Goal: Contribute content: Add original content to the website for others to see

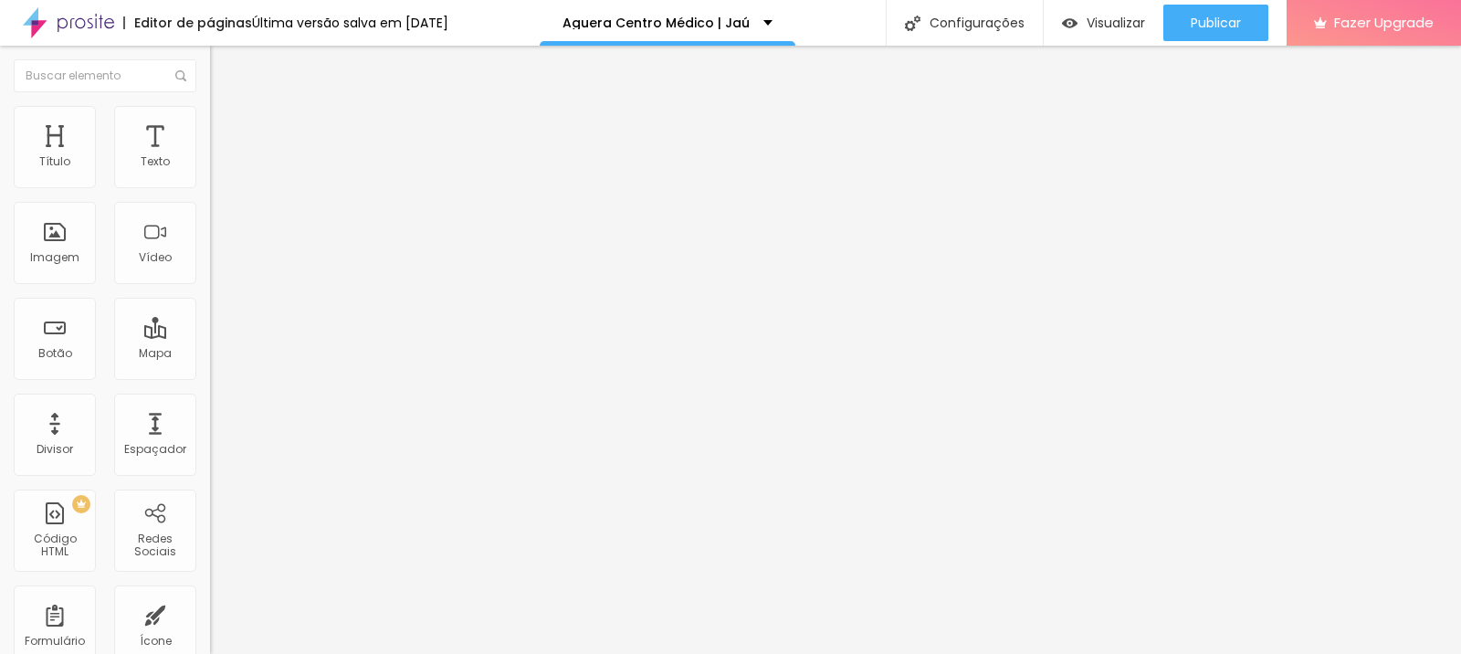
click at [210, 376] on input "https://" at bounding box center [319, 367] width 219 height 18
paste input "agueracentromedico.alboompro.com/post/cirurgia-bariatrica-jau"
drag, startPoint x: 106, startPoint y: 376, endPoint x: 21, endPoint y: 380, distance: 85.0
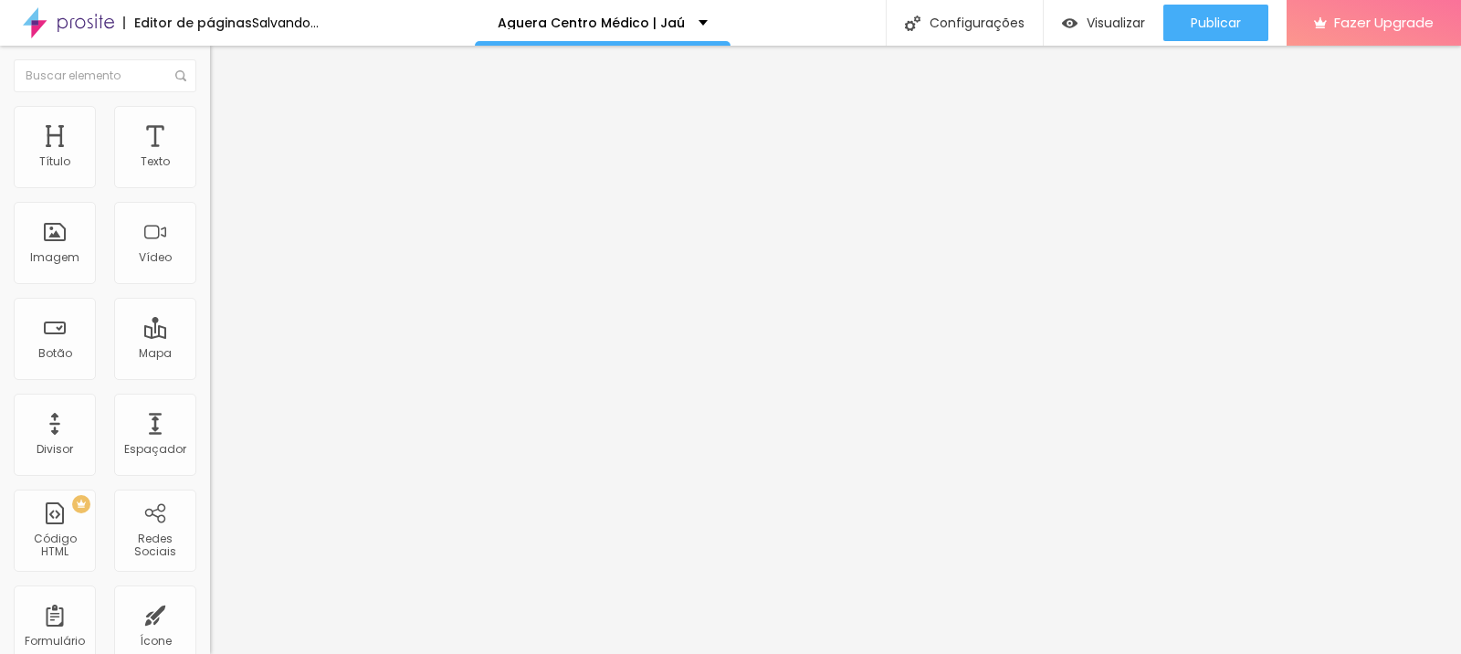
click at [210, 381] on div "Texto Saiba mais Alinhamento Tamanho Grande Pequeno Normal Grande Link URL http…" at bounding box center [315, 275] width 210 height 266
click at [210, 376] on input "https://agueracentromedico.alboompro.com/post/cirurgia-bariatrica-jau" at bounding box center [319, 367] width 219 height 18
type input "https://www.agueracentromedico.alboompro.com/post/cirurgia-bariatrica-jau"
click at [210, 408] on div "Abrir em uma nova aba" at bounding box center [315, 403] width 210 height 9
click at [210, 375] on input "https://" at bounding box center [319, 367] width 219 height 18
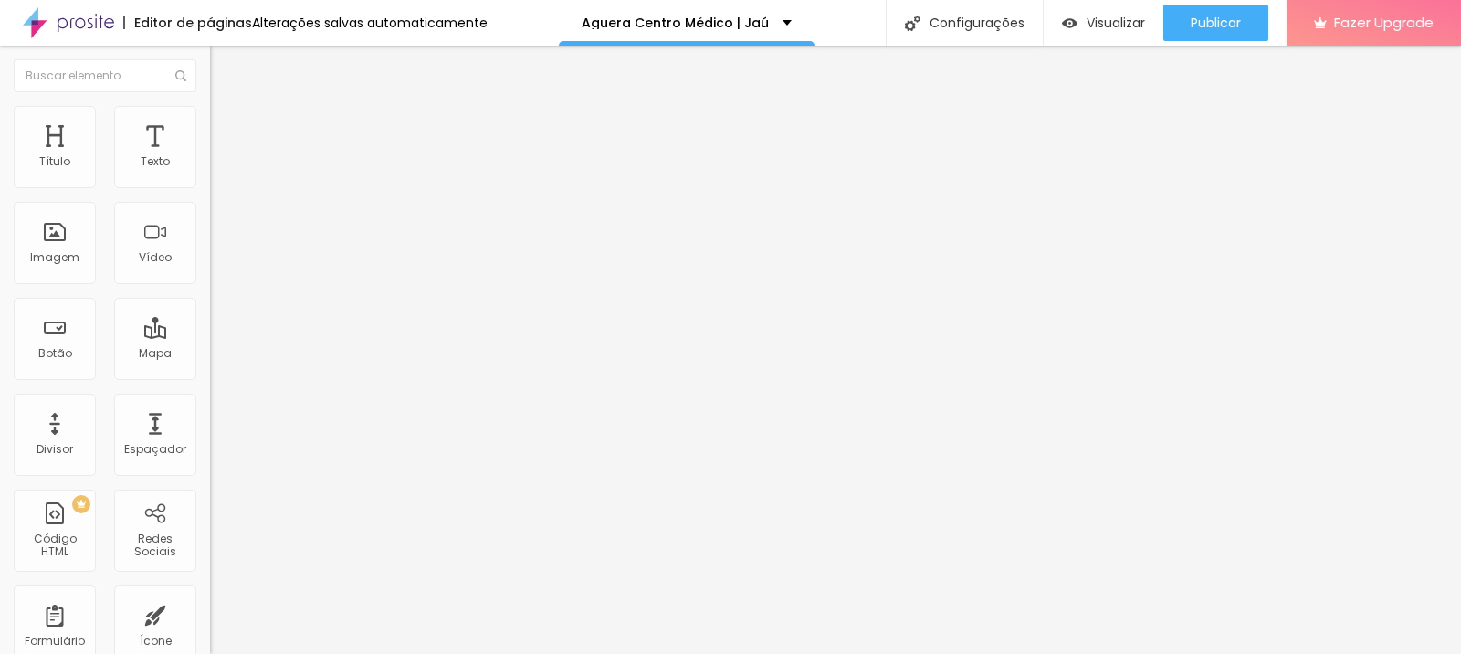
click at [210, 375] on input "https://" at bounding box center [319, 367] width 219 height 18
paste input "agueracentromedico.alboompro.com/post/cirurgia-bariatrica-jau"
drag, startPoint x: 61, startPoint y: 376, endPoint x: 24, endPoint y: 374, distance: 37.5
click at [210, 380] on div "Texto Saiba mais Alinhamento Tamanho Grande Pequeno Normal Grande Link URL http…" at bounding box center [315, 275] width 210 height 266
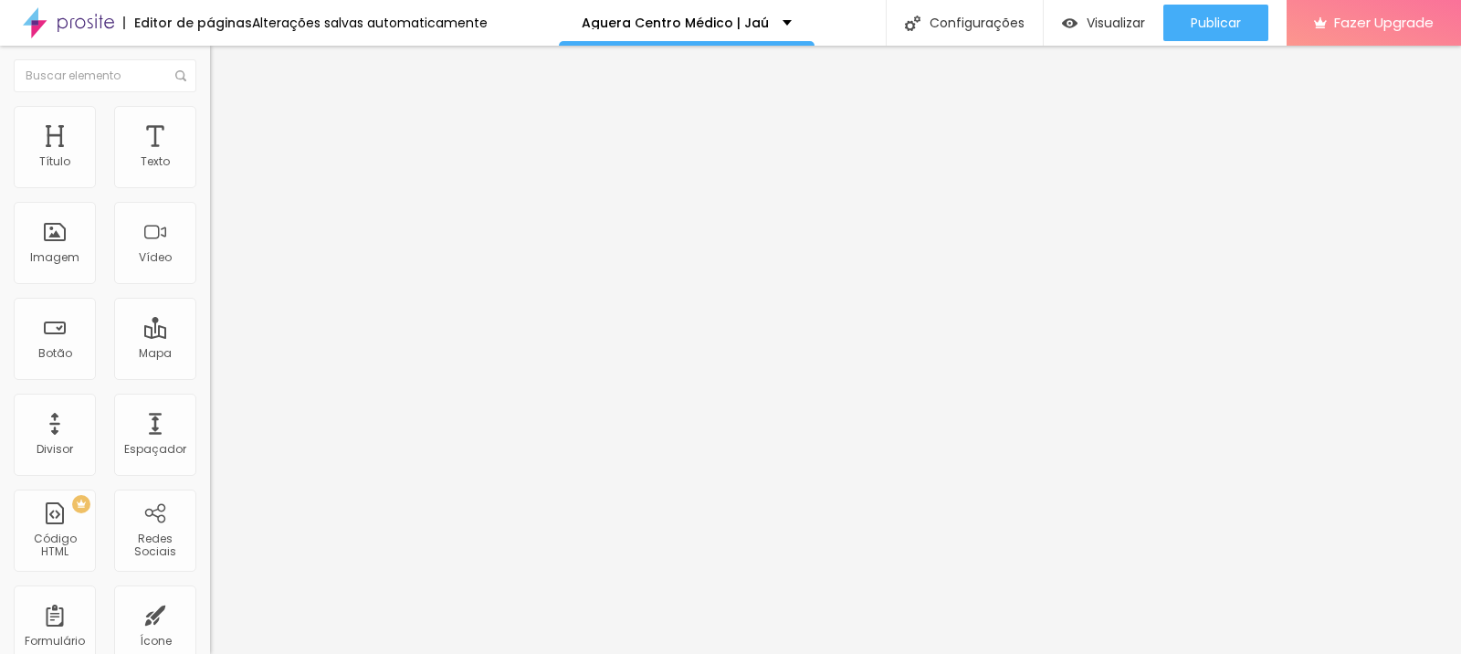
click at [210, 376] on input "https://agueracentromedico.alboompro.com/post/cirurgia-bariatrica-jau" at bounding box center [319, 367] width 219 height 18
type input "https://www.agueracentromedico.alboompro.com/post/cirurgia-bariatrica-jau"
click at [210, 408] on div "Abrir em uma nova aba" at bounding box center [315, 403] width 210 height 9
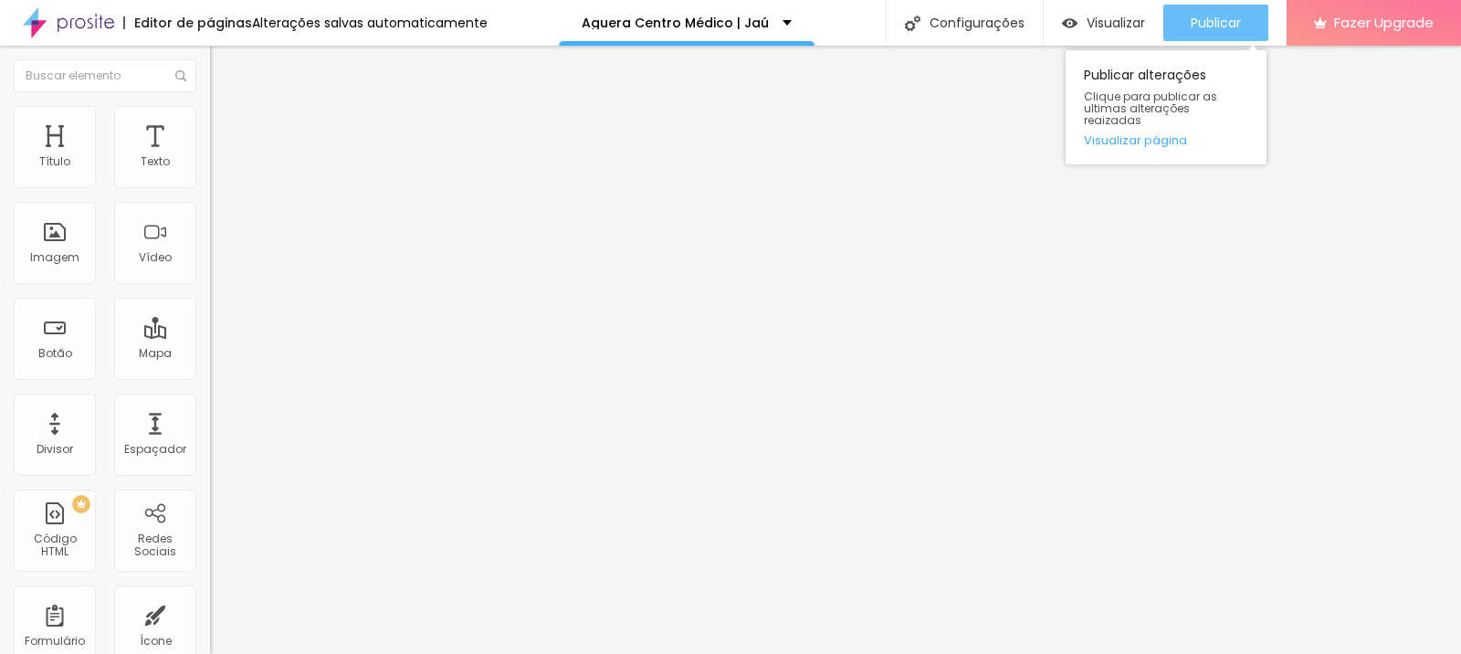
click at [1179, 22] on button "Publicar" at bounding box center [1215, 23] width 105 height 37
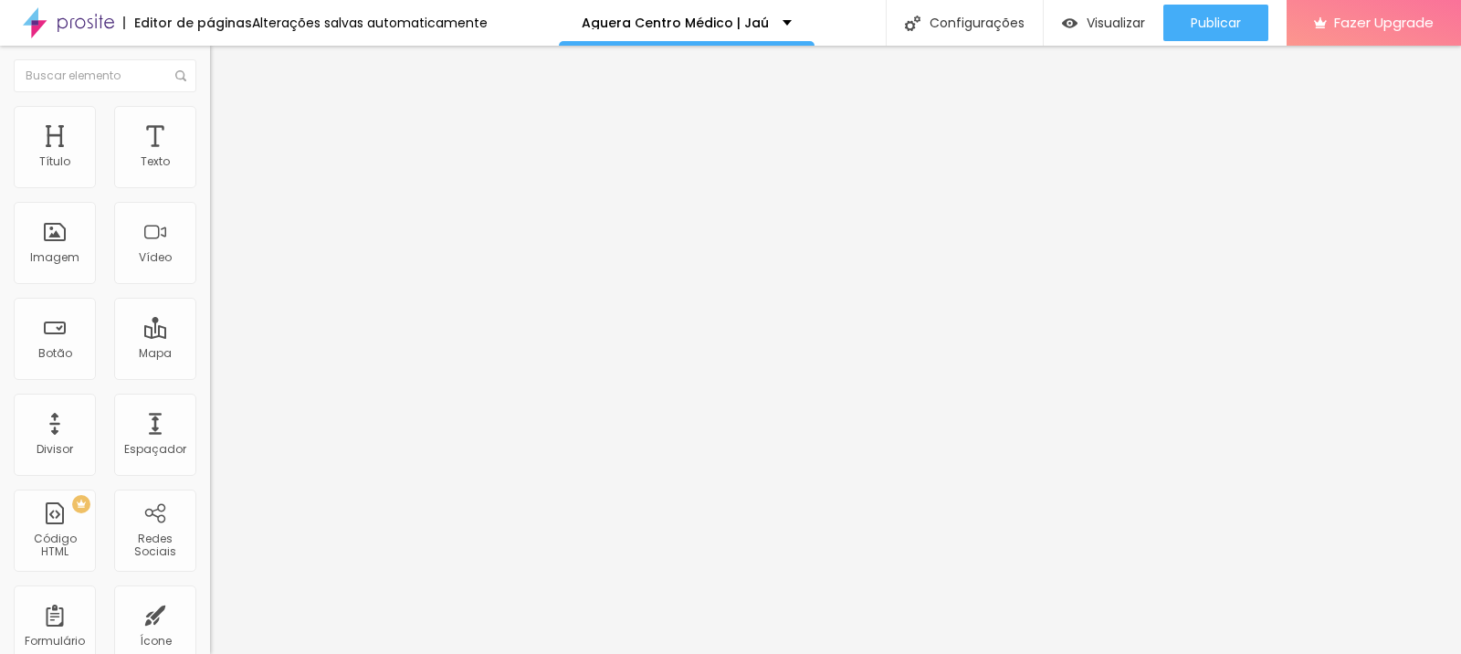
click at [210, 376] on input "https://" at bounding box center [319, 367] width 219 height 18
paste input "https://agueracentromedico.alboompro.com/post/doencas-do-pancreas-jau"
drag, startPoint x: 71, startPoint y: 381, endPoint x: 31, endPoint y: 374, distance: 40.7
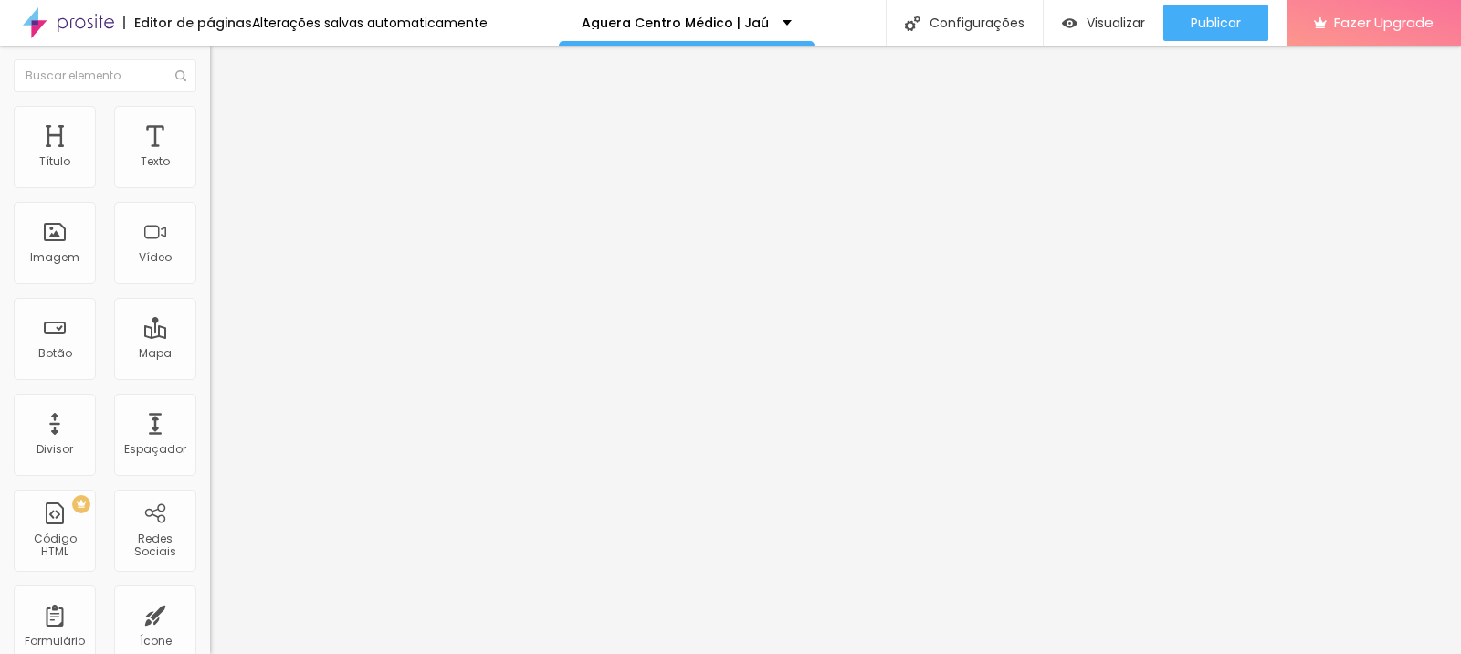
click at [210, 374] on div "Texto Saiba mais Alinhamento Tamanho Grande Pequeno Normal Grande Link URL http…" at bounding box center [315, 275] width 210 height 266
click at [210, 375] on input "https://agueracentromedico.alboompro.com/post/doencas-do-pancreas-jau" at bounding box center [319, 367] width 219 height 18
type input "[URL][DOMAIN_NAME]"
click at [210, 408] on div "Abrir em uma nova aba" at bounding box center [315, 403] width 210 height 9
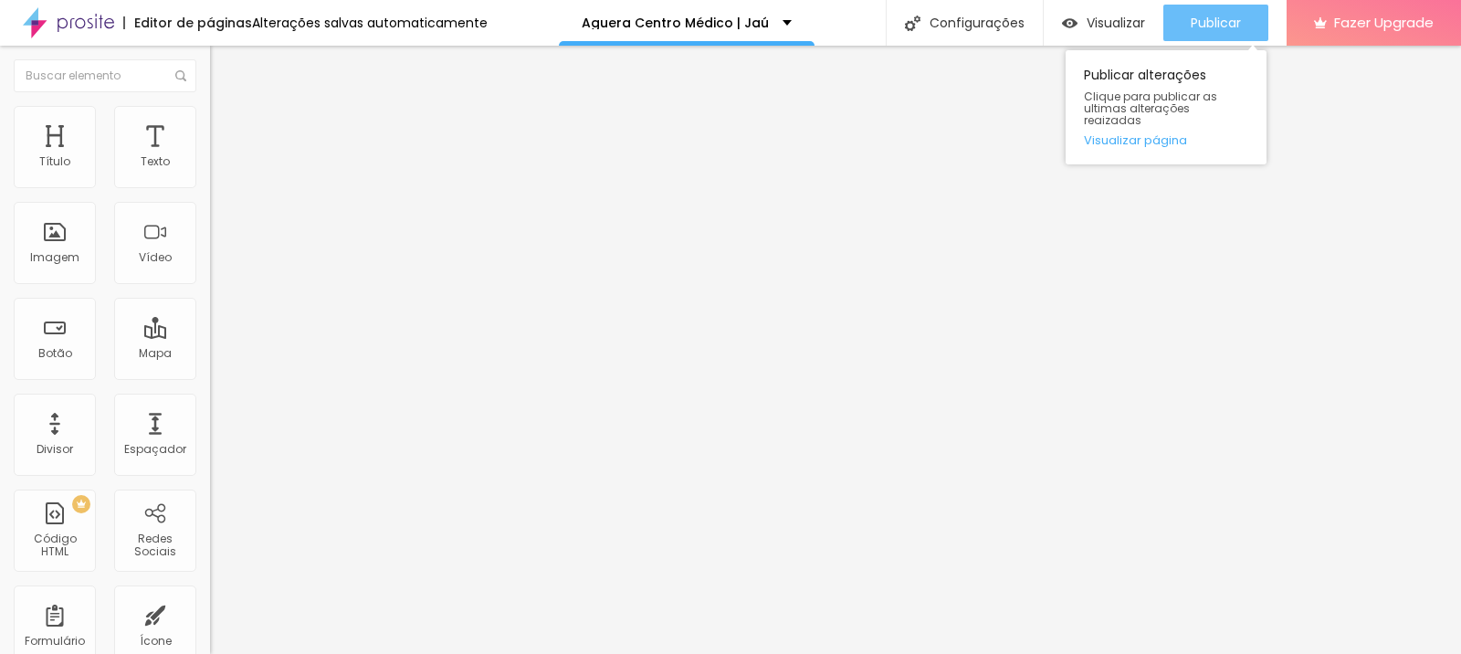
click at [1182, 37] on button "Publicar" at bounding box center [1215, 23] width 105 height 37
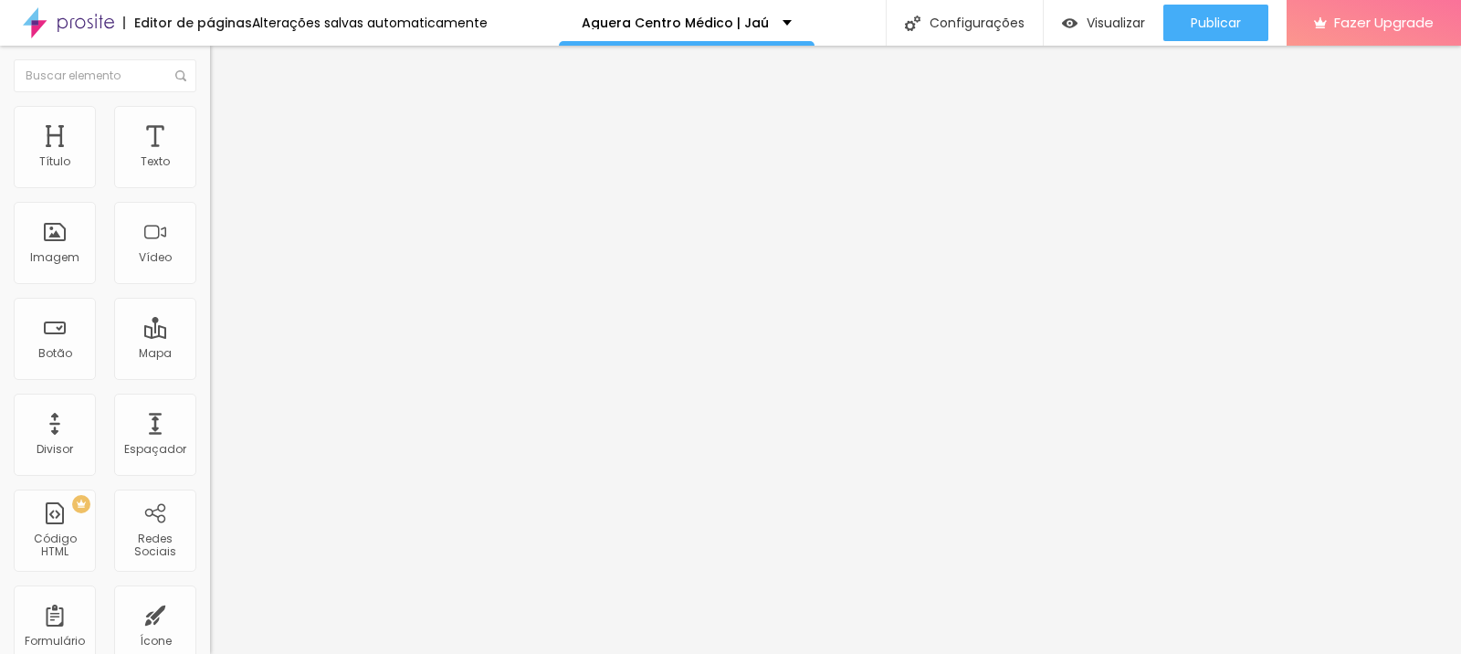
click at [210, 375] on input "https://" at bounding box center [319, 367] width 219 height 18
paste input "https://agueracentromedico.alboompro.com/post/doencas-do-pancreas-jau"
drag, startPoint x: 95, startPoint y: 385, endPoint x: 1, endPoint y: 379, distance: 94.3
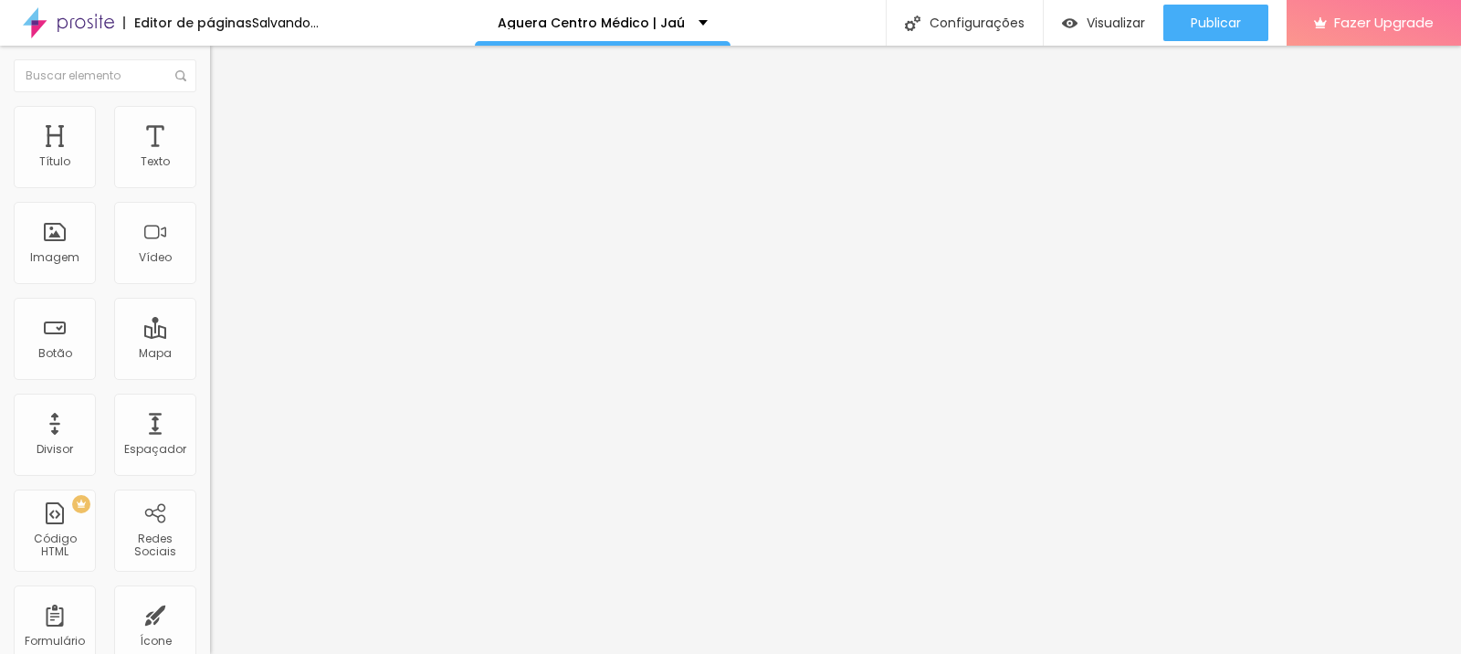
click at [210, 379] on div "Texto Saiba mais Alinhamento Tamanho Grande Pequeno Normal Grande Link URL http…" at bounding box center [315, 275] width 210 height 266
click at [210, 376] on input "https://agueracentromedico.alboompro.com/post/doencas-do-pancreas-jau" at bounding box center [319, 367] width 219 height 18
type input "https://www.agueracentromedico.alboompro.com/post/doencas-do-pancreas-jau"
click at [210, 408] on div "Abrir em uma nova aba" at bounding box center [315, 403] width 210 height 9
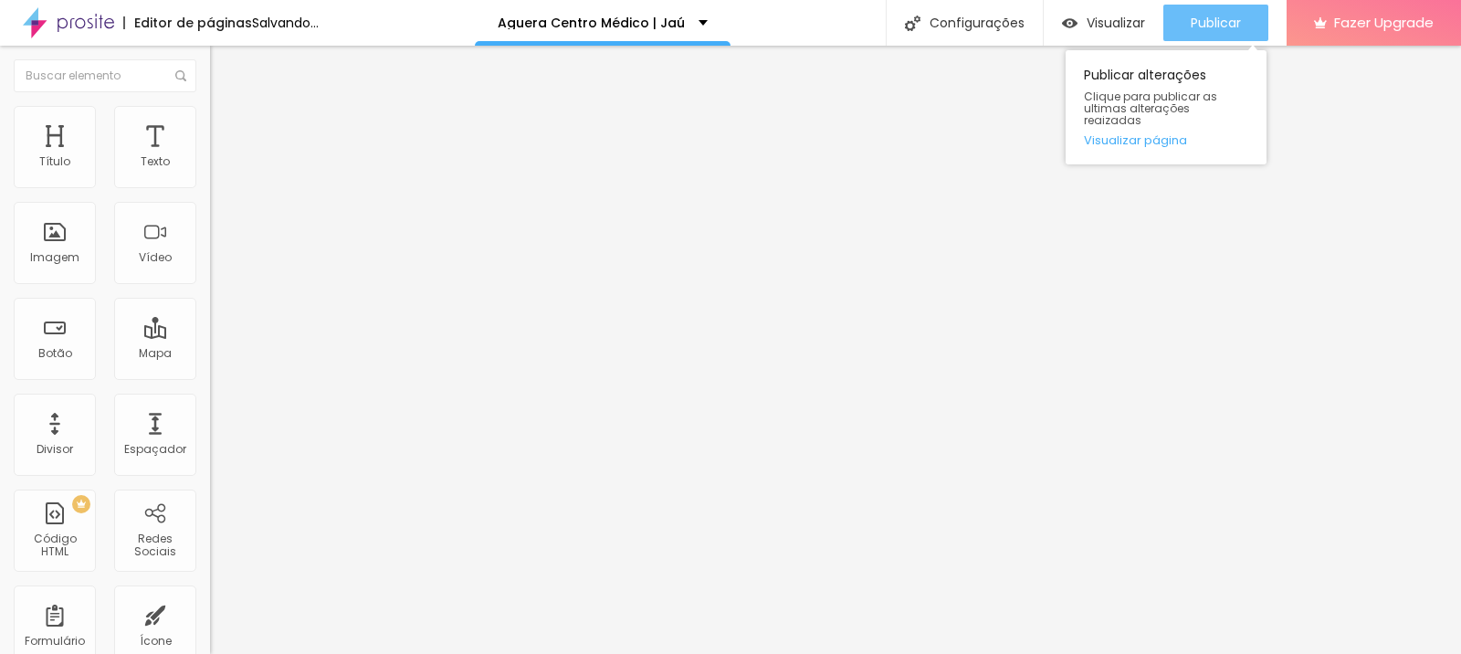
click at [1197, 25] on span "Publicar" at bounding box center [1216, 23] width 50 height 15
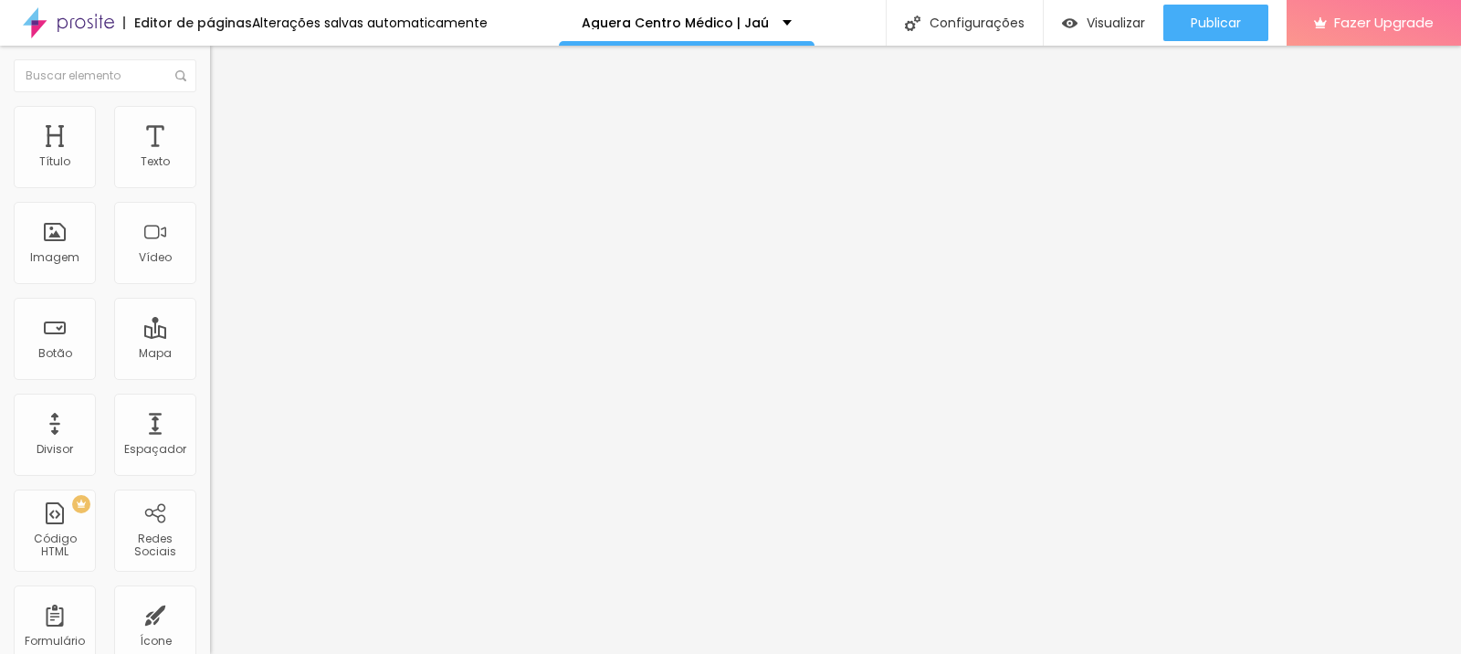
click at [210, 376] on input "https://" at bounding box center [319, 367] width 219 height 18
paste input "agueracentromedico.alboompro.com/post/ma-digestao-dor-estomago-jau"
drag, startPoint x: 121, startPoint y: 373, endPoint x: 0, endPoint y: 373, distance: 121.4
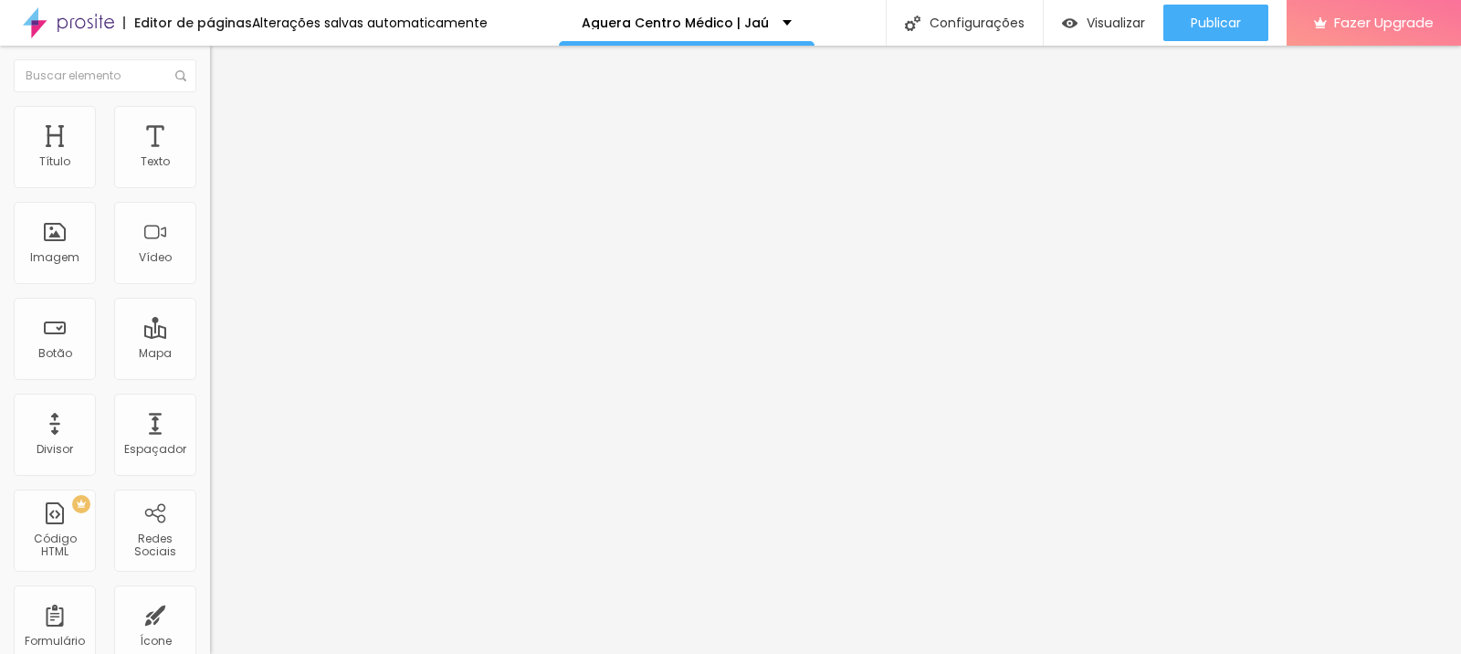
click at [210, 373] on div "Texto Saiba mais Alinhamento Tamanho Grande Pequeno Normal Grande Link URL http…" at bounding box center [315, 275] width 210 height 266
click at [210, 376] on input "https://agueracentromedico.alboompro.com/post/ma-digestao-dor-estomago-jau" at bounding box center [319, 367] width 219 height 18
type input "https://www.agueracentromedico.alboompro.com/post/ma-digestao-dor-estomago-jau"
click at [210, 408] on div "Abrir em uma nova aba" at bounding box center [315, 403] width 210 height 9
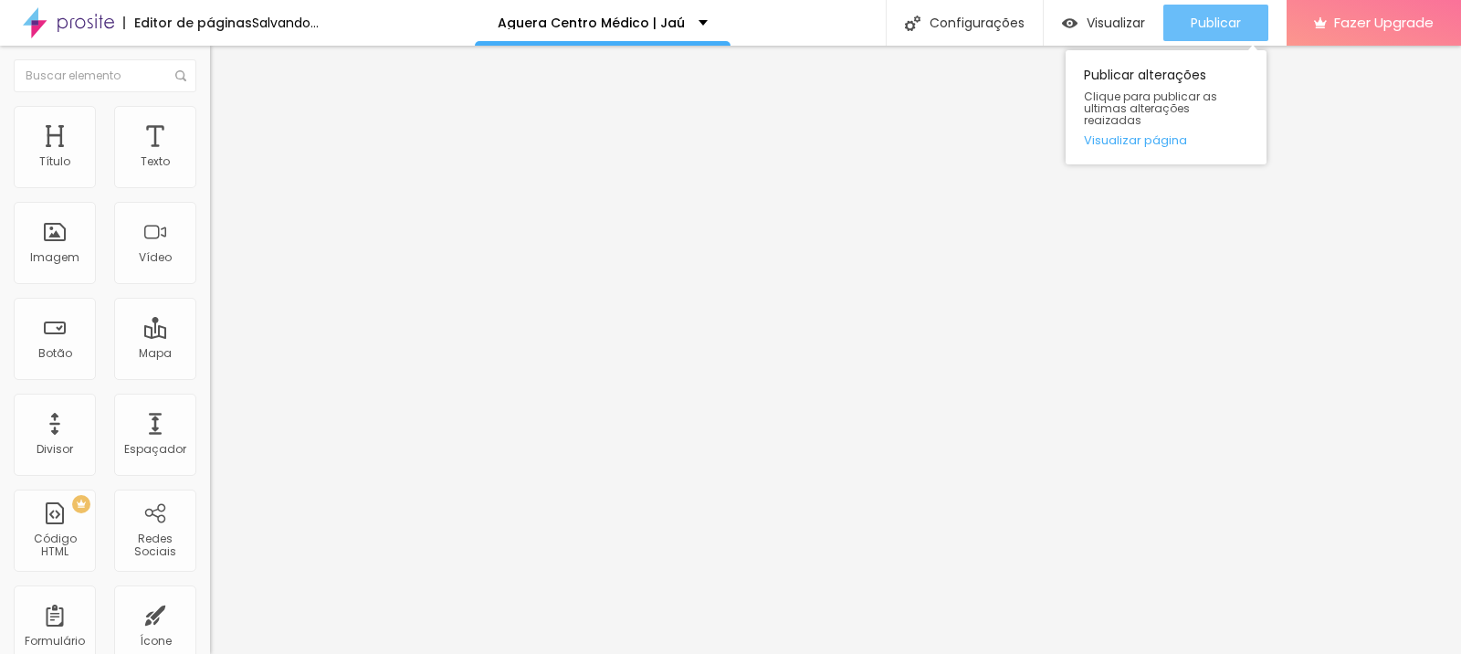
click at [1216, 23] on span "Publicar" at bounding box center [1216, 23] width 50 height 15
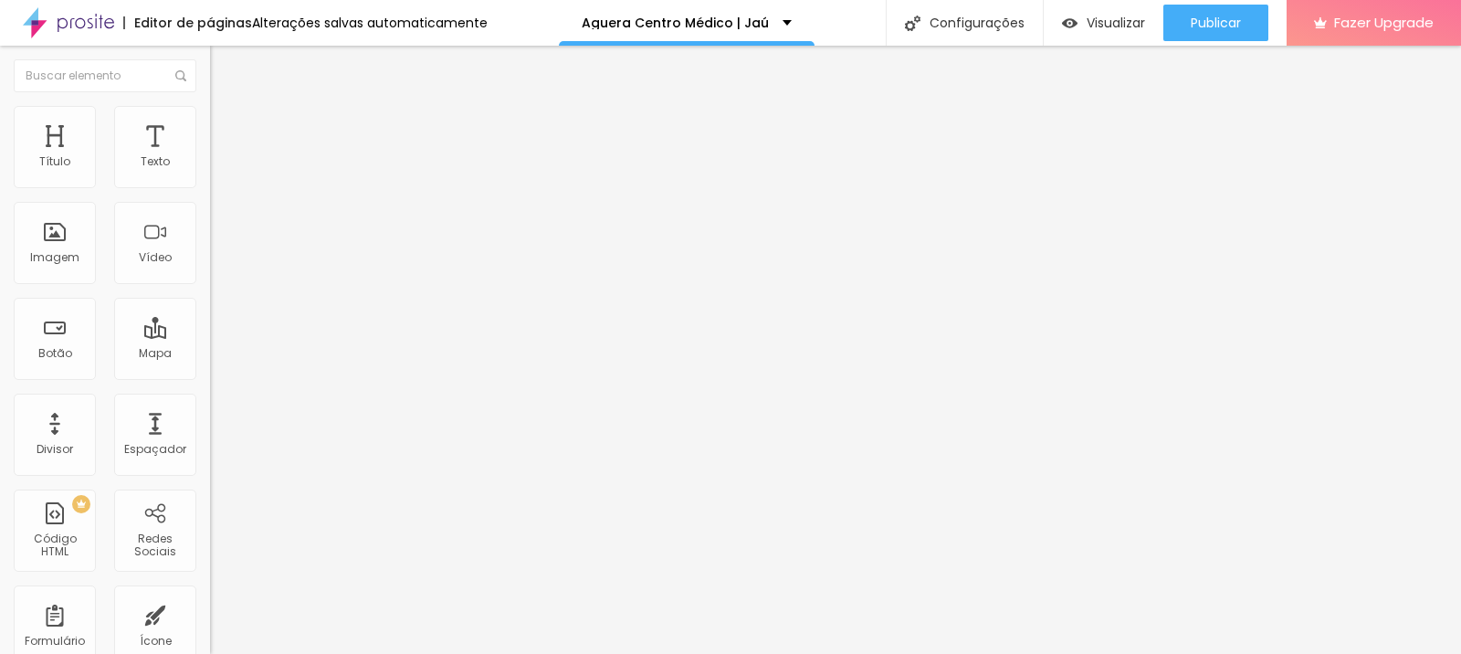
click at [210, 376] on input "https://" at bounding box center [319, 367] width 219 height 18
paste input "https://agueracentromedico.alboompro.com/post/ma-digestao-dor-estomago-jau"
drag, startPoint x: 110, startPoint y: 377, endPoint x: 0, endPoint y: 389, distance: 110.2
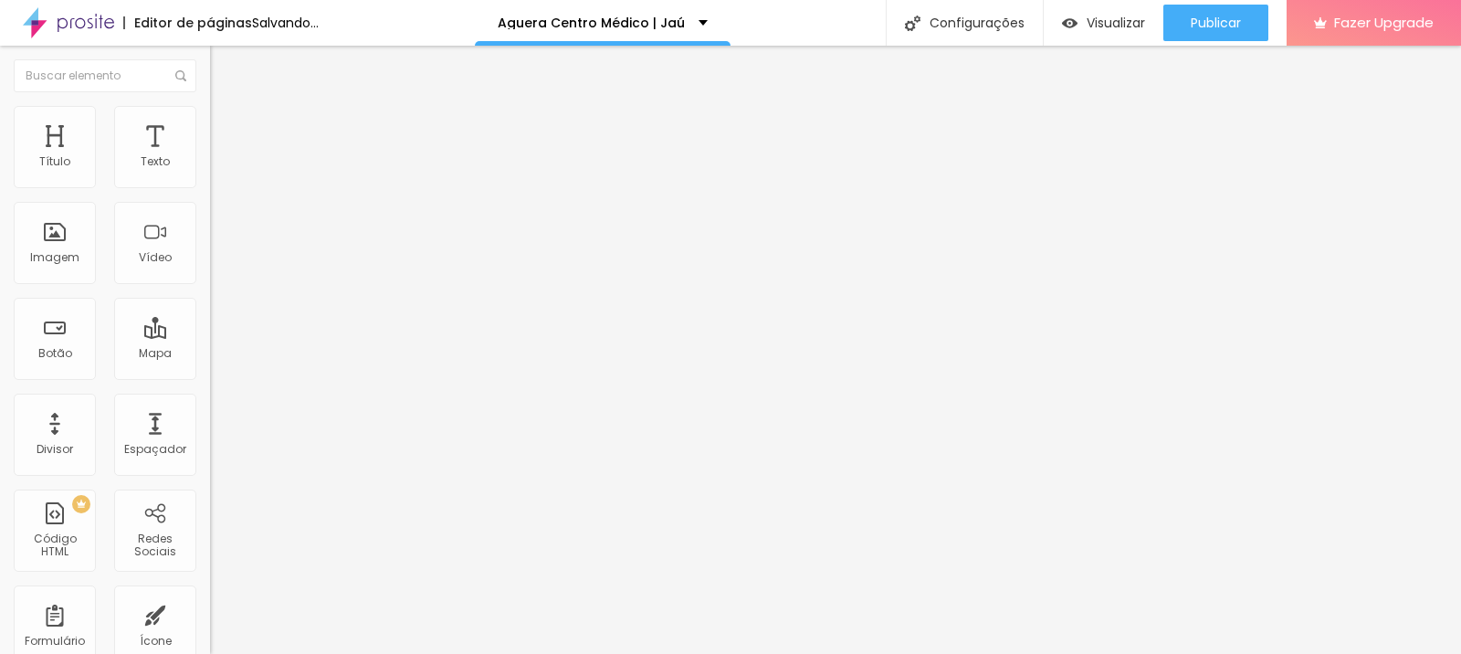
click at [210, 389] on div "Texto Saiba mais Alinhamento Tamanho Grande Pequeno Normal Grande Link URL http…" at bounding box center [315, 275] width 210 height 266
click at [210, 376] on input "https://agueracentromedico.alboompro.com/post/ma-digestao-dor-estomago-jau" at bounding box center [319, 367] width 219 height 18
type input "https://www.agueracentromedico.alboompro.com/post/ma-digestao-dor-estomago-jau"
click at [210, 407] on div "Abrir em uma nova aba" at bounding box center [315, 403] width 210 height 9
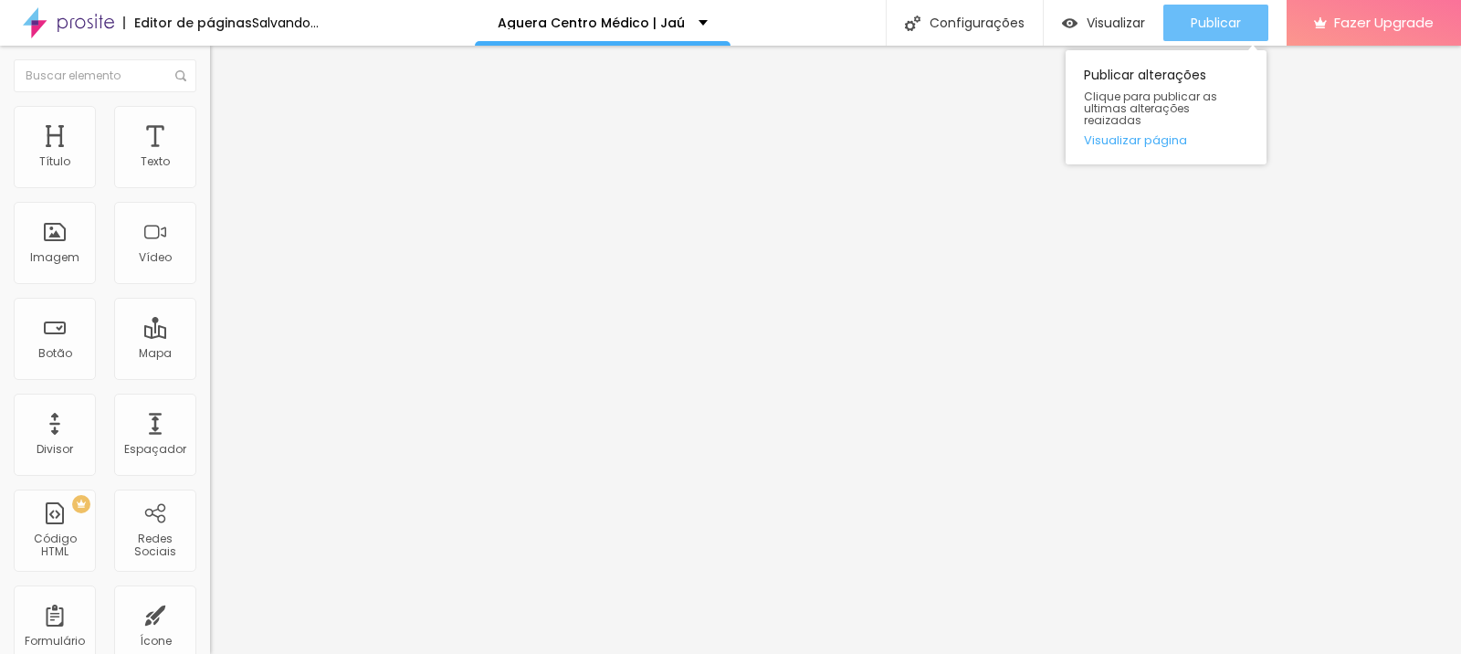
click at [1224, 30] on span "Publicar" at bounding box center [1216, 23] width 50 height 15
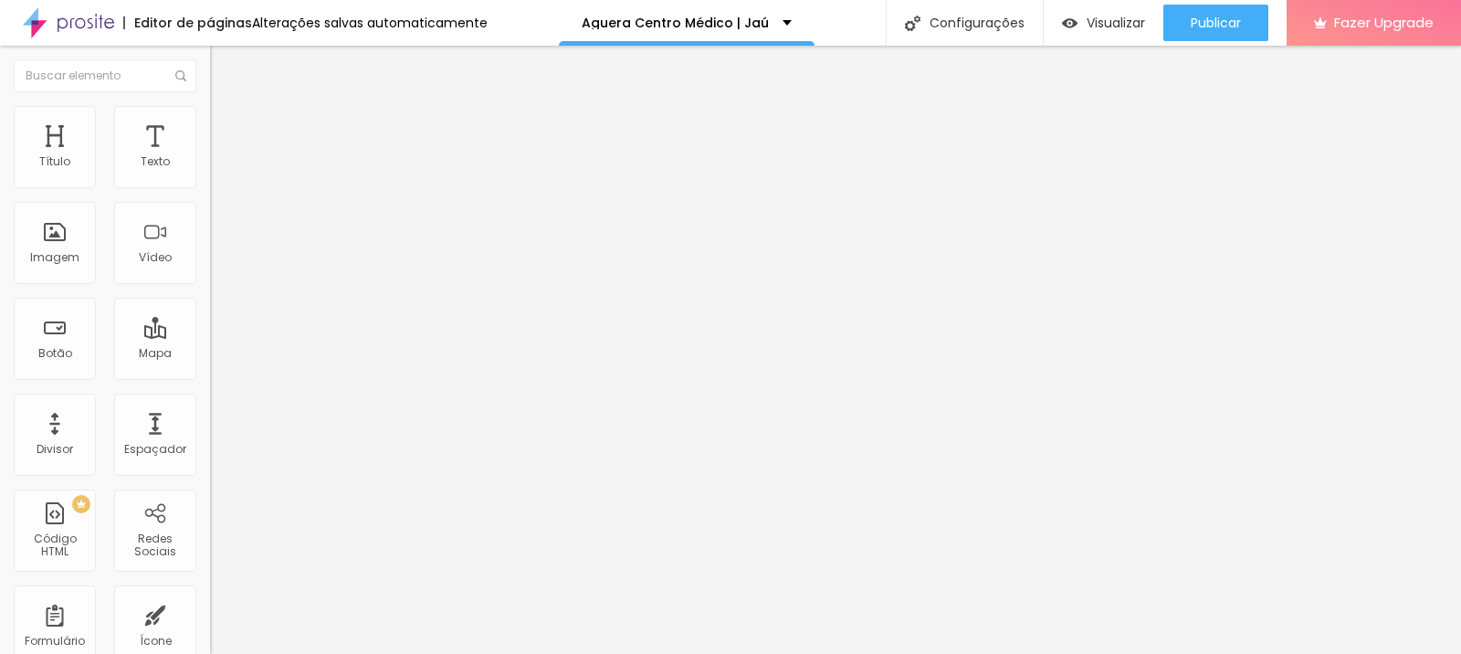
click at [210, 376] on input "https://" at bounding box center [319, 367] width 219 height 18
paste input "agueracentromedico.alboompro.com/post/pedra-na-vesicula-jau"
drag, startPoint x: 87, startPoint y: 379, endPoint x: 0, endPoint y: 371, distance: 87.1
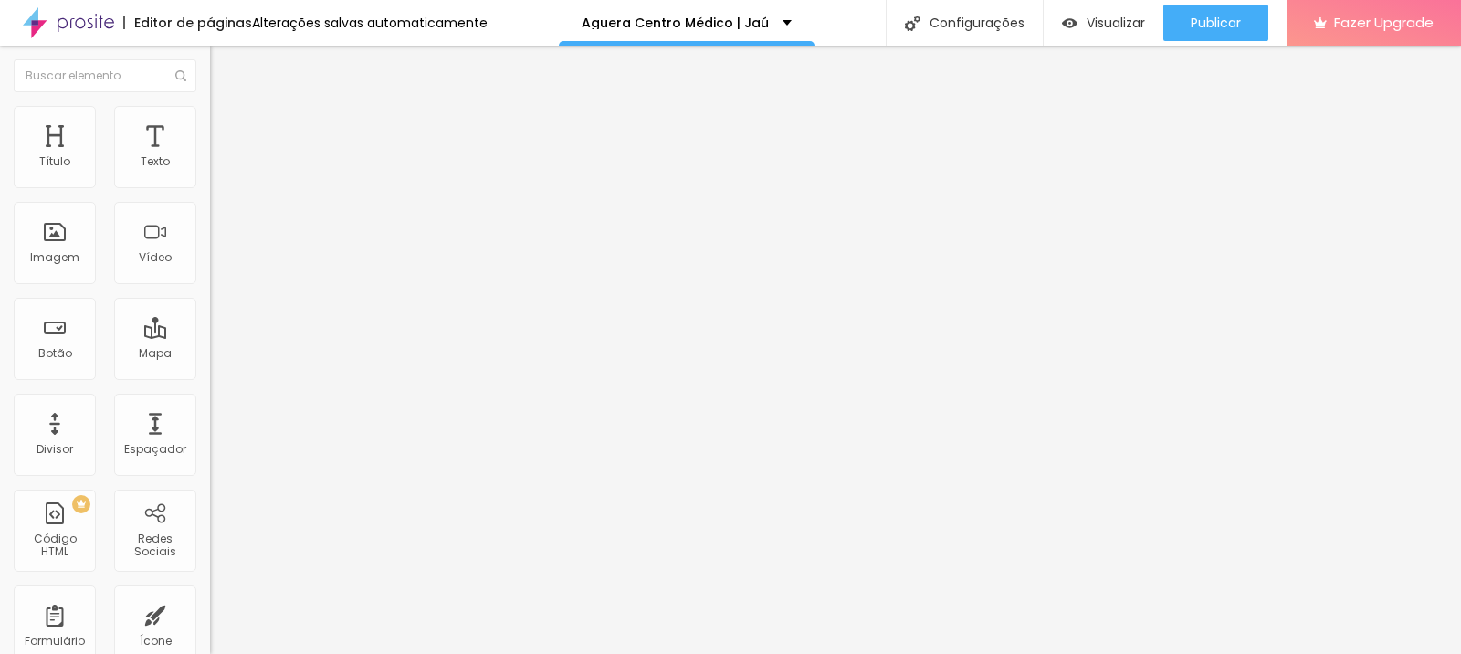
click at [210, 371] on div "Texto Saiba mais Alinhamento Tamanho Grande Pequeno Normal Grande Link URL http…" at bounding box center [315, 275] width 210 height 266
click at [210, 376] on input "https://agueracentromedico.alboompro.com/post/pedra-na-vesicula-jau" at bounding box center [319, 367] width 219 height 18
type input "https://www.agueracentromedico.alboompro.com/post/pedra-na-vesicula-jau"
click at [210, 404] on div "Abrir em uma nova aba" at bounding box center [315, 403] width 210 height 9
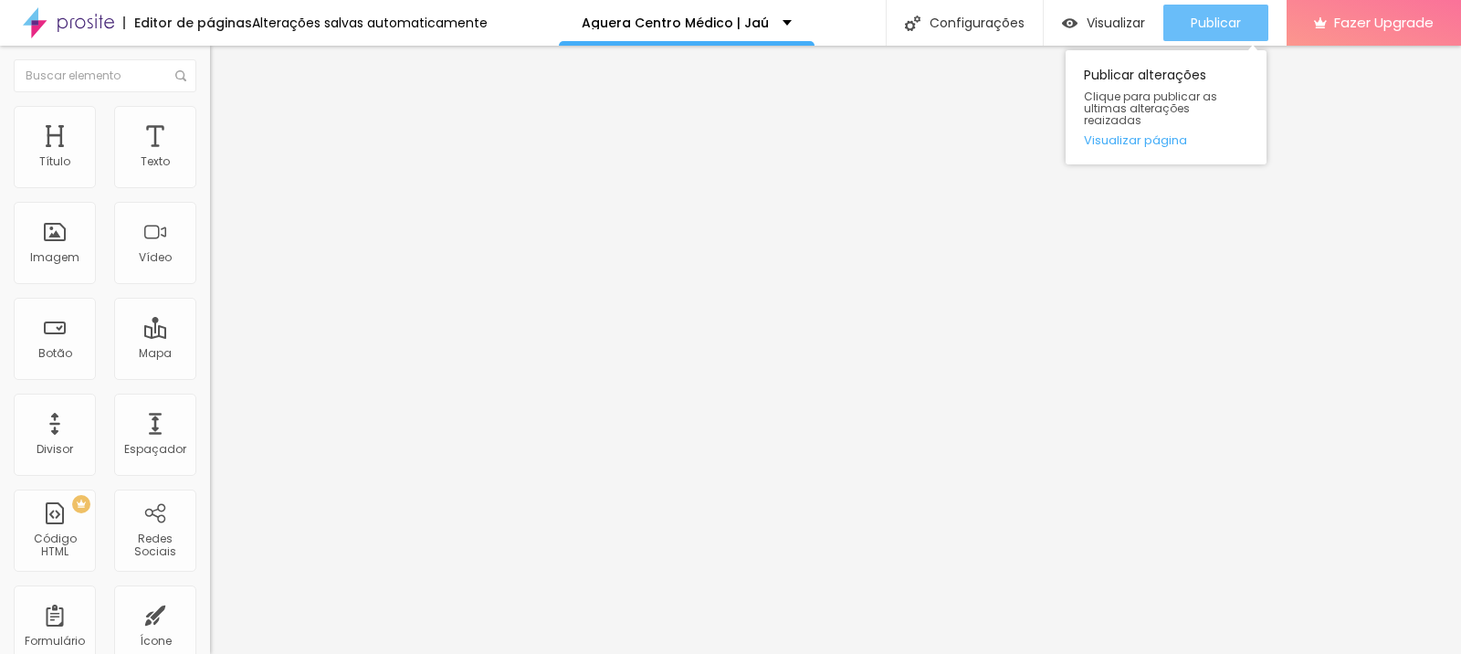
click at [1212, 30] on span "Publicar" at bounding box center [1216, 23] width 50 height 15
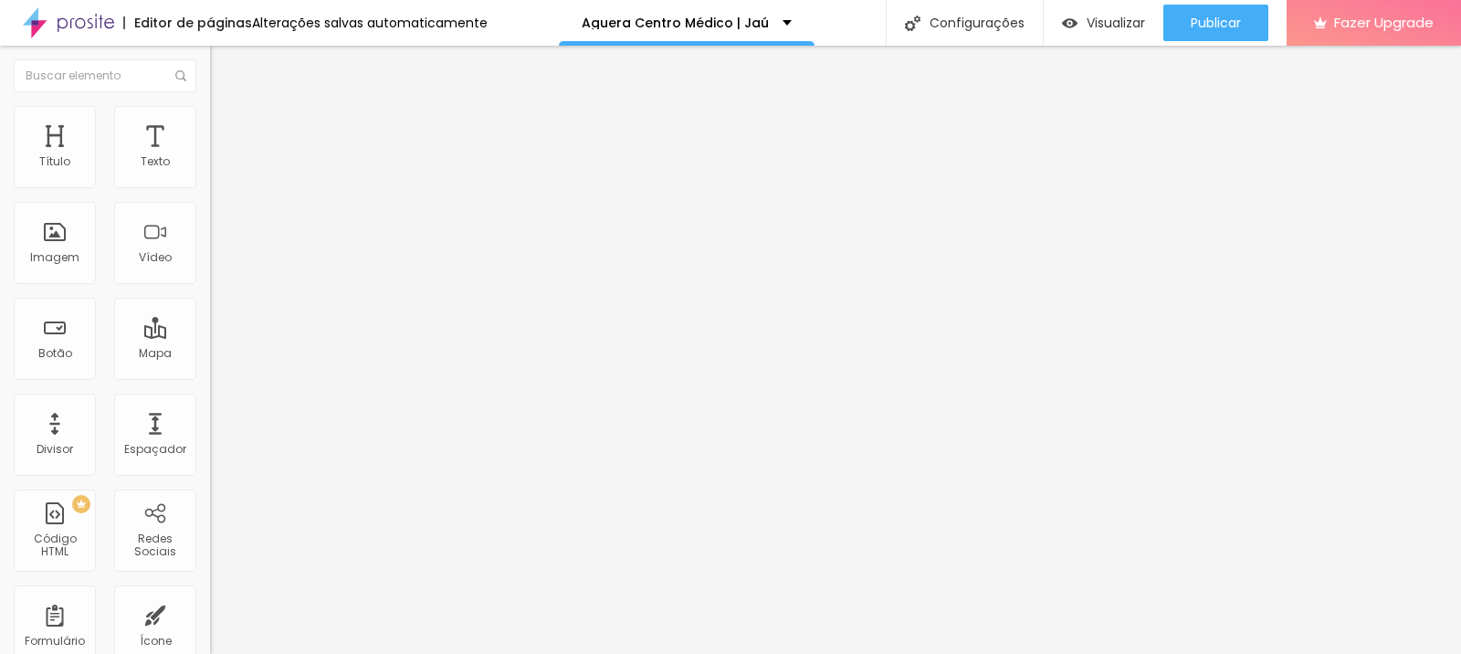
click at [210, 368] on input "https://" at bounding box center [319, 367] width 219 height 18
paste input "agueracentromedico.alboompro.com/post/pedra-na-vesicula-jau"
drag, startPoint x: 68, startPoint y: 375, endPoint x: 0, endPoint y: 383, distance: 68.0
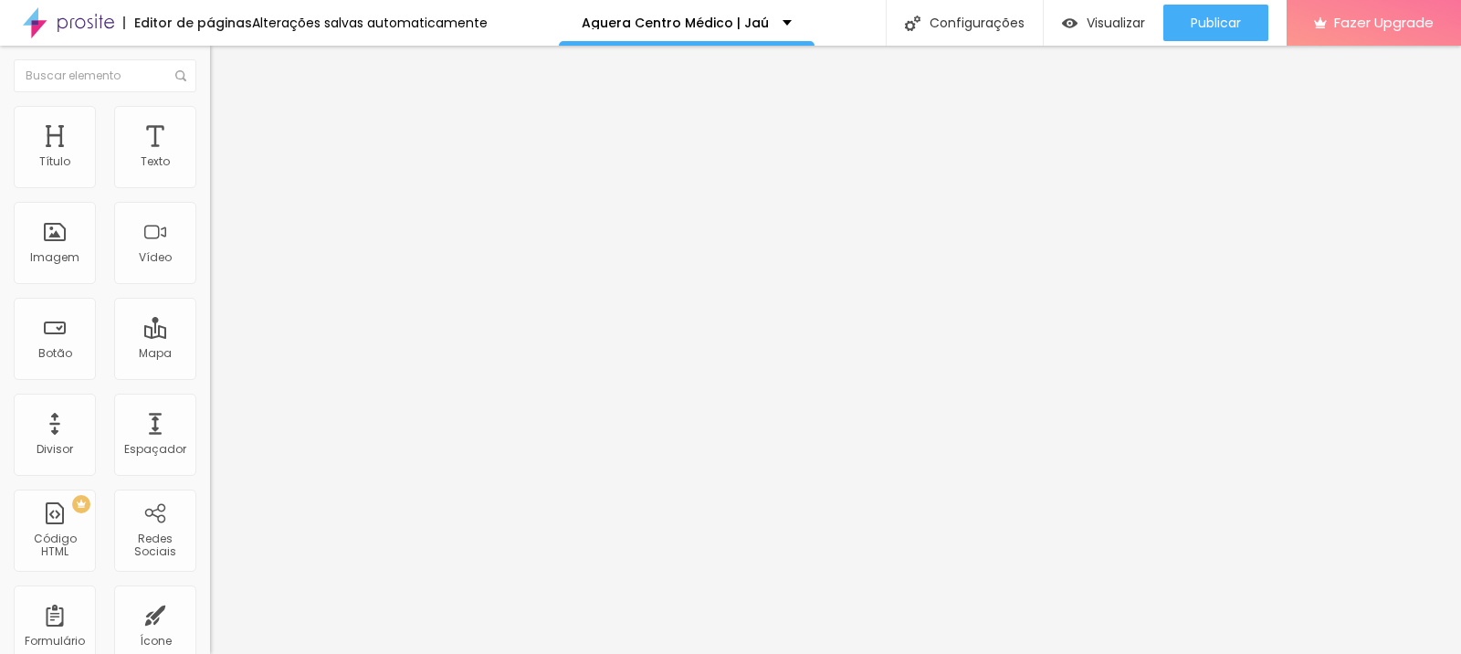
click at [210, 383] on div "Texto Saiba mais Alinhamento Tamanho Grande Pequeno Normal Grande Link URL http…" at bounding box center [315, 275] width 210 height 266
click at [210, 376] on input "https://agueracentromedico.alboompro.com/post/pedra-na-vesicula-jau" at bounding box center [319, 367] width 219 height 18
type input "https://www.agueracentromedico.alboompro.com/post/pedra-na-vesicula-jau"
click at [210, 408] on div "Abrir em uma nova aba" at bounding box center [315, 403] width 210 height 9
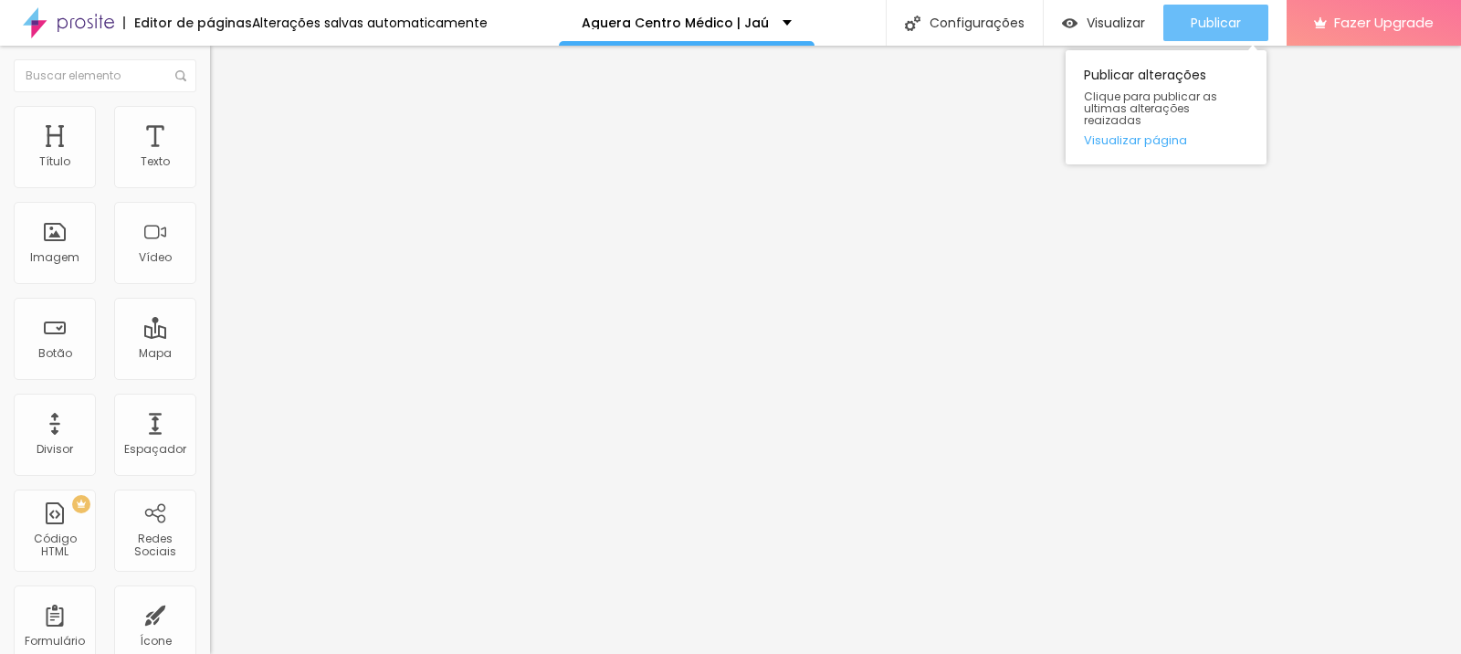
click at [1222, 25] on span "Publicar" at bounding box center [1216, 23] width 50 height 15
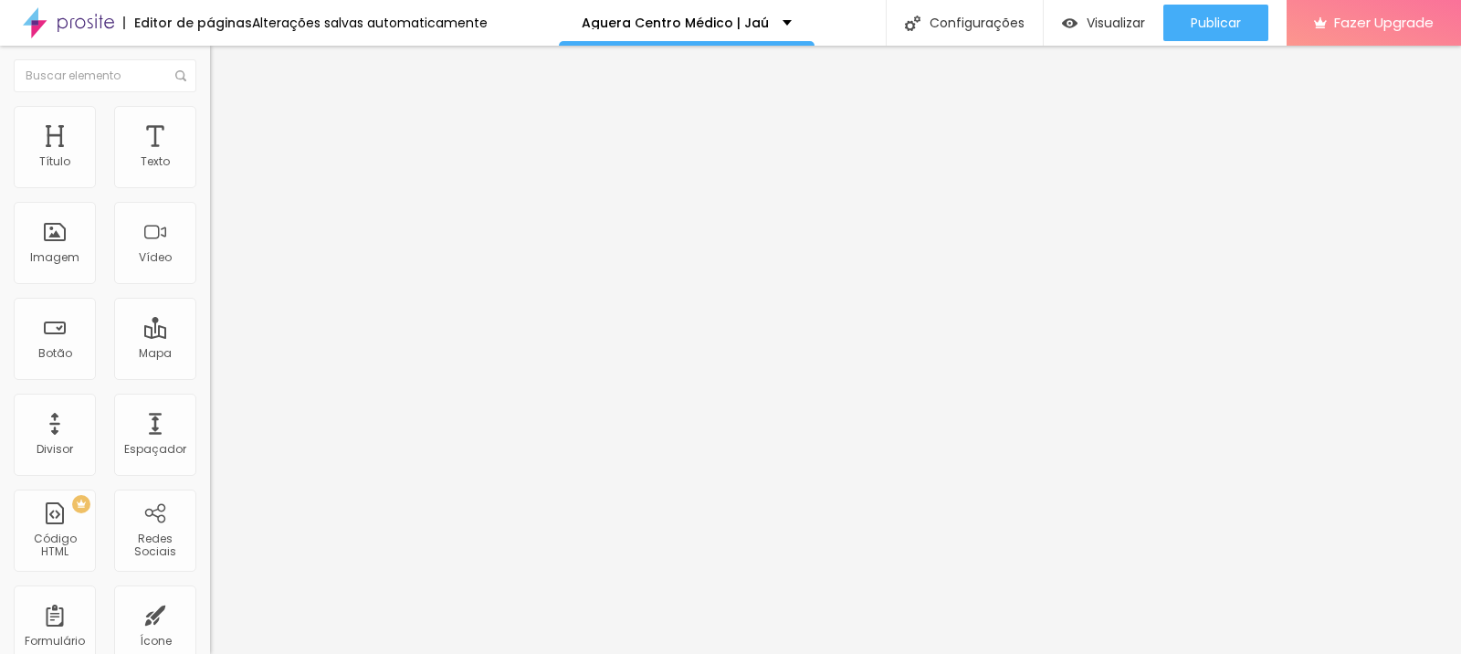
click at [210, 367] on input "https://" at bounding box center [319, 367] width 219 height 18
paste input "https://agueracentromedico.alboompro.com/post/hernias-abdominais-medico-jau"
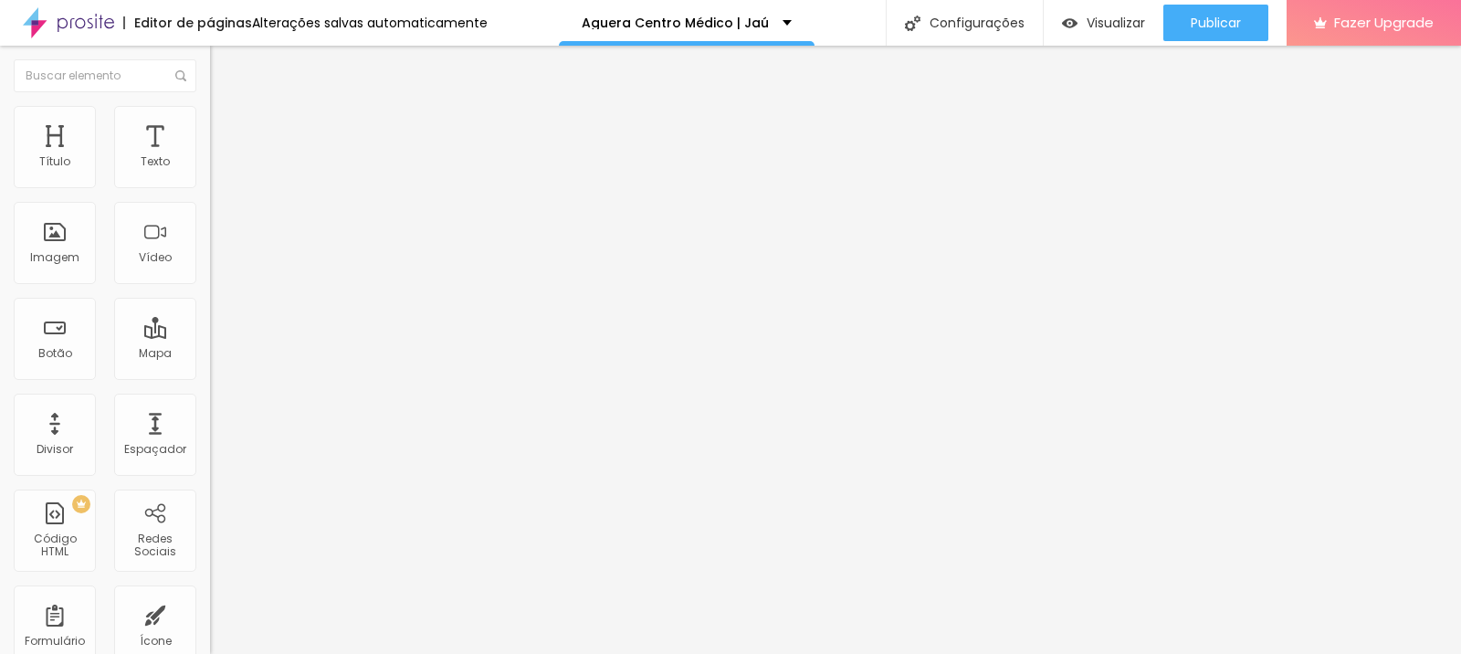
click at [210, 408] on div "Abrir em uma nova aba" at bounding box center [315, 403] width 210 height 9
drag, startPoint x: 106, startPoint y: 376, endPoint x: 81, endPoint y: 377, distance: 24.7
click at [210, 376] on input "https://agueracentromedico.alboompro.com/post/hernias-abdominais-medico-jau" at bounding box center [319, 367] width 219 height 18
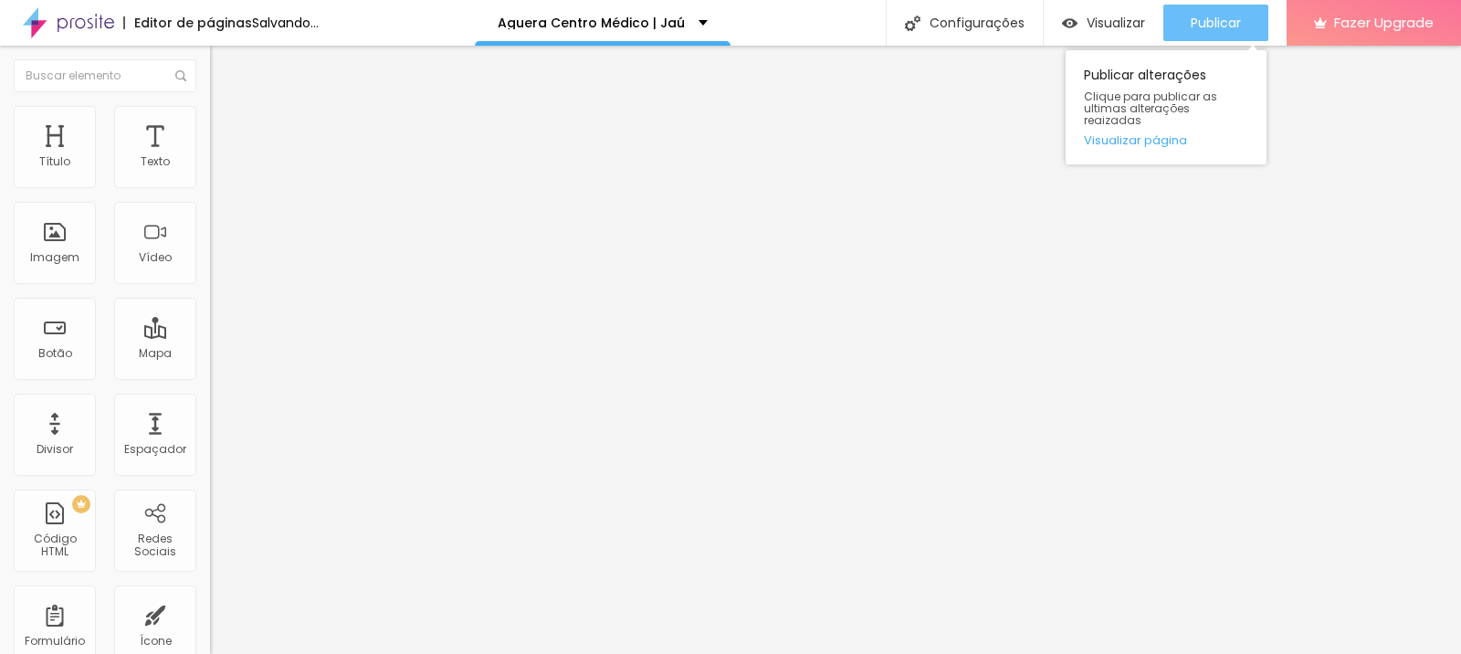
type input "https://www.agueracentromedico.alboompro.com/post/hernias-abdominais-medico-jau"
click at [1201, 26] on span "Publicar" at bounding box center [1216, 23] width 50 height 15
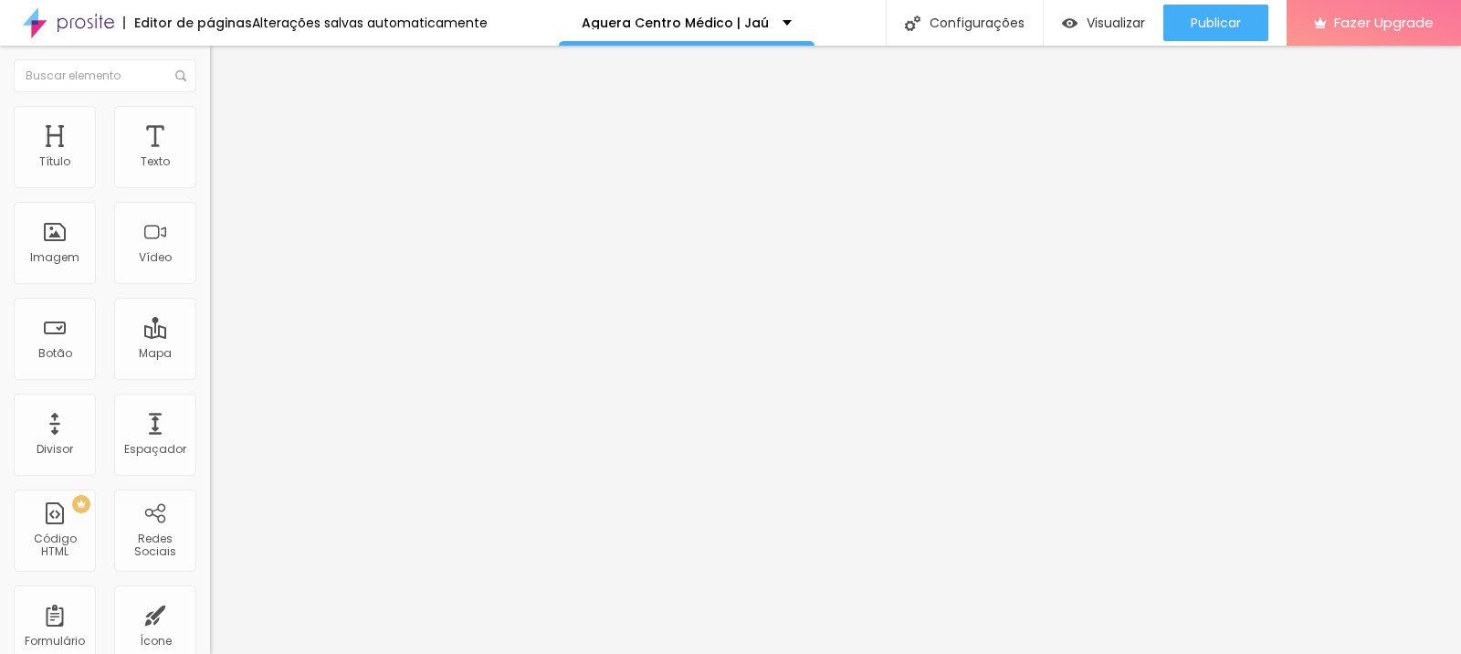
click at [210, 376] on input "https://" at bounding box center [319, 367] width 219 height 18
paste input "https://agueracentromedico.alboompro.com/post/hernias-abdominais-medico-jau"
drag, startPoint x: 116, startPoint y: 383, endPoint x: 0, endPoint y: 381, distance: 116.0
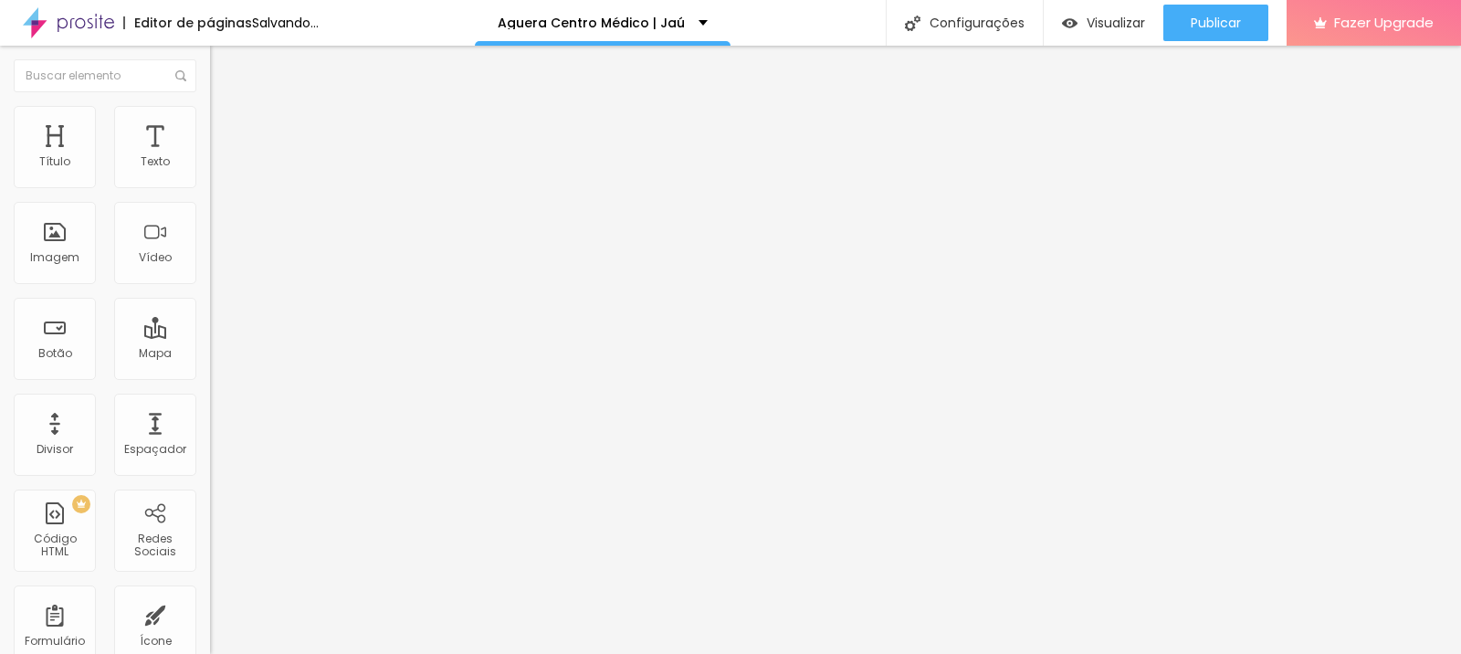
click at [210, 381] on div "Texto Saiba mais Alinhamento Tamanho Grande Pequeno Normal Grande Link URL http…" at bounding box center [315, 275] width 210 height 266
drag, startPoint x: 68, startPoint y: 380, endPoint x: 68, endPoint y: 393, distance: 12.8
click at [210, 376] on input "https://agueracentromedico.alboompro.com/post/hernias-abdominais-medico-jau" at bounding box center [319, 367] width 219 height 18
type input "https://www.agueracentromedico.alboompro.com/post/hernias-abdominais-medico-jau"
click at [210, 408] on div "URL https://www.agueracentromedico.alboompro.com/post/hernias-abdominais-medico…" at bounding box center [315, 377] width 210 height 61
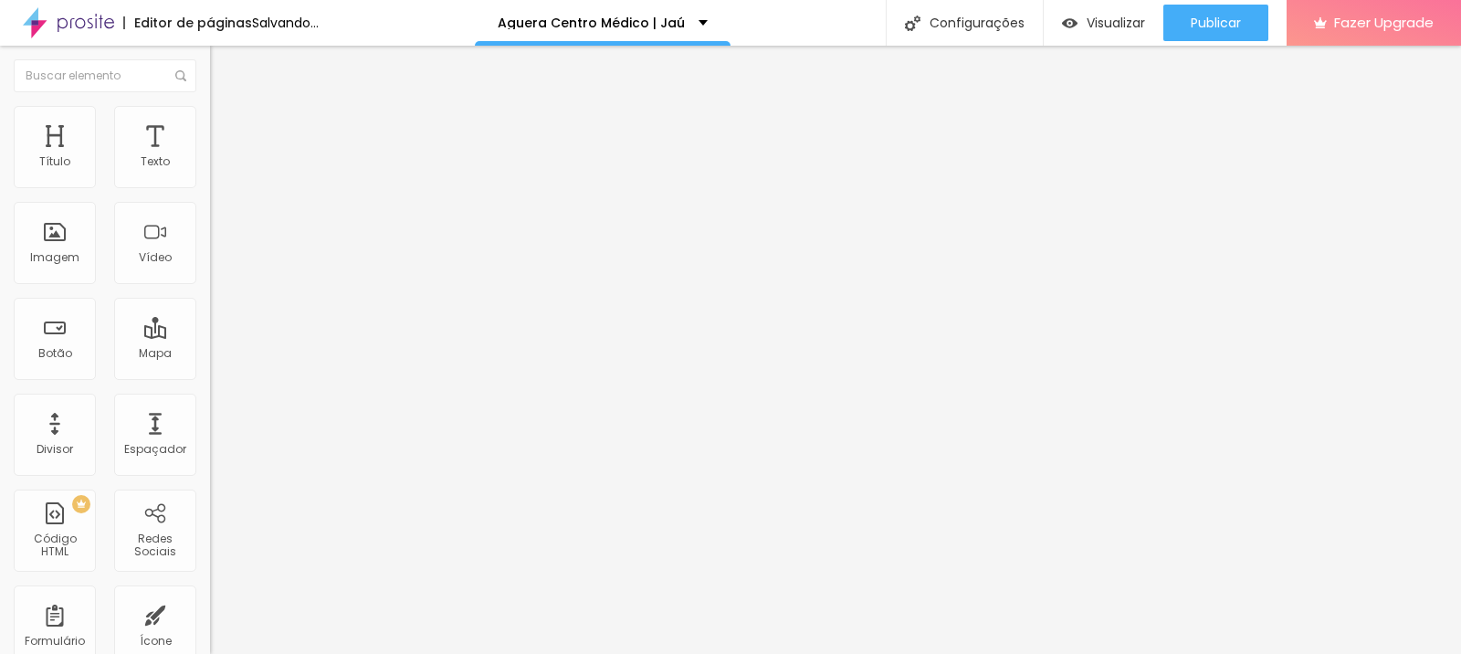
click at [210, 408] on div "Abrir em uma nova aba" at bounding box center [315, 403] width 210 height 9
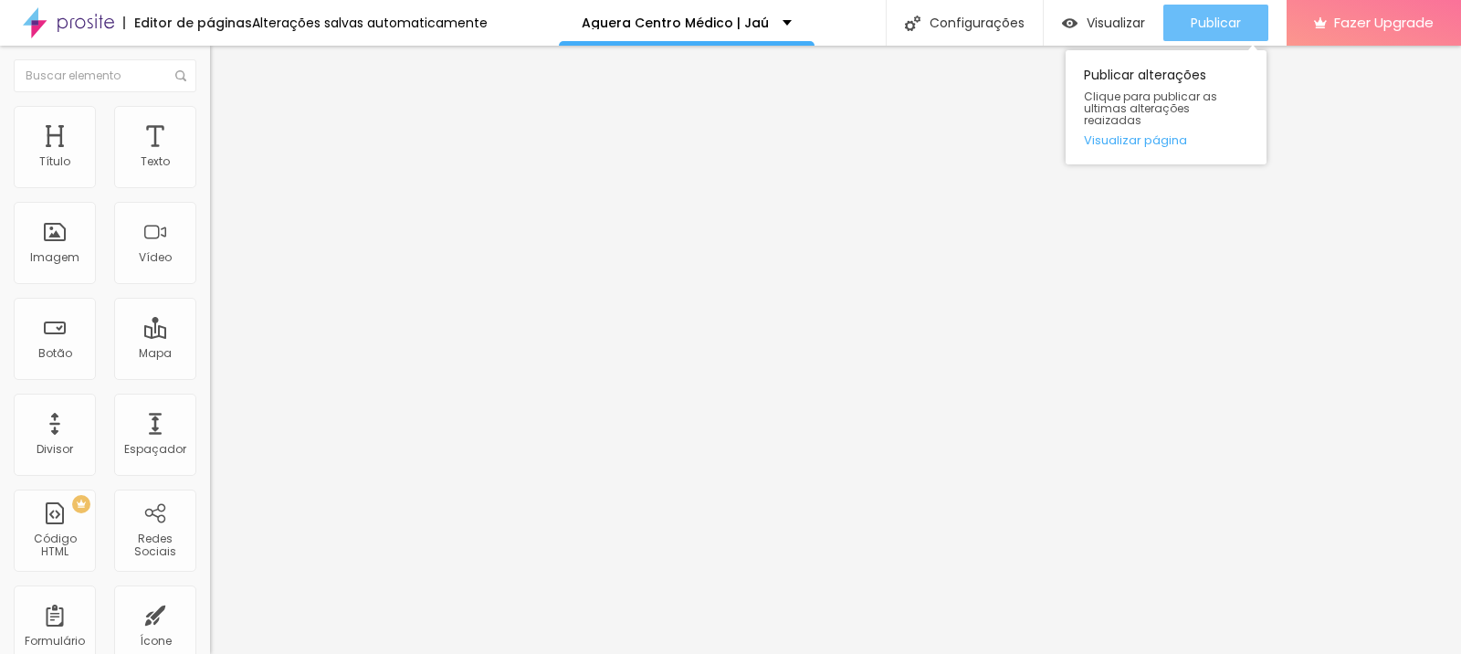
click at [1196, 35] on div "Publicar" at bounding box center [1216, 23] width 50 height 37
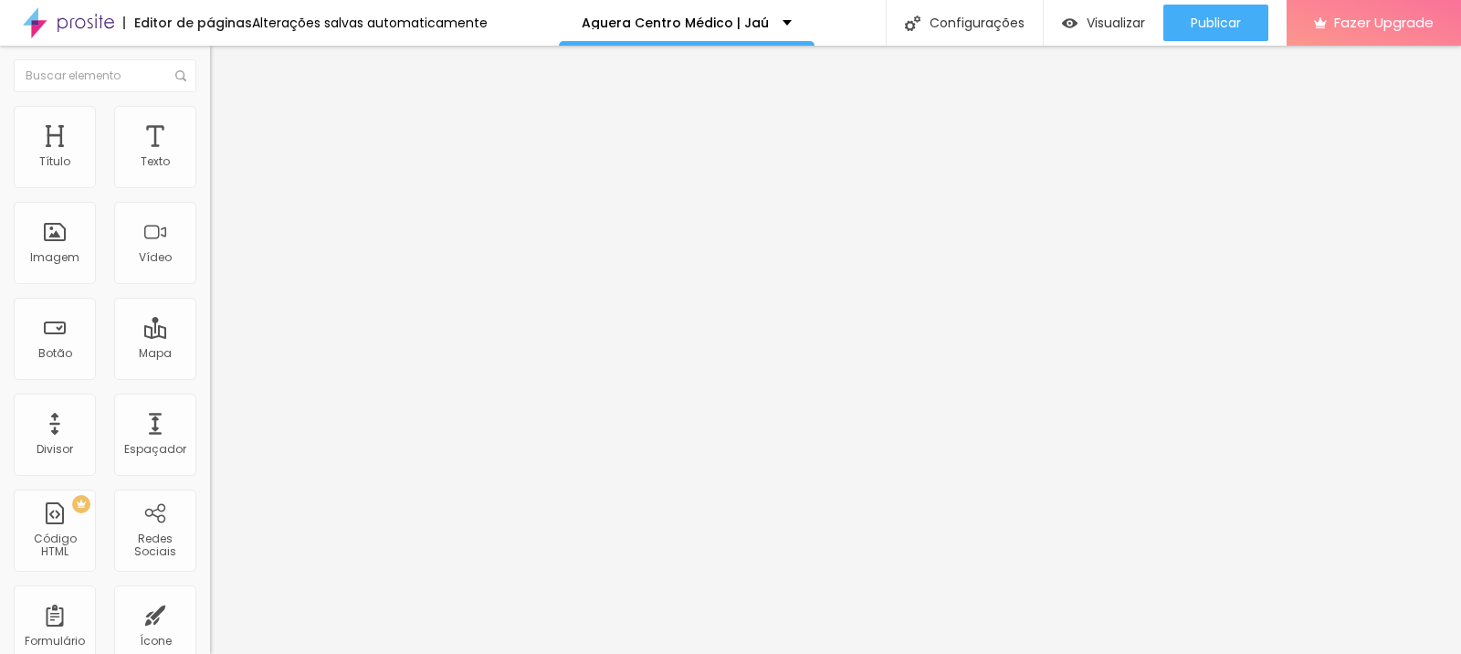
click at [210, 376] on input "https://" at bounding box center [319, 367] width 219 height 18
paste input "agueracentromedico.alboompro.com/post/cancer-do-aparelho-digestivo-medico-jau"
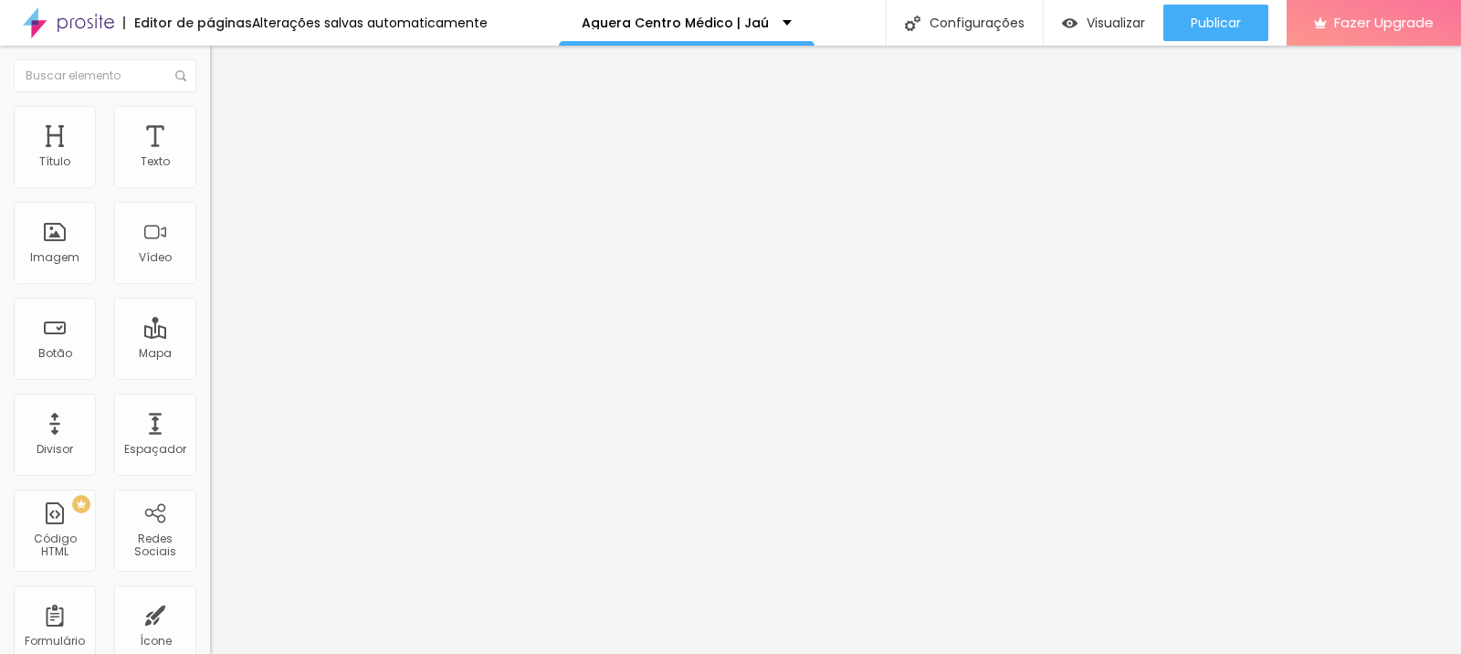
click at [210, 392] on div "URL https://agueracentromedico.alboompro.com/post/cancer-do-aparelho-digestivo-…" at bounding box center [315, 369] width 210 height 45
click at [210, 407] on div "Abrir em uma nova aba" at bounding box center [315, 403] width 210 height 9
click at [210, 376] on input "https://agueracentromedico.alboompro.com/post/cancer-do-aparelho-digestivo-medi…" at bounding box center [319, 367] width 219 height 18
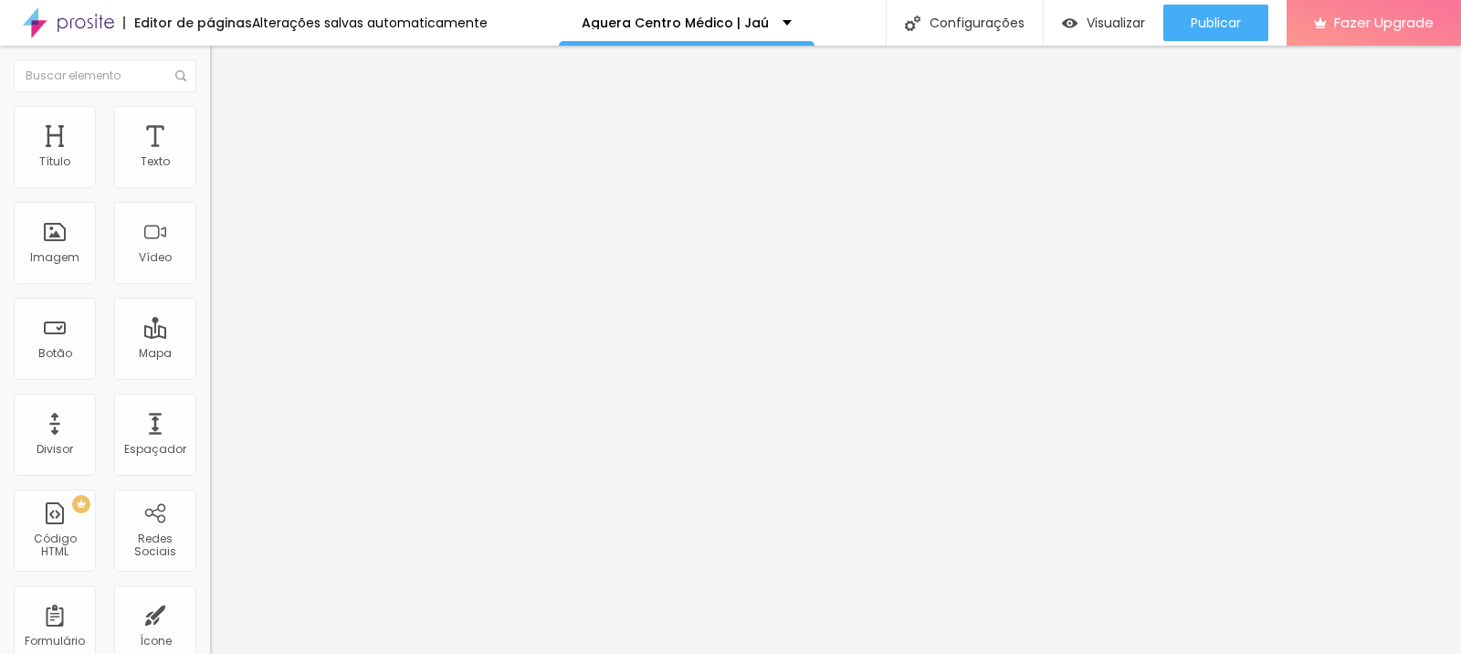
type input "https://www.agueracentromedico.alboompro.com/post/cancer-do-aparelho-digestivo-…"
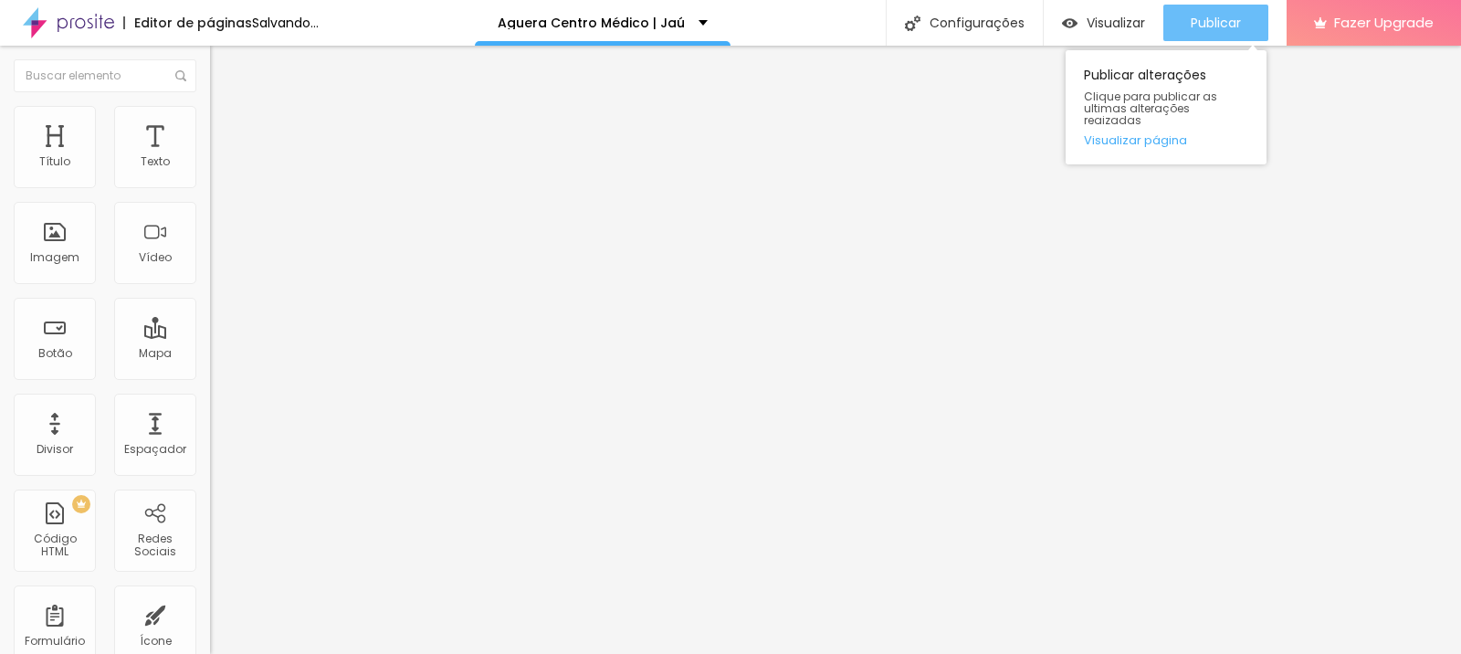
click at [1229, 22] on span "Publicar" at bounding box center [1216, 23] width 50 height 15
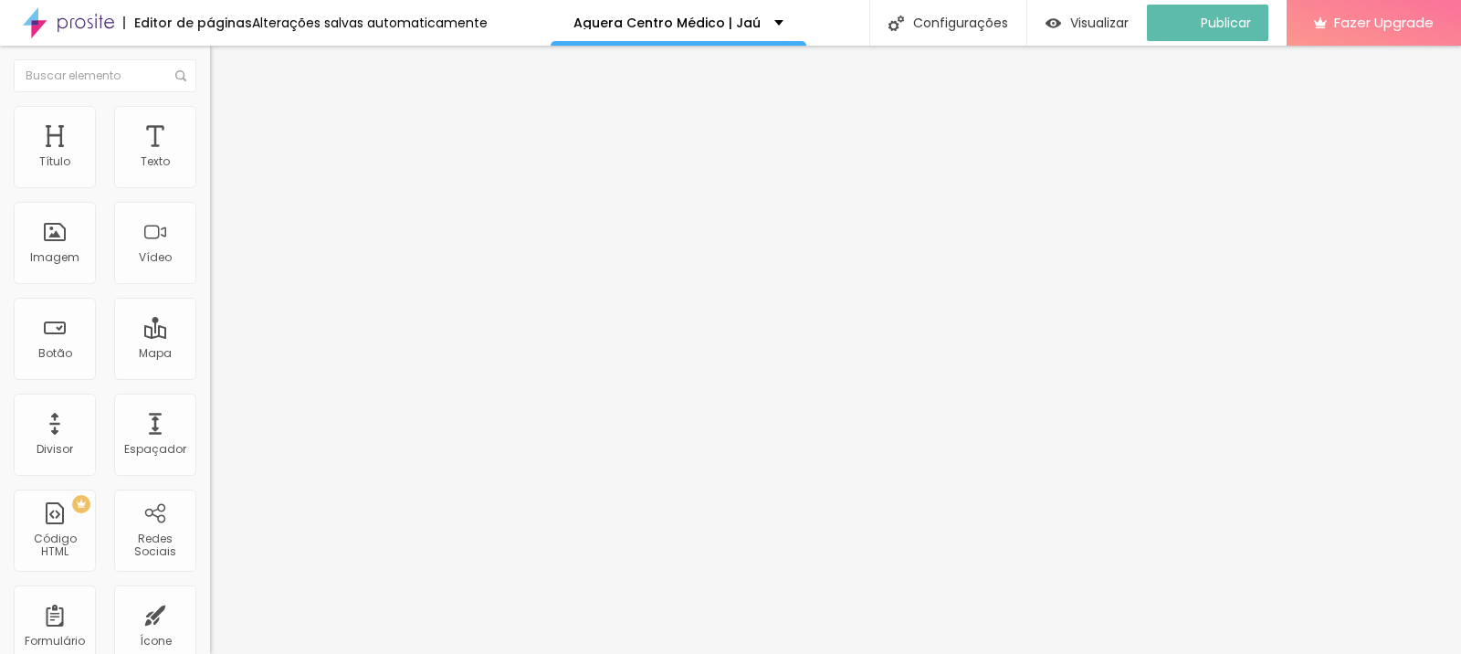
click at [210, 371] on input "https://" at bounding box center [319, 367] width 219 height 18
paste input "agueracentromedico.alboompro.com/post/cancer-do-aparelho-digestivo-medico-jau"
drag, startPoint x: 94, startPoint y: 378, endPoint x: 20, endPoint y: 376, distance: 74.0
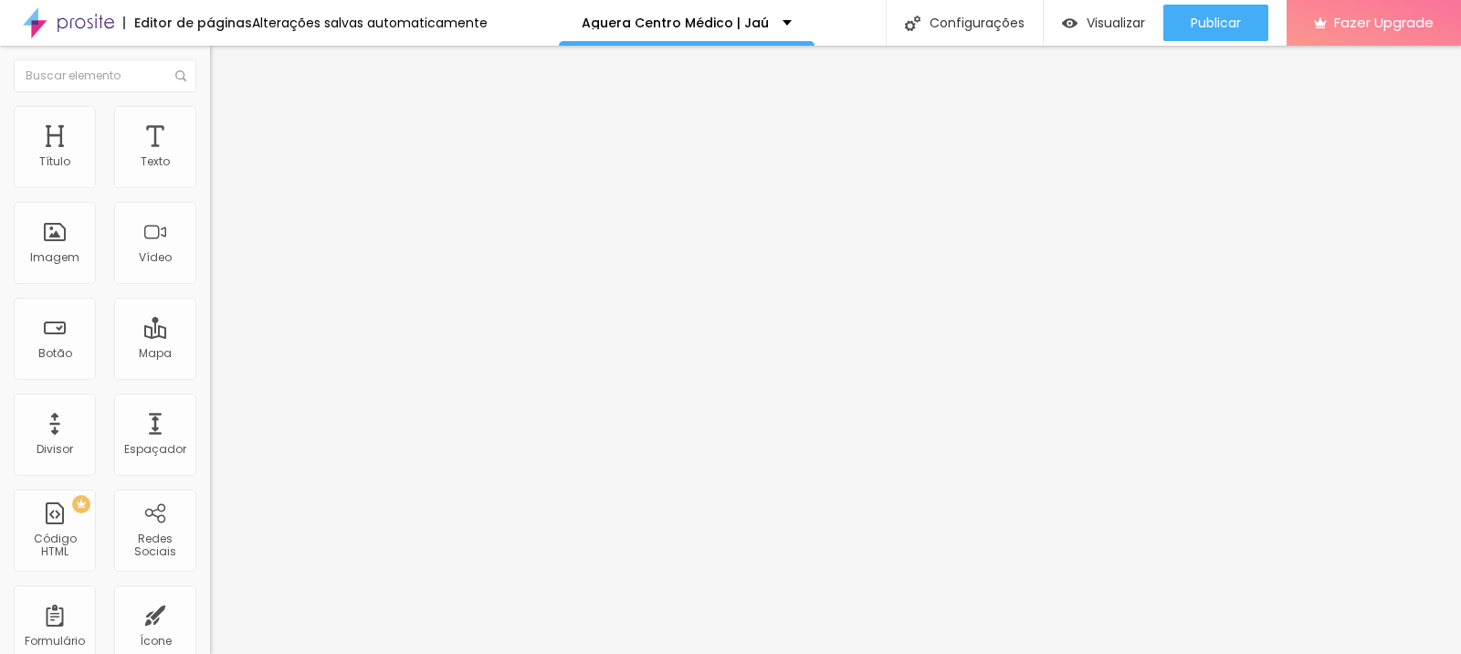
click at [210, 378] on div "Texto Saiba mais Alinhamento Tamanho Grande Pequeno Normal Grande Link URL http…" at bounding box center [315, 275] width 210 height 266
click at [210, 376] on input "https://agueracentromedico.alboompro.com/post/cancer-do-aparelho-digestivo-medi…" at bounding box center [319, 367] width 219 height 18
type input "https://www.agueracentromedico.alboompro.com/post/cancer-do-aparelho-digestivo-…"
click at [210, 408] on div "Abrir em uma nova aba" at bounding box center [315, 403] width 210 height 9
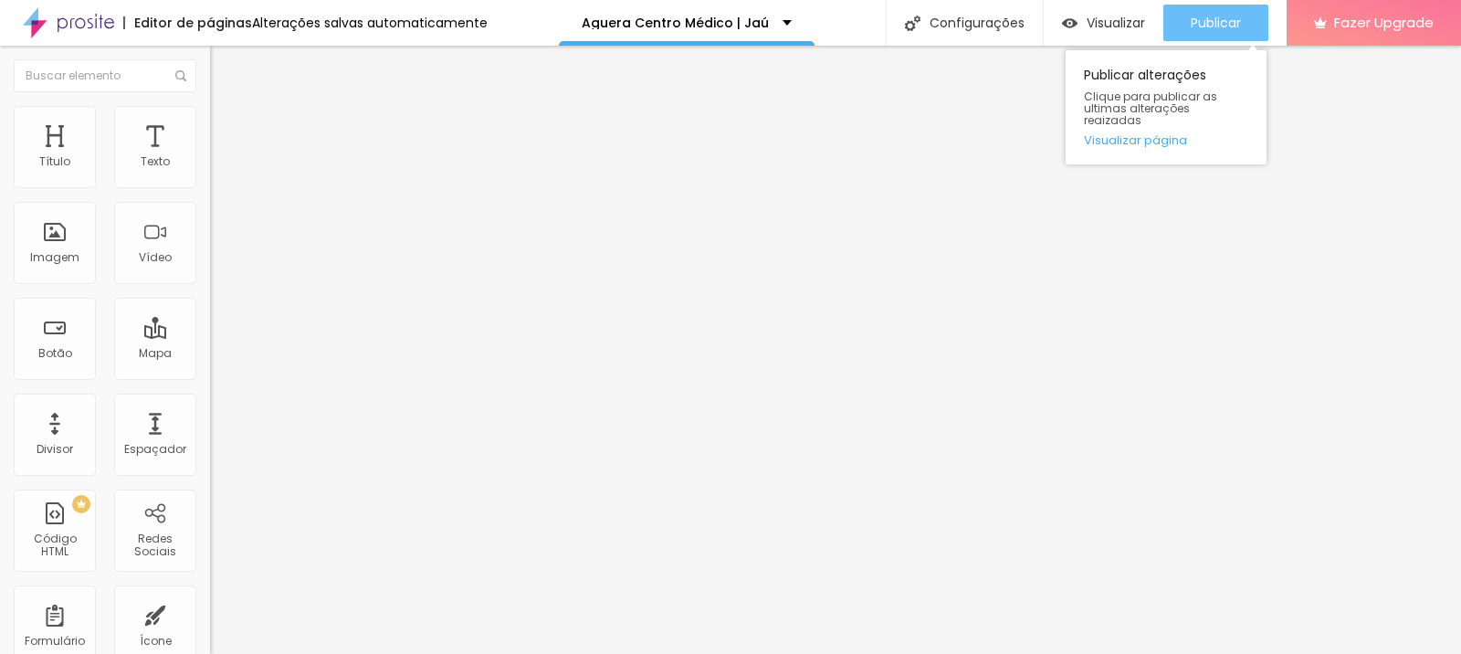
click at [1216, 22] on span "Publicar" at bounding box center [1216, 23] width 50 height 15
click at [1181, 24] on button "Publicar" at bounding box center [1215, 23] width 105 height 37
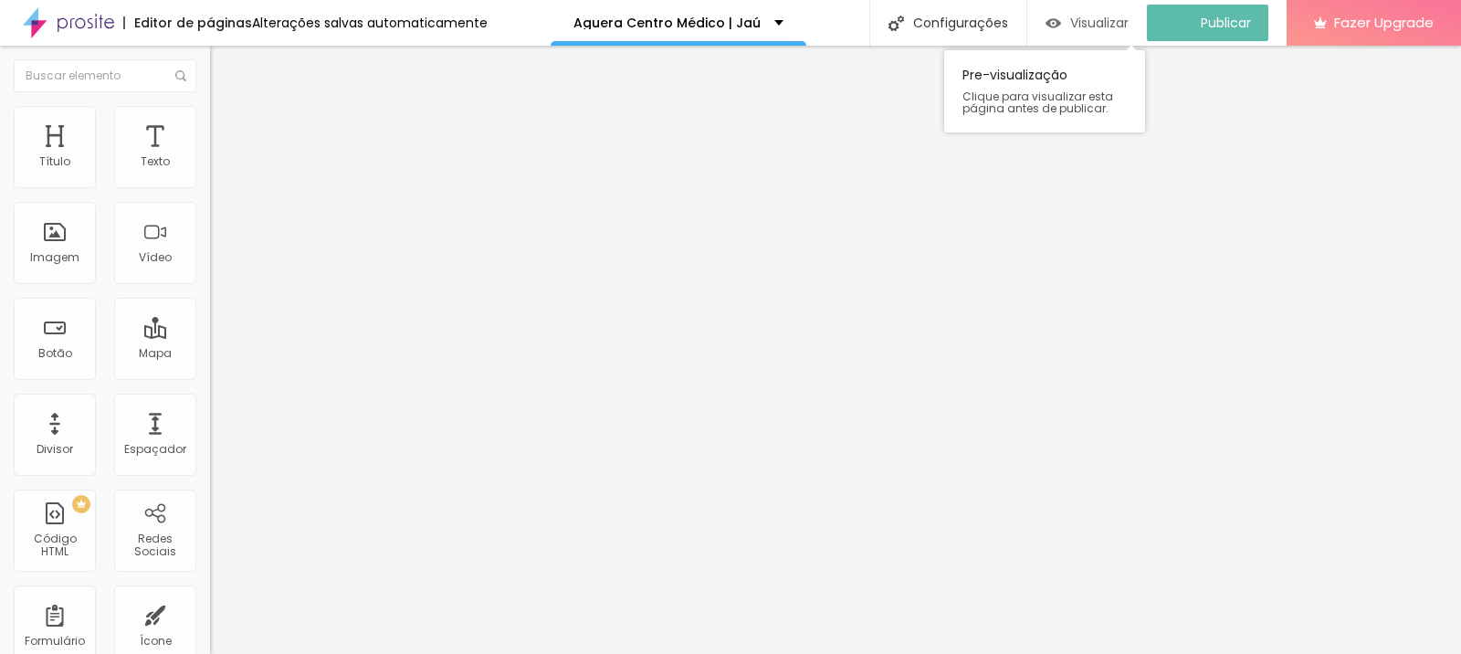
click at [1108, 26] on span "Visualizar" at bounding box center [1099, 23] width 58 height 15
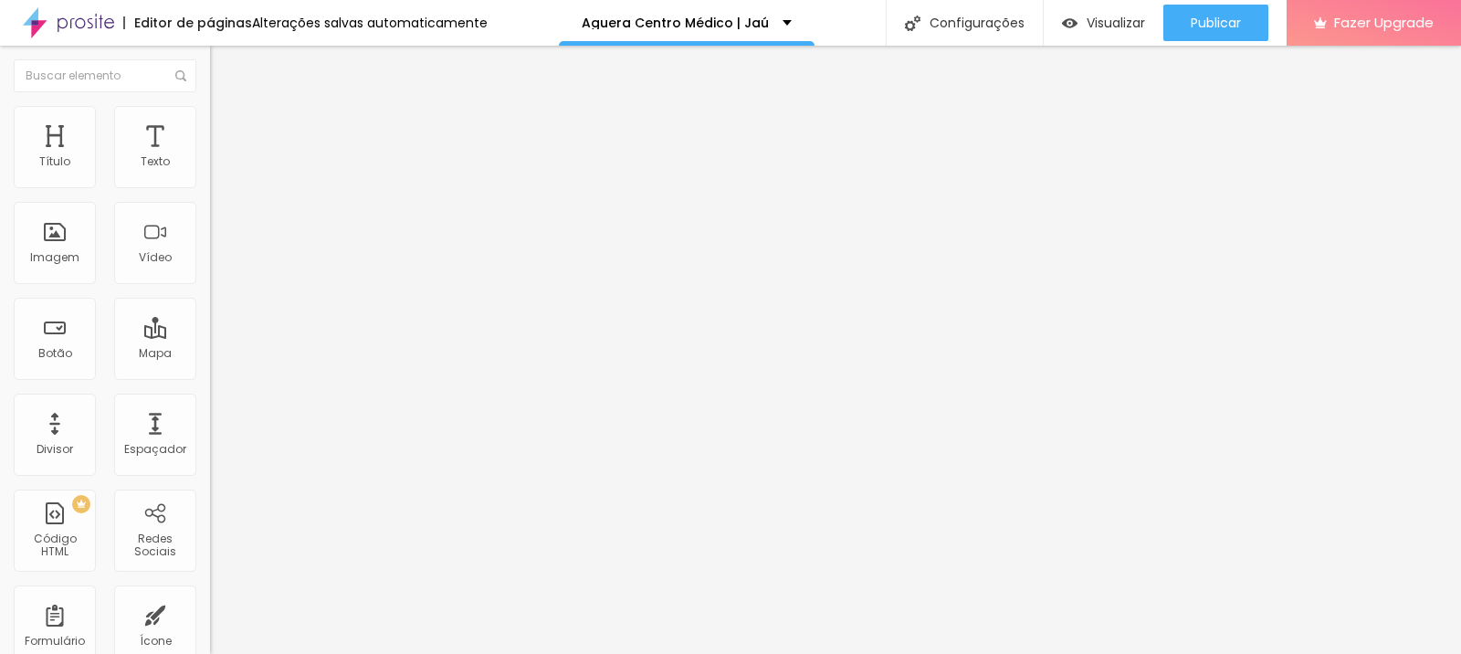
click at [210, 369] on div "WhatsApp" at bounding box center [315, 374] width 210 height 11
click at [210, 621] on input "text" at bounding box center [319, 630] width 219 height 18
paste input "https://wa.me/5514996075919"
drag, startPoint x: 74, startPoint y: 296, endPoint x: 0, endPoint y: 289, distance: 74.3
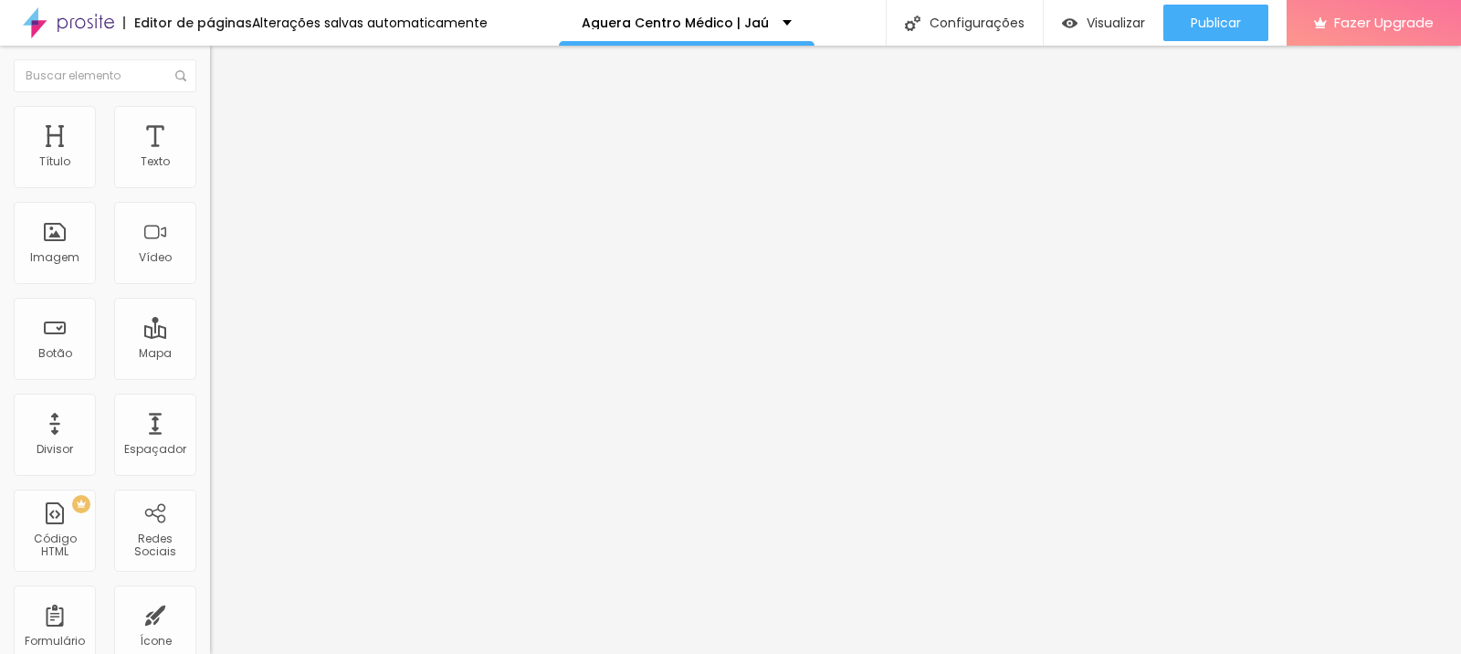
type input "https://wa.me/5514996075919"
click at [210, 653] on div "Abrir em uma nova aba" at bounding box center [315, 666] width 210 height 9
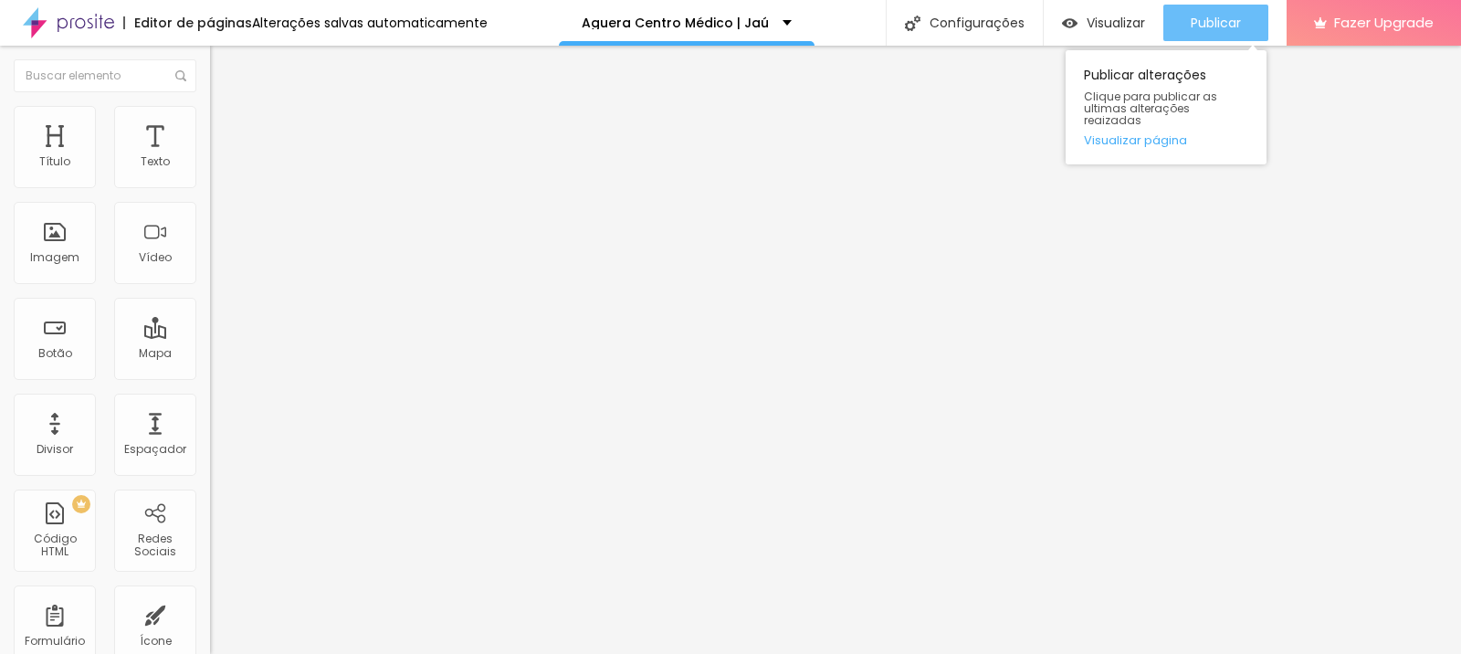
type input "https://www.instagram.com/agueracentromedico"
click at [1185, 22] on button "Publicar" at bounding box center [1215, 23] width 105 height 37
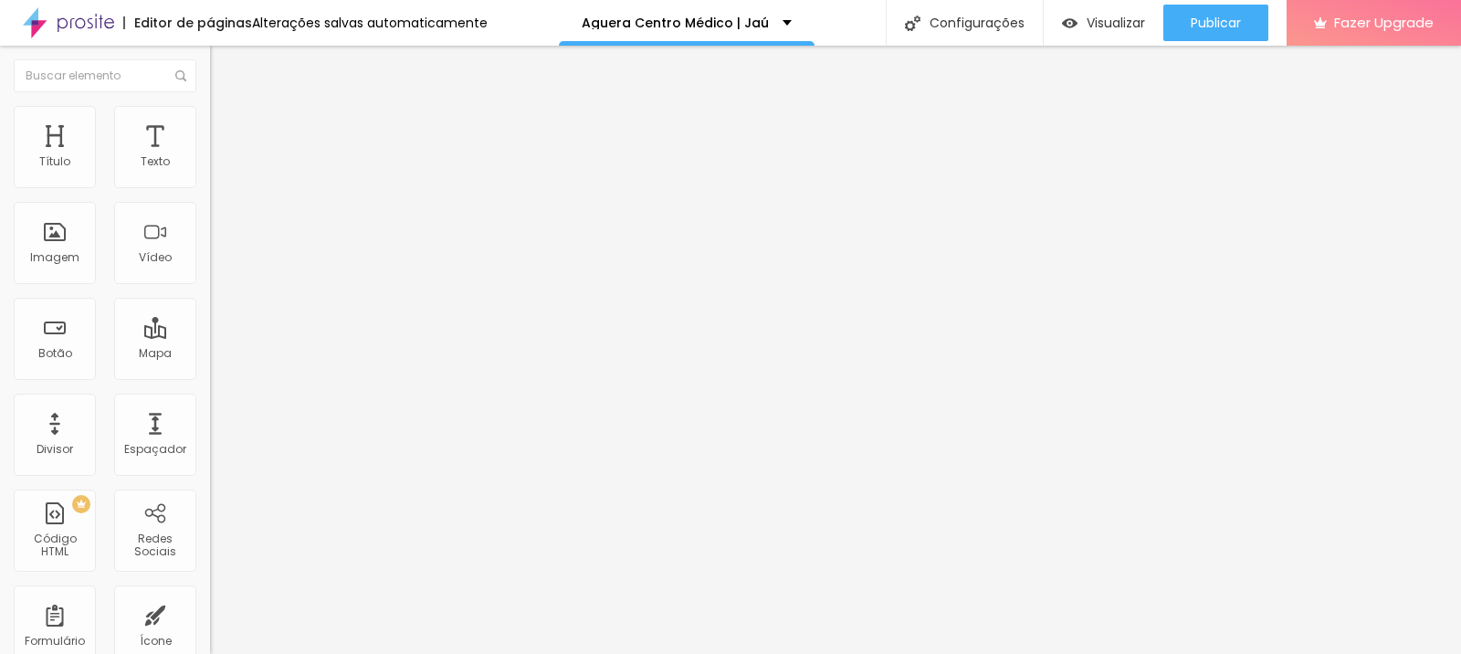
click at [210, 376] on input "https://" at bounding box center [319, 367] width 219 height 18
paste input "wa.me/5514996075919"
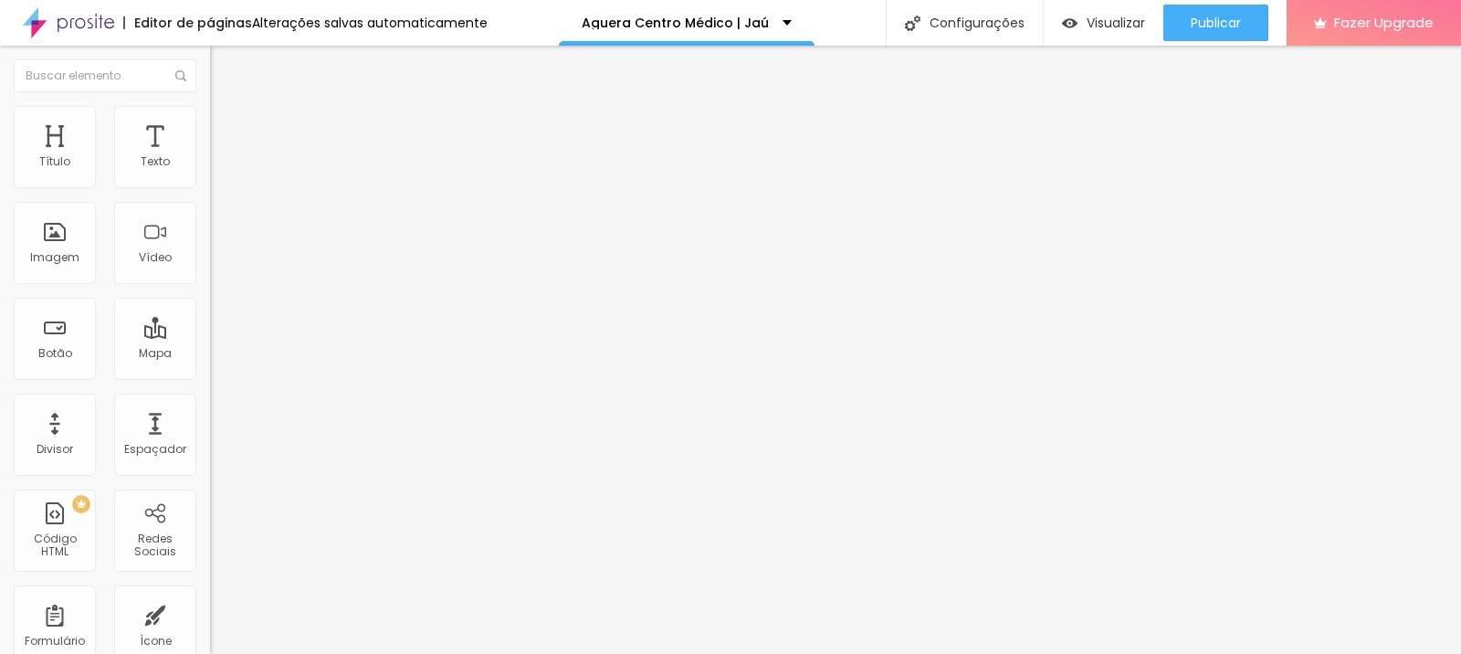
type input "https://wa.me/5514996075919"
click at [210, 392] on div "URL https://wa.me/5514996075919" at bounding box center [315, 369] width 210 height 45
click at [210, 408] on div "Abrir em uma nova aba" at bounding box center [315, 403] width 210 height 9
click at [210, 376] on input "https://" at bounding box center [319, 367] width 219 height 18
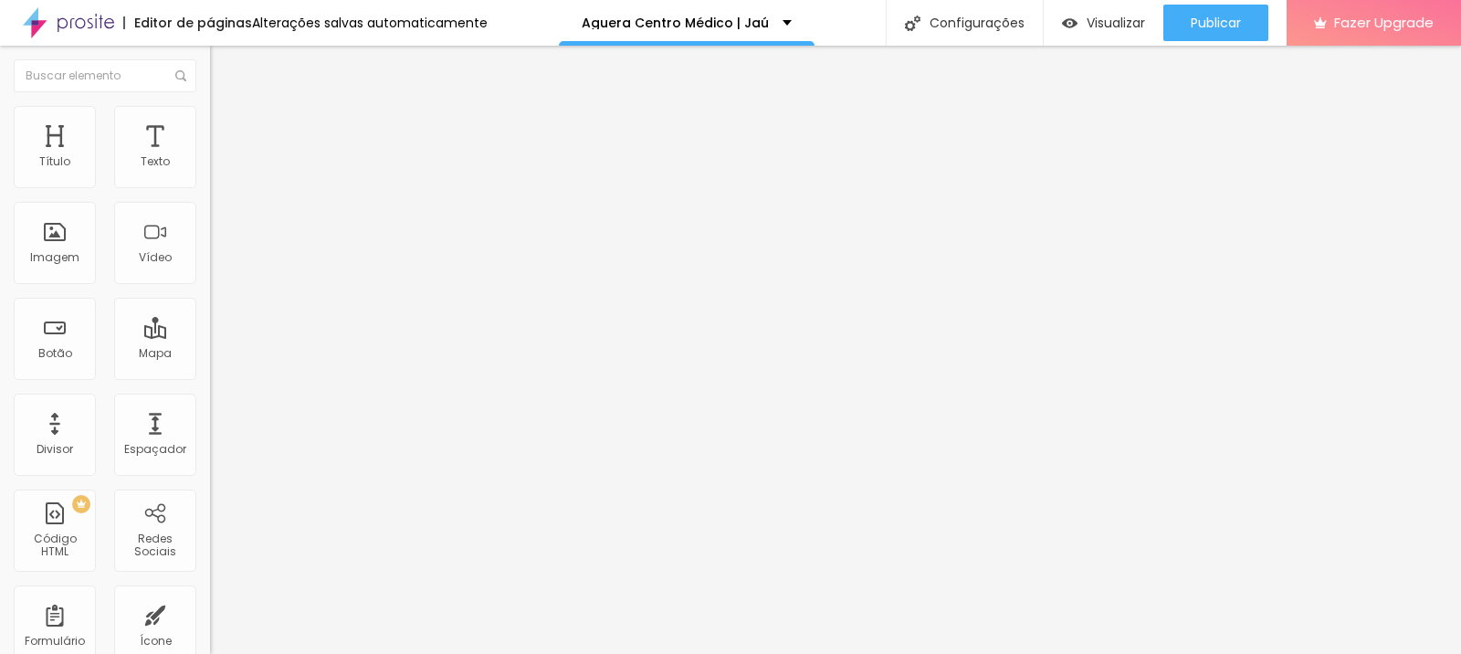
click at [210, 376] on input "https://" at bounding box center [319, 367] width 219 height 18
paste input "wa.me/5514996075919"
type input "https://wa.me/5514996075919"
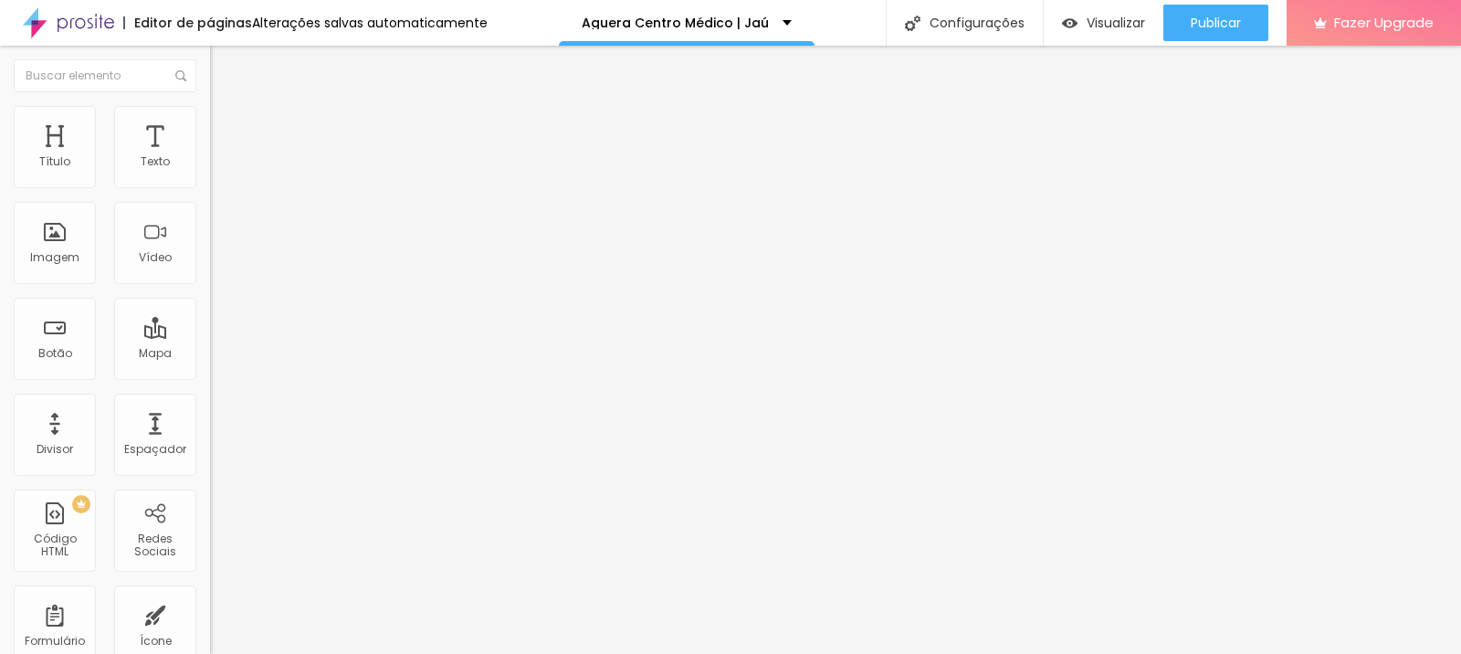
click at [210, 408] on div "Abrir em uma nova aba" at bounding box center [315, 403] width 210 height 9
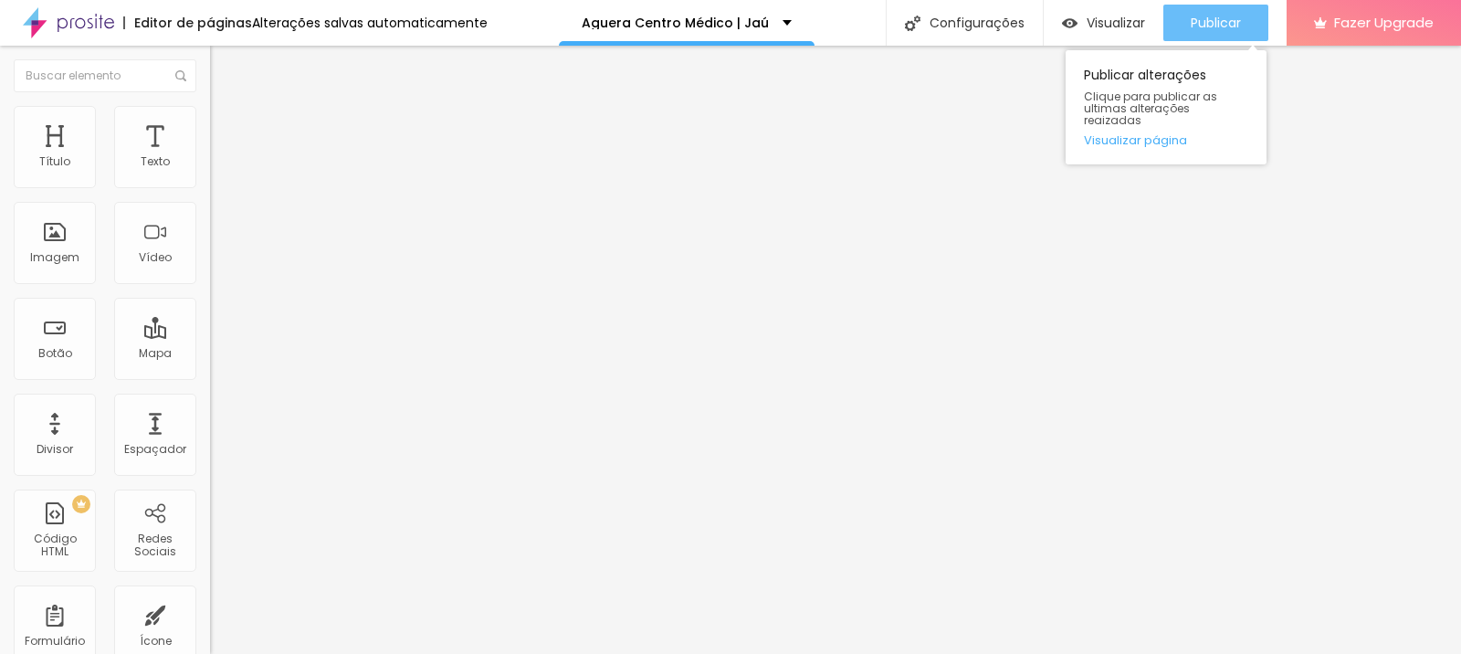
click at [1232, 27] on span "Publicar" at bounding box center [1216, 23] width 50 height 15
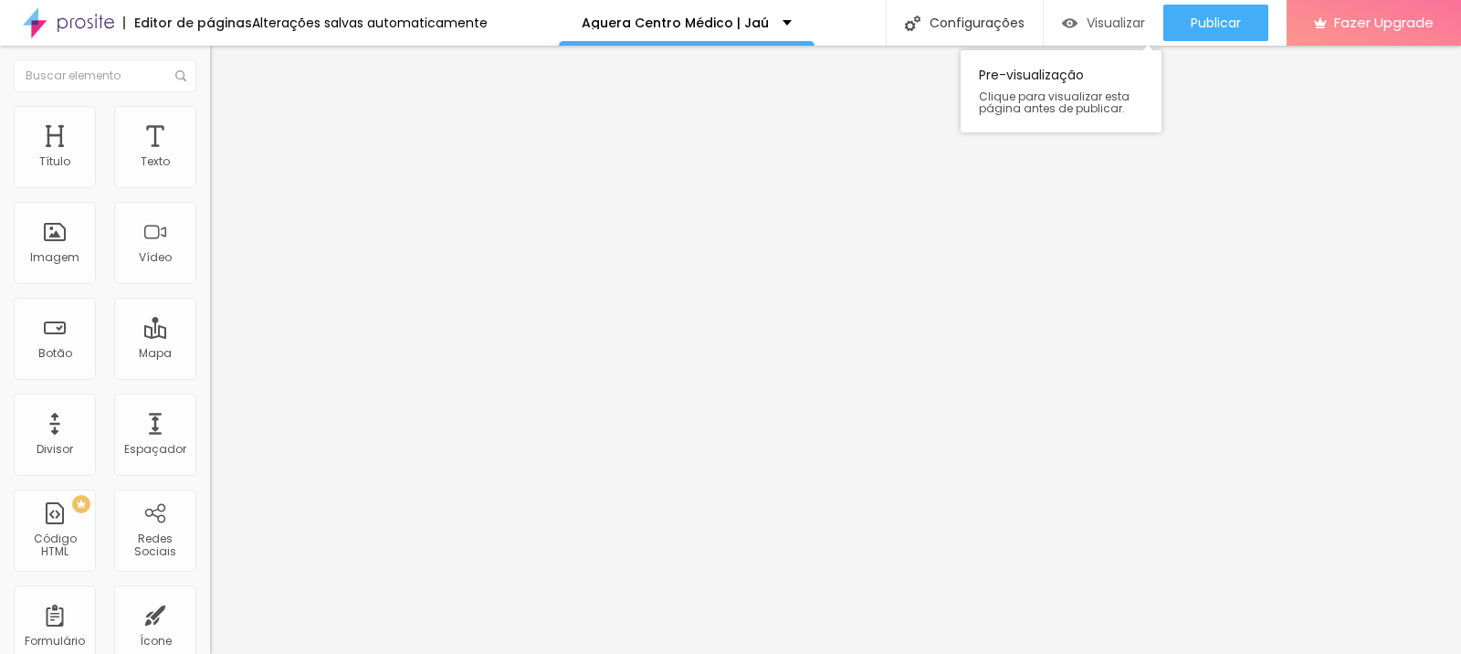
click at [1077, 28] on div "Visualizar" at bounding box center [1103, 24] width 83 height 16
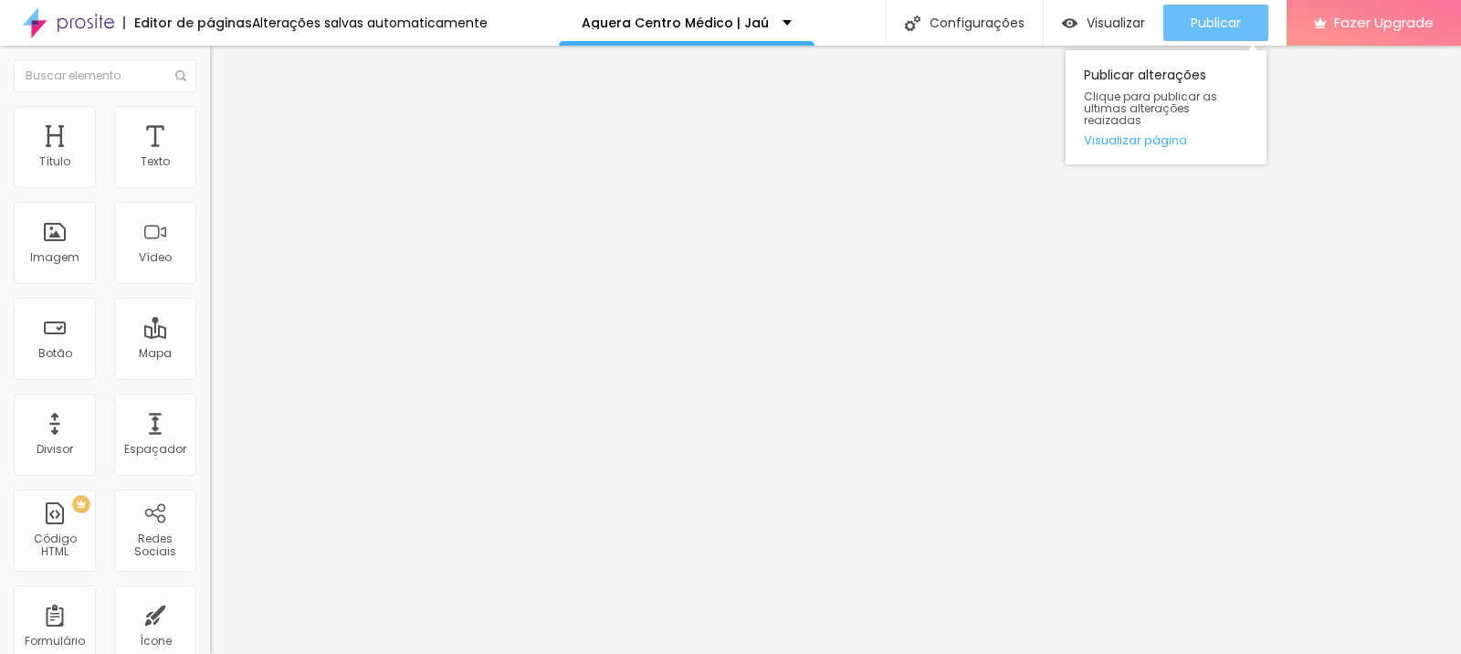
click at [1229, 27] on span "Publicar" at bounding box center [1216, 23] width 50 height 15
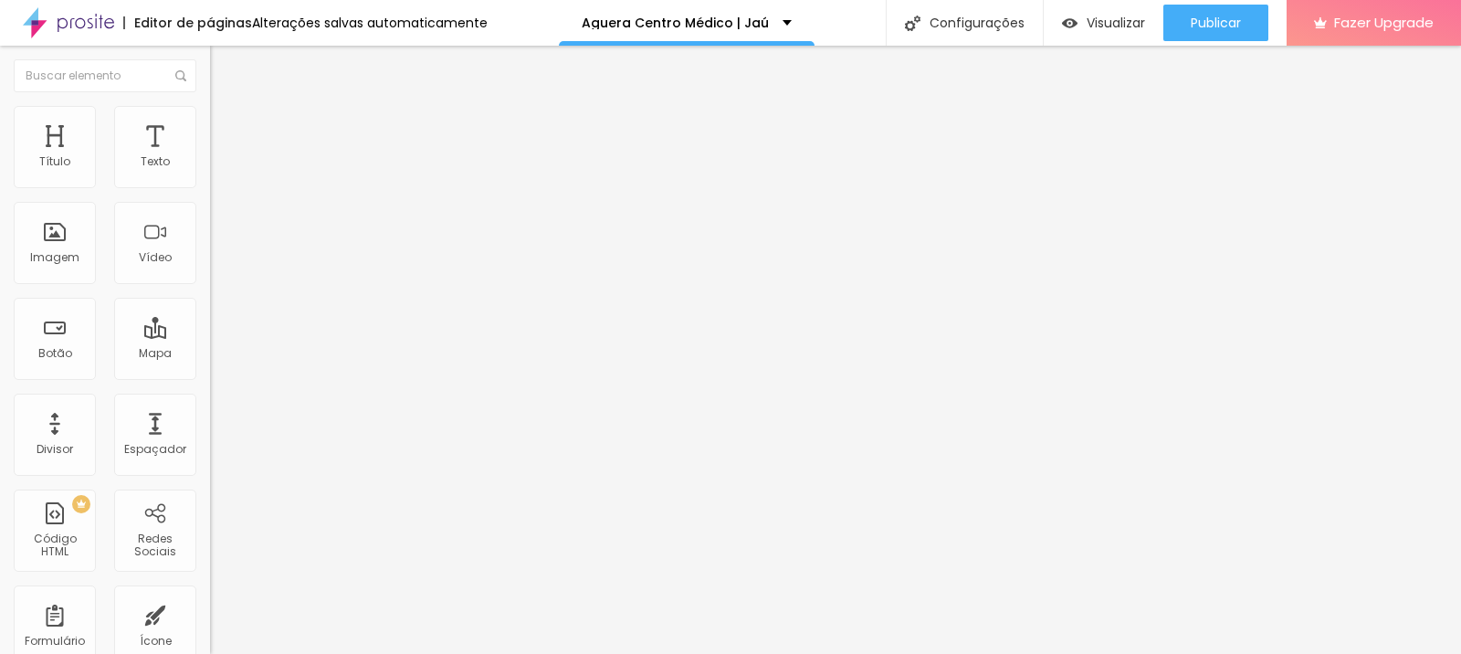
click at [210, 376] on input "https://www.agueracentromedico.alboompro.com/post/cirurgia-bariatrica-jau" at bounding box center [319, 367] width 219 height 18
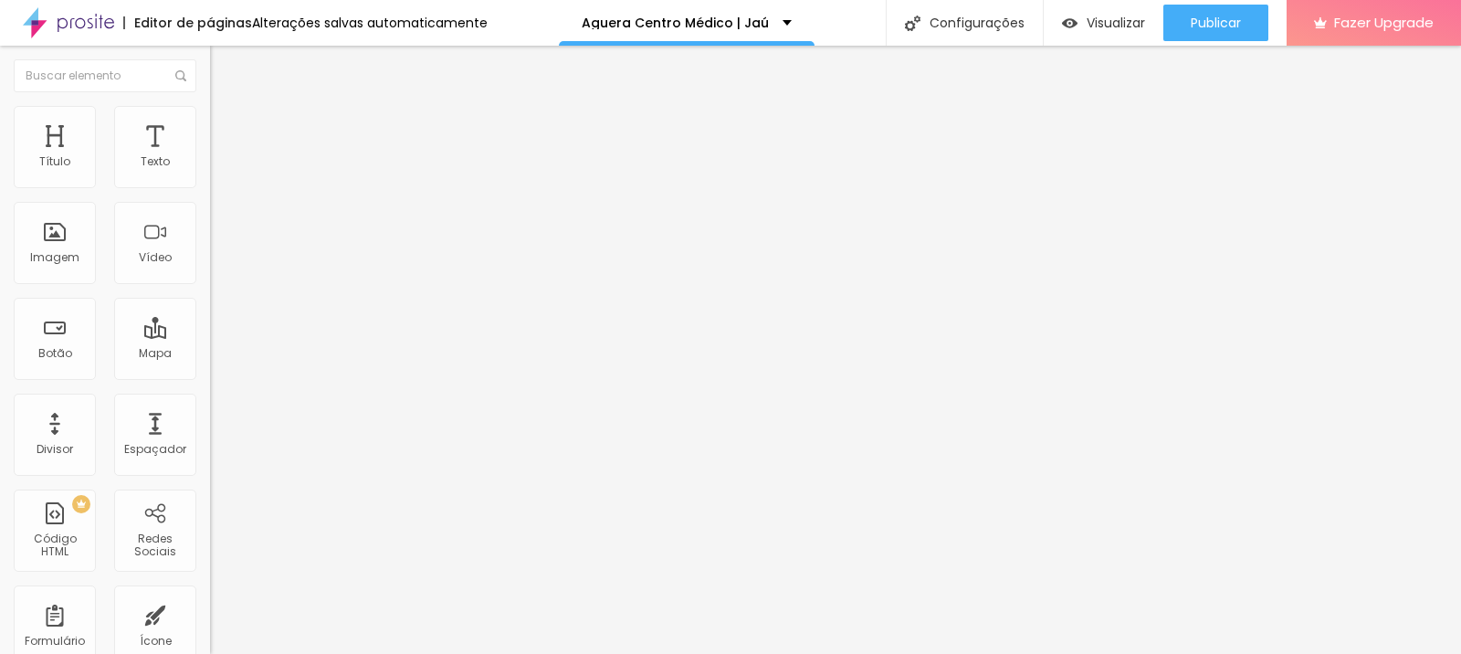
paste input "https://www.agueracentromedico.com.br/post/cirurgia-bariatrica-jau"
drag, startPoint x: 129, startPoint y: 378, endPoint x: 0, endPoint y: 373, distance: 128.8
click at [210, 373] on div "Texto Saiba mais Alinhamento Tamanho Grande Pequeno Normal Grande Link URL http…" at bounding box center [315, 280] width 210 height 277
type input "https://www.agueracentromedico.com.br/post/cirurgia-bariatrica-jau"
click at [210, 451] on div "Editar Botão Conteúdo Estilo Avançado Texto Saiba mais Alinhamento Tamanho Gran…" at bounding box center [315, 350] width 210 height 608
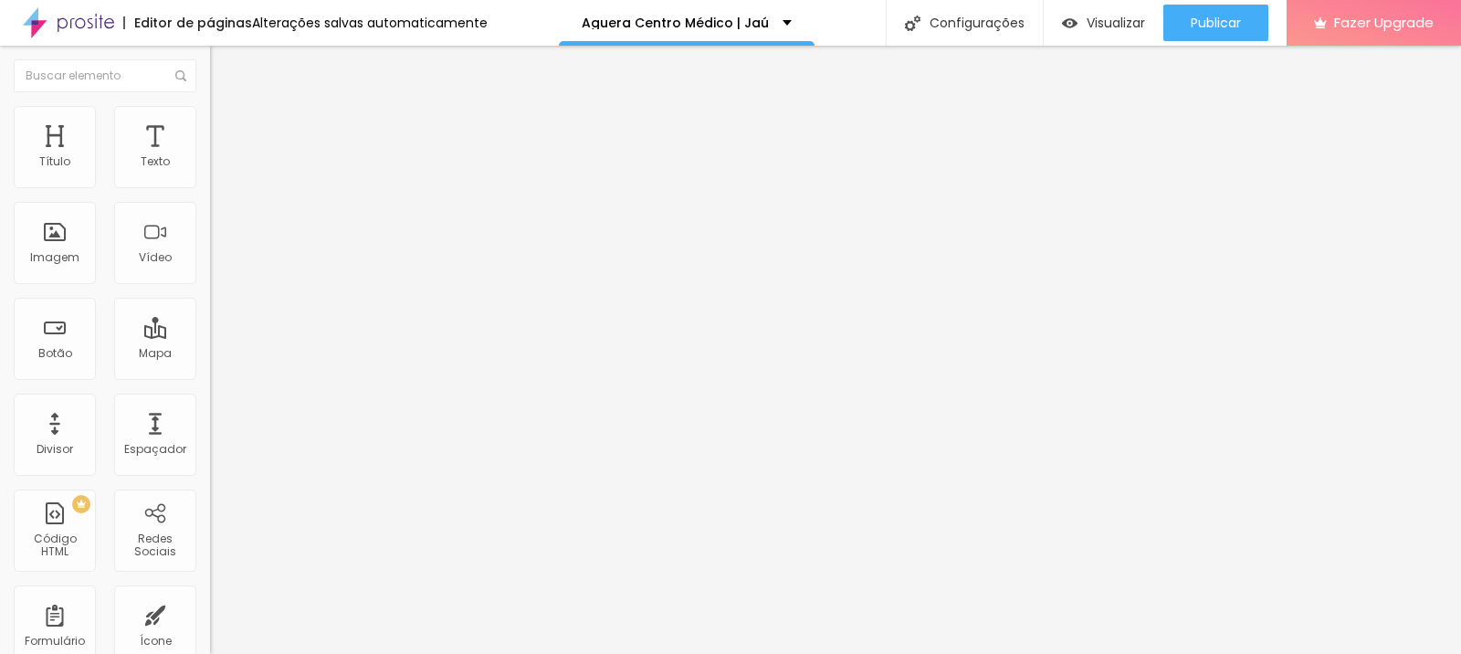
click at [210, 376] on input "https://www.agueracentromedico.alboompro.com/post/cirurgia-bariatrica-jau" at bounding box center [319, 367] width 219 height 18
paste input "https://www.agueracentromedico.com.br/post/cirurgia-bariatrica-jau"
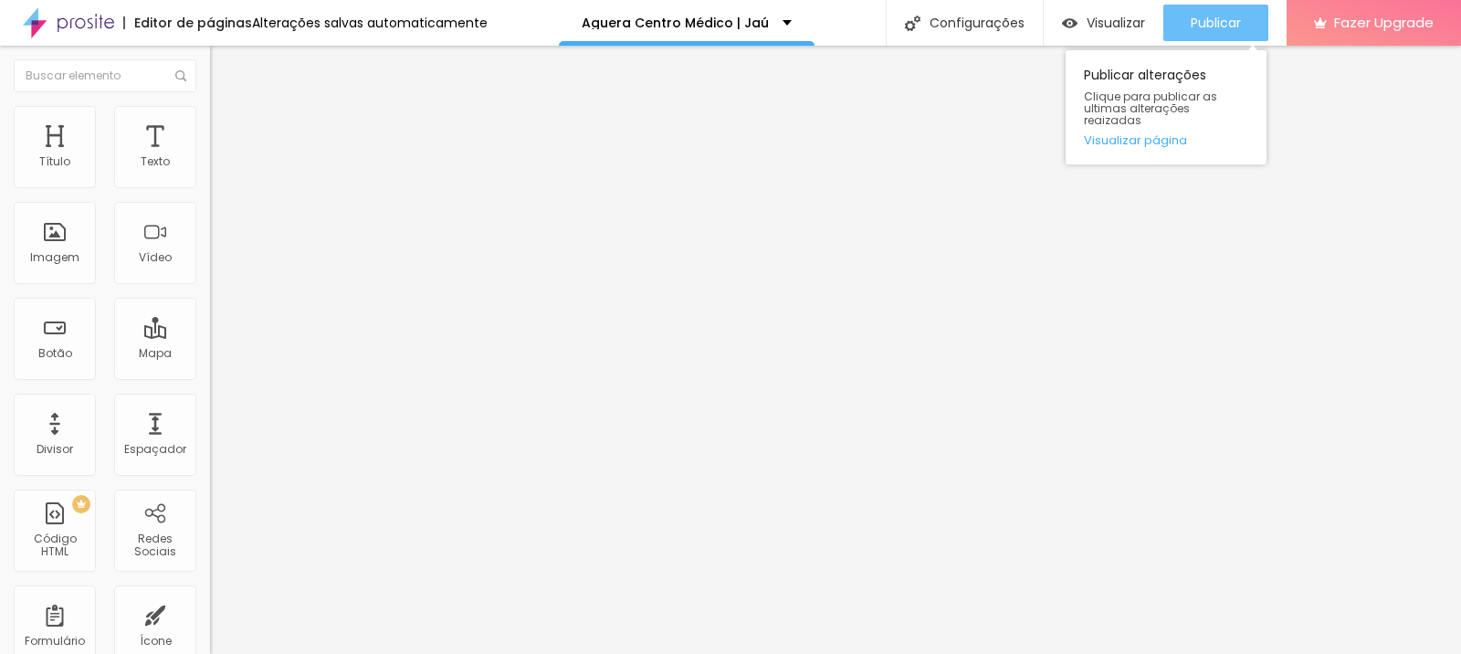
type input "https://www.agueracentromedico.com.br/post/cirurgia-bariatrica-jau"
click at [1224, 20] on span "Publicar" at bounding box center [1216, 23] width 50 height 15
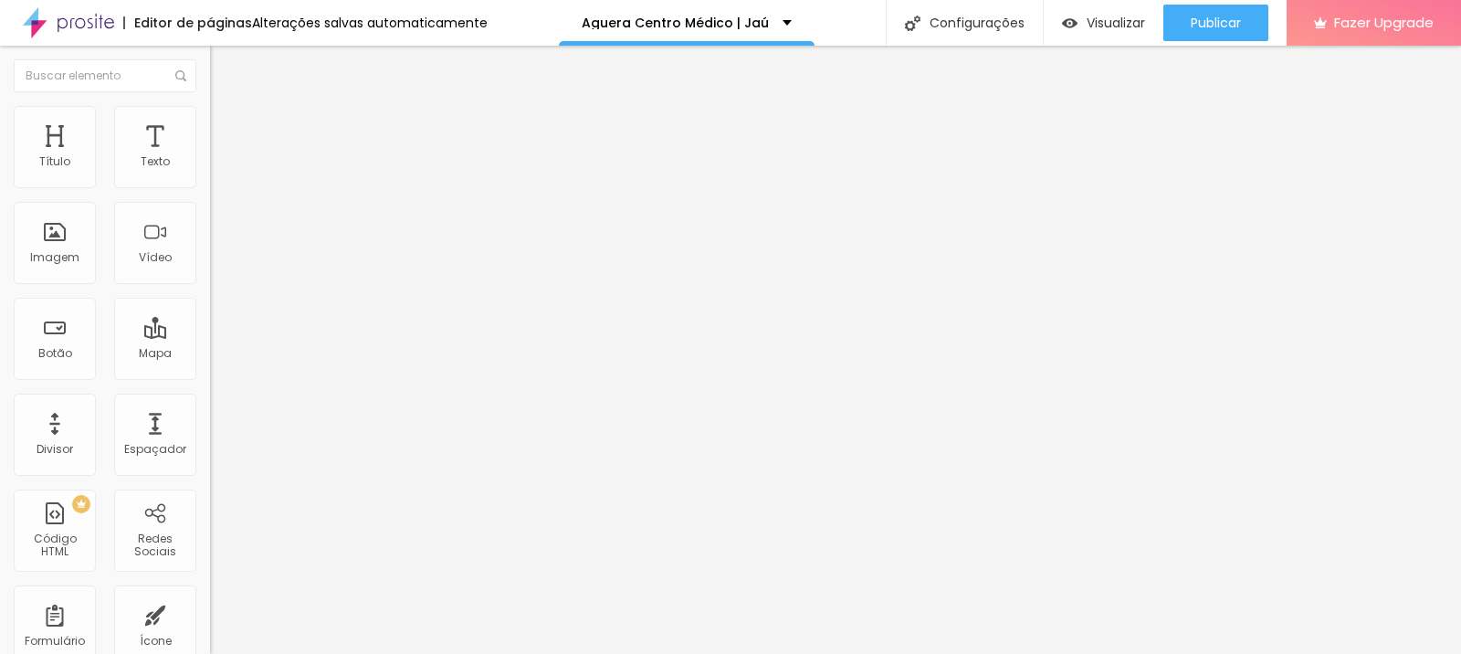
click at [210, 375] on input "https://www.agueracentromedico.alboompro.com/post/doencas-do-pancreas-jau" at bounding box center [319, 367] width 219 height 18
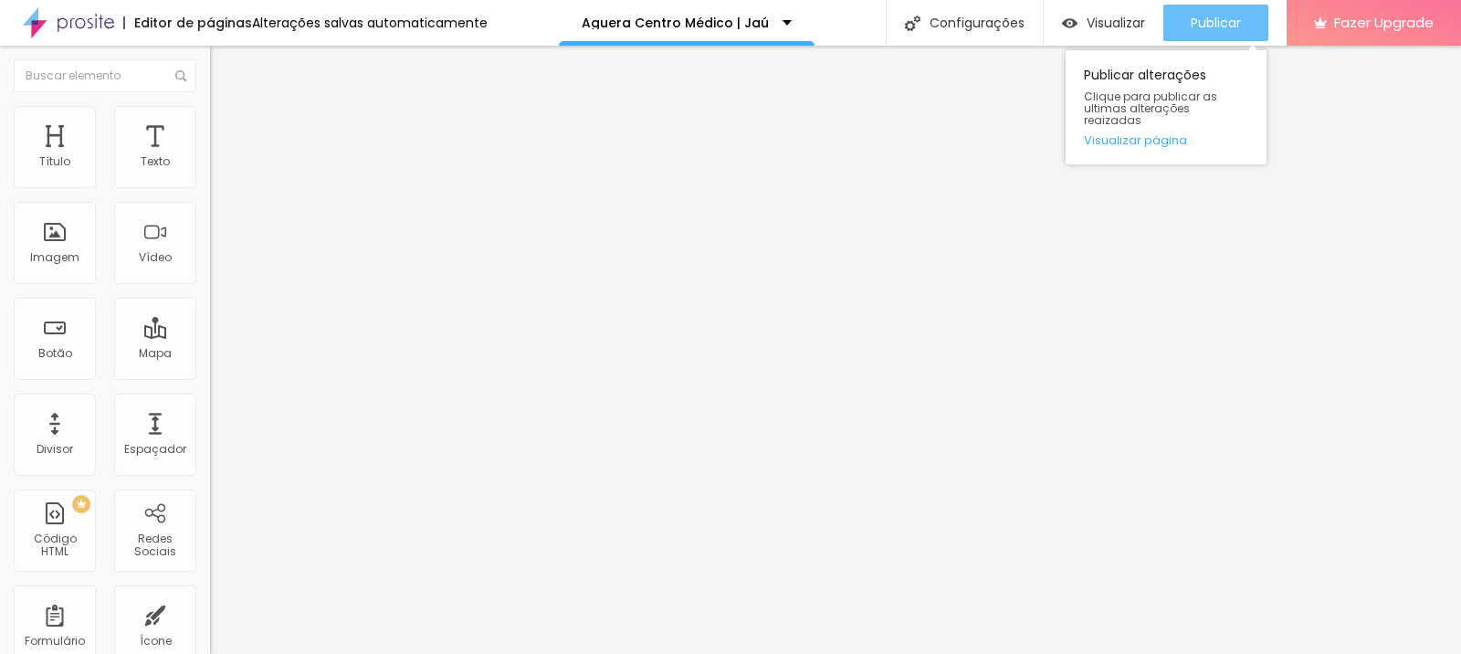
type input "https://www.agueracentromedico.com.br/post/doencas-do-pancreas-jau"
click at [1191, 18] on span "Publicar" at bounding box center [1216, 23] width 50 height 15
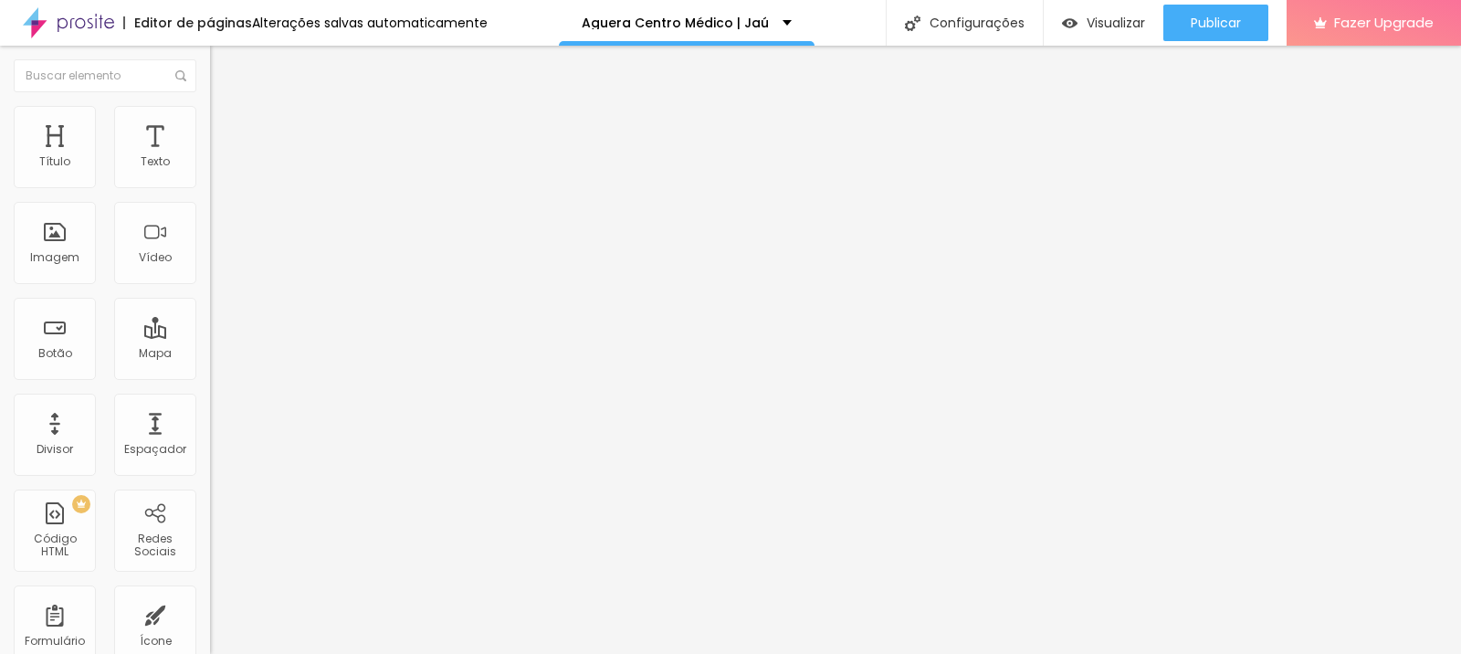
click at [210, 376] on input "https://www.agueracentromedico.alboompro.com/post/ma-digestao-dor-estomago-jau" at bounding box center [319, 367] width 219 height 18
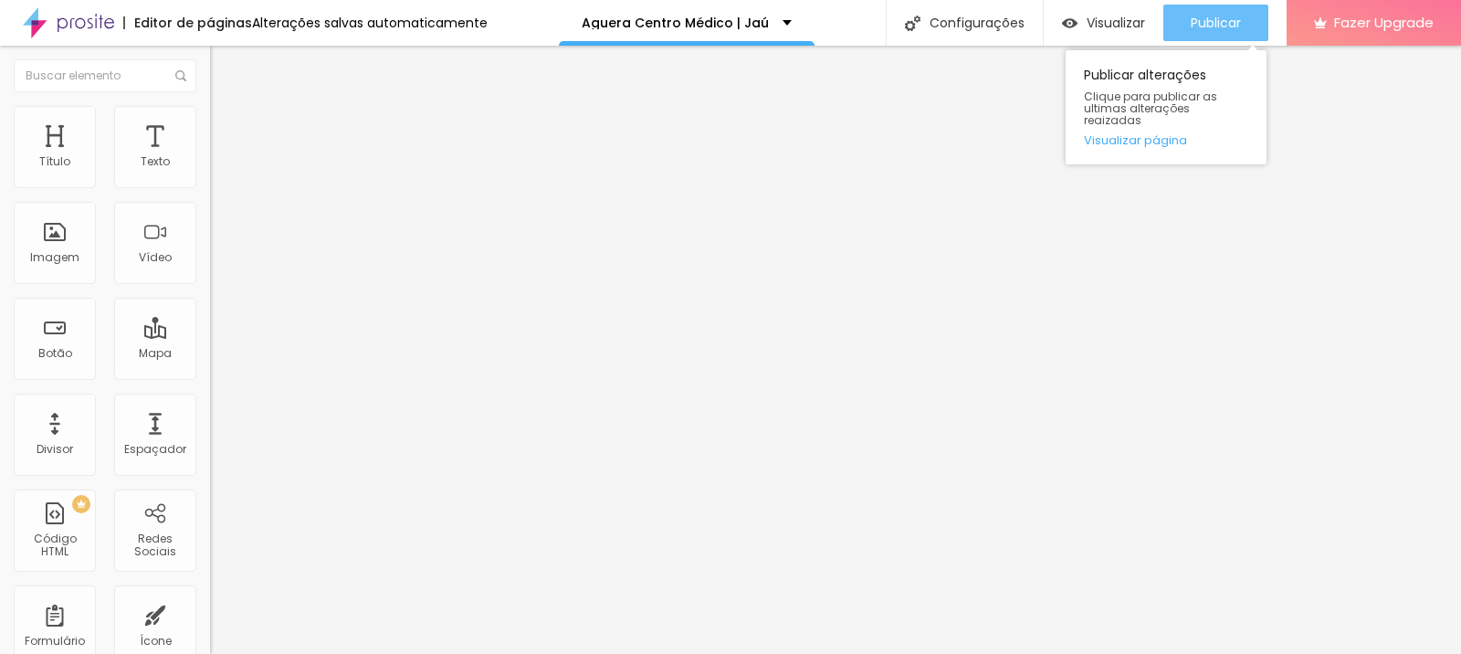
type input "https://www.agueracentromedico.com.br/post/ma-digestao-dor-estomago-jau"
click at [1236, 20] on span "Publicar" at bounding box center [1216, 23] width 50 height 15
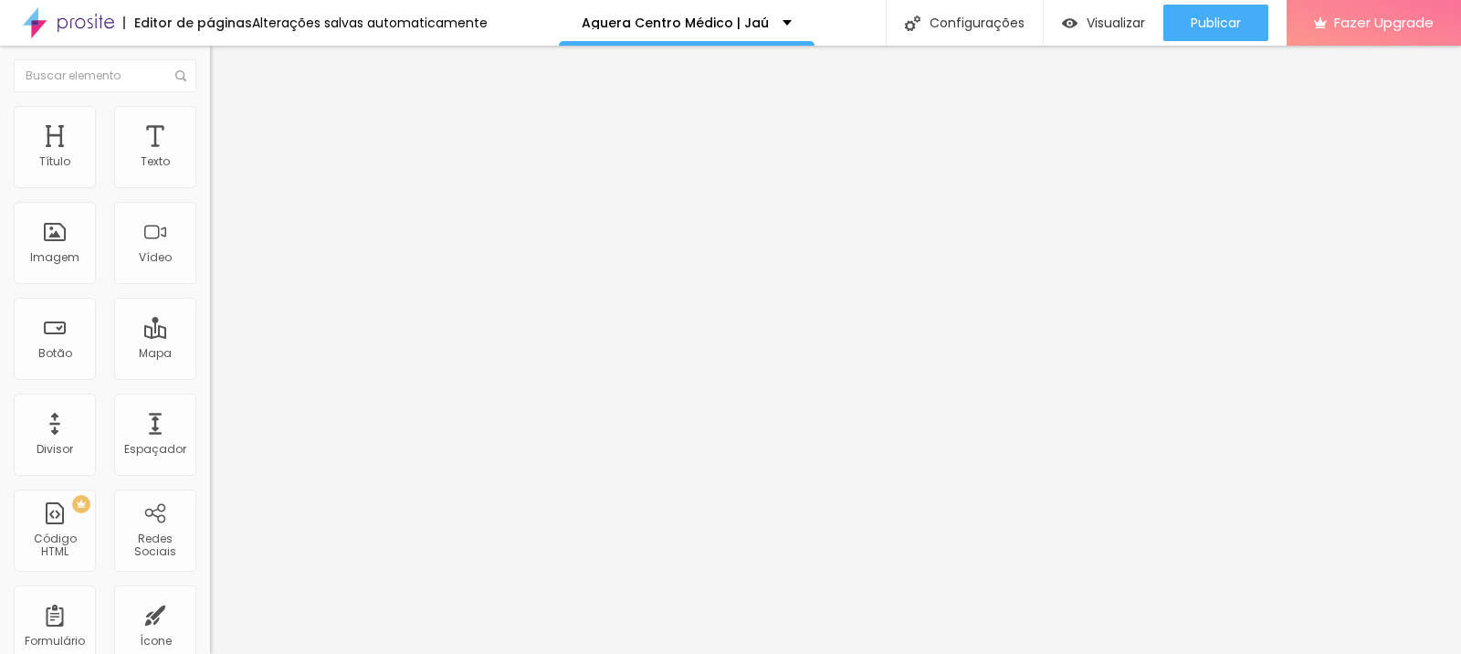
click at [210, 376] on input "https://www.agueracentromedico.alboompro.com/post/pedra-na-vesicula-jau" at bounding box center [319, 367] width 219 height 18
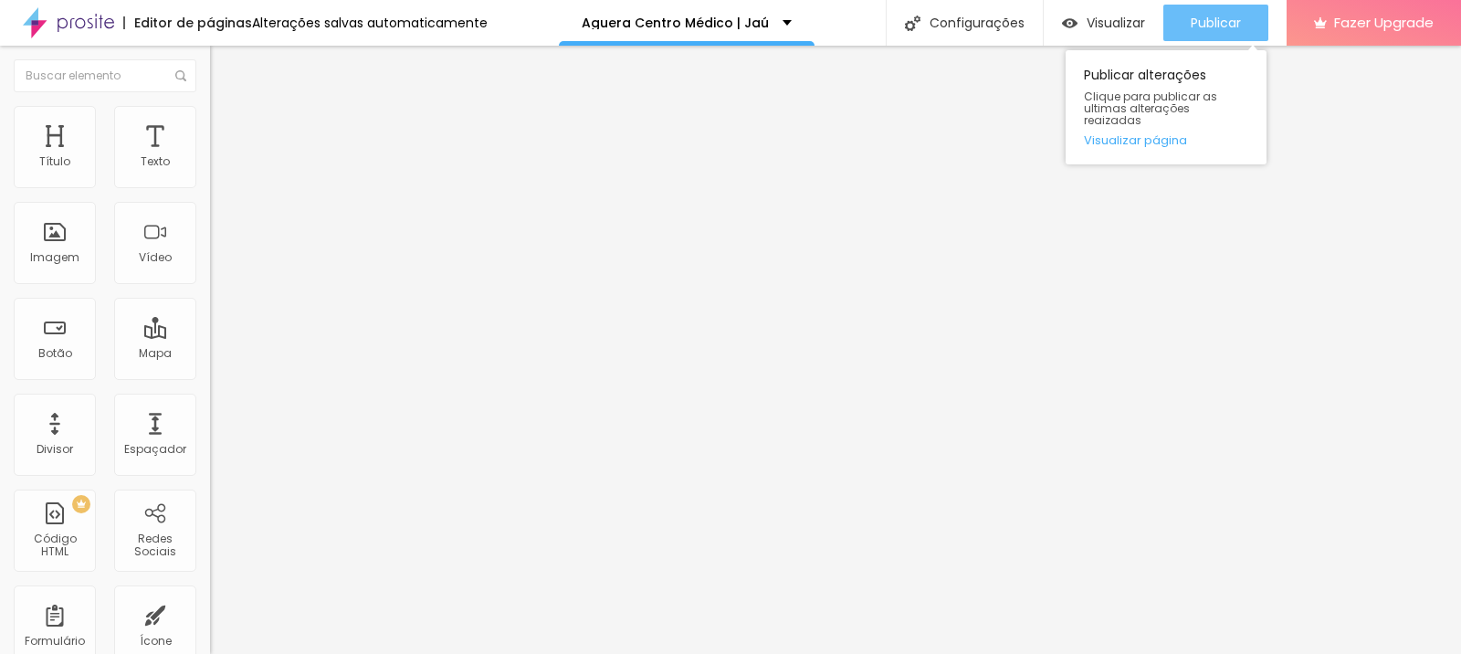
type input "https://www.agueracentromedico.com.br/post/pedra-na-vesicula-jau"
click at [1201, 37] on div "Publicar" at bounding box center [1216, 23] width 50 height 37
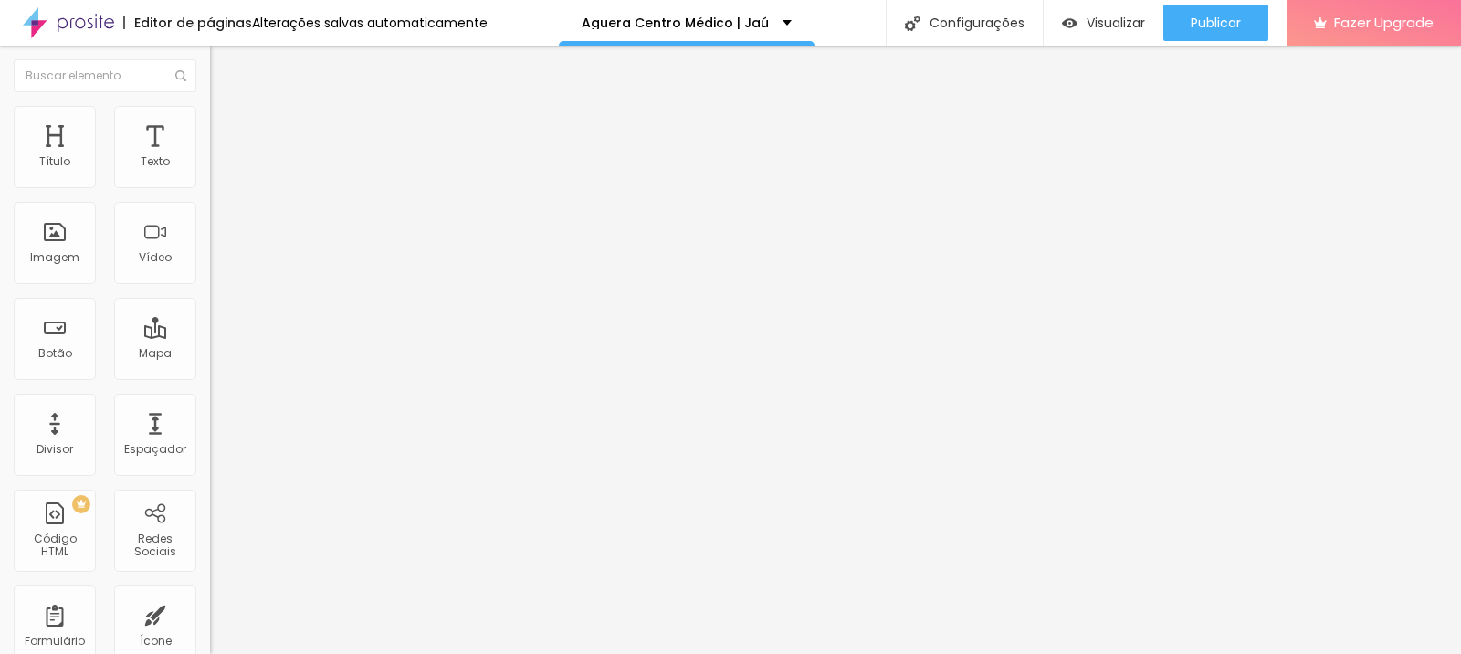
click at [210, 376] on input "https://www.agueracentromedico.alboompro.com/post/hernias-abdominais-medico-jau" at bounding box center [319, 367] width 219 height 18
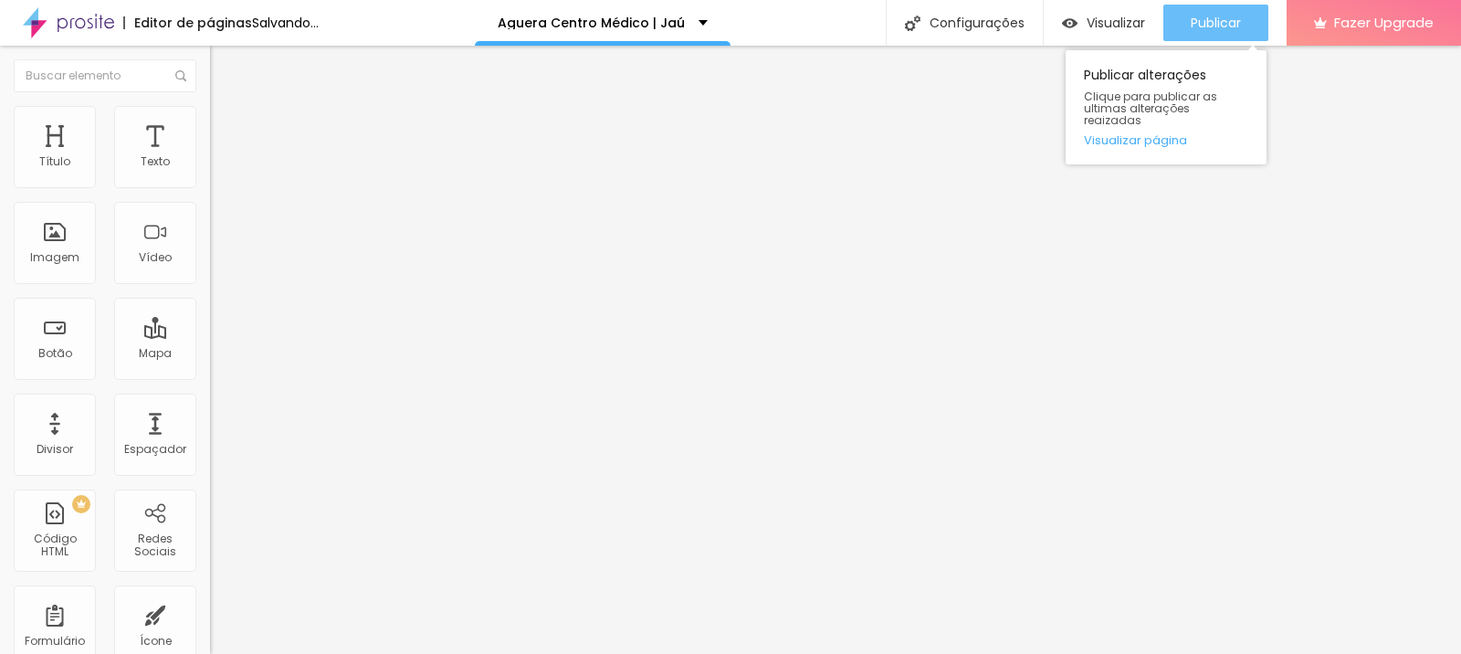
type input "https://www.agueracentromedico.com.br/post/hernias-abdominais-medico-jau"
click at [1196, 32] on div "Publicar" at bounding box center [1216, 23] width 50 height 37
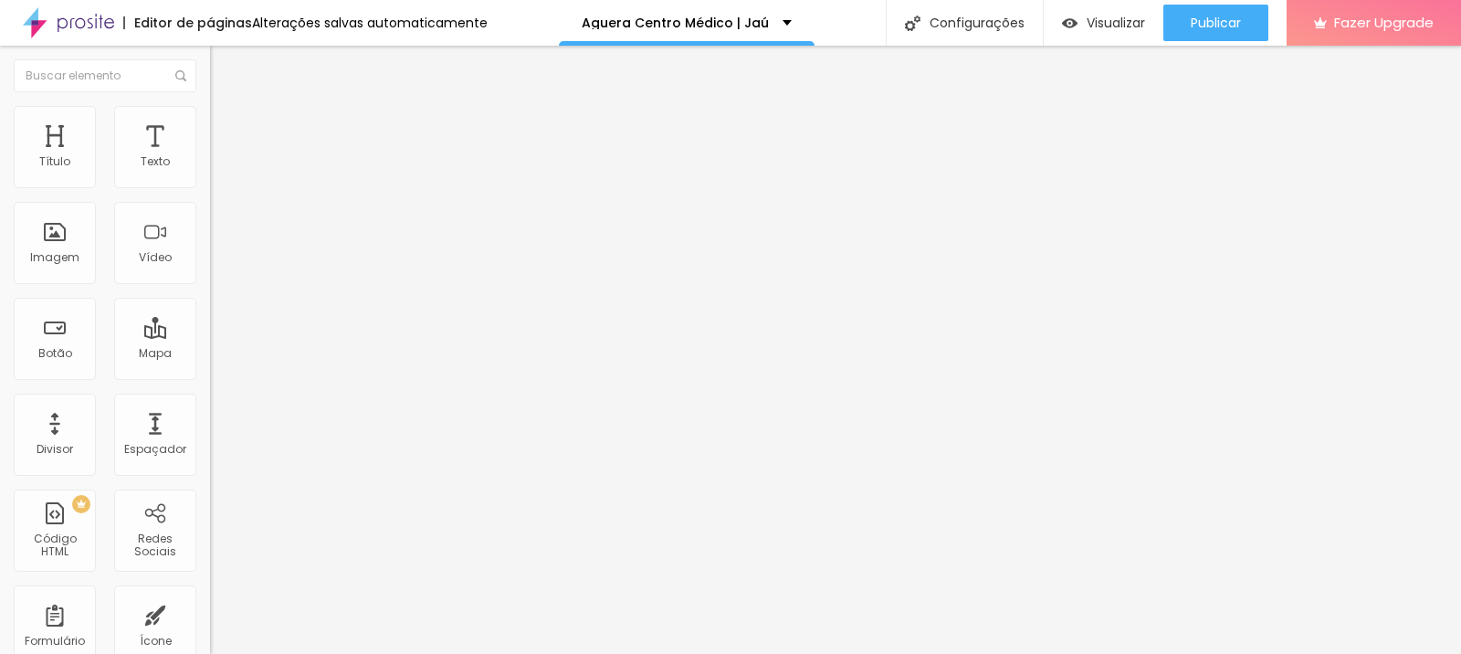
drag, startPoint x: 165, startPoint y: 369, endPoint x: 203, endPoint y: 373, distance: 37.7
click at [210, 369] on input "https://www.agueracentromedico.alboompro.com/post/cancer-do-aparelho-digestivo-…" at bounding box center [319, 367] width 219 height 18
click at [210, 376] on input "https://www.agueracentromedico.alboompro.com/post/cancer-do-aparelho-digestivo-…" at bounding box center [319, 367] width 219 height 18
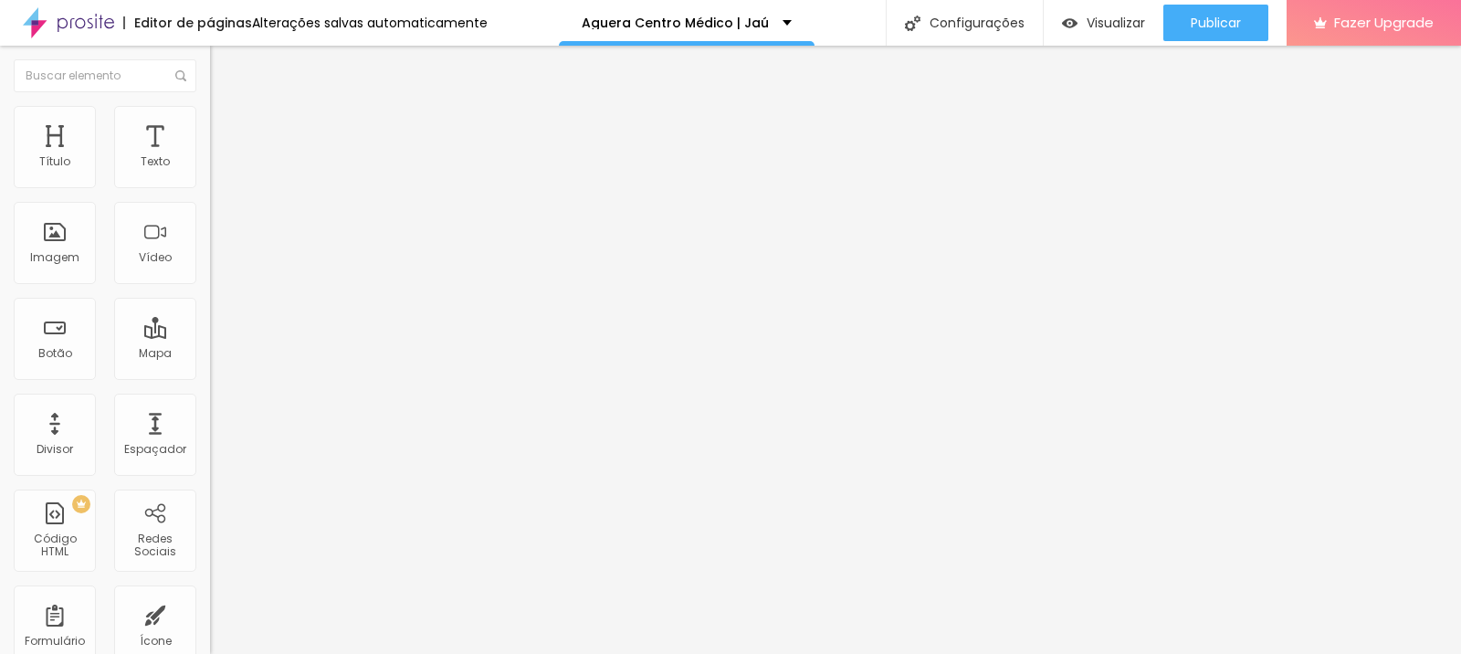
click at [210, 363] on div "URL https://www.agueracentromedico.alboompro.com/post/cancer-do-aparelho-digest…" at bounding box center [315, 369] width 210 height 45
click at [210, 376] on input "https://www.agueracentromedico.alboompro.com/post/cancer-do-aparelho-digestivo-…" at bounding box center [319, 367] width 219 height 18
drag, startPoint x: 190, startPoint y: 383, endPoint x: 202, endPoint y: 382, distance: 12.0
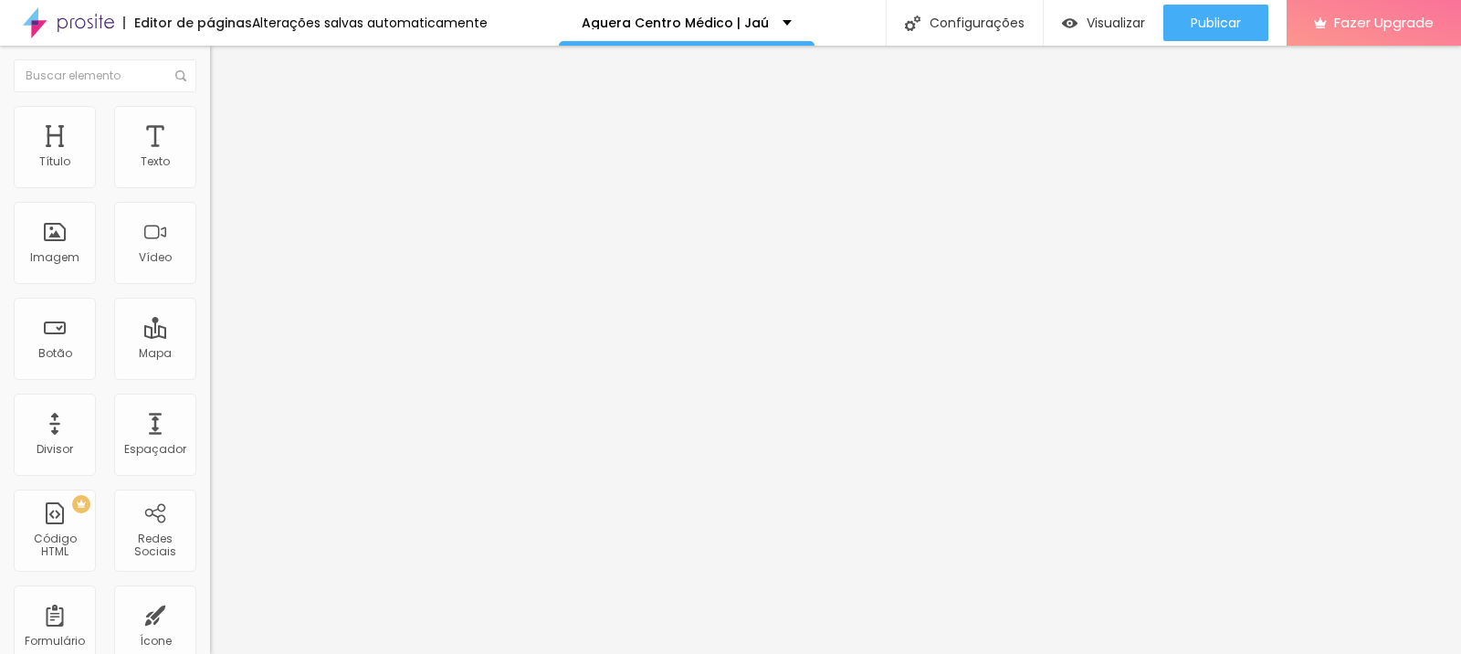
click at [210, 382] on div "Texto Saiba mais Alinhamento Tamanho Grande Pequeno Normal Grande Link URL http…" at bounding box center [315, 280] width 210 height 277
click at [210, 376] on input "https://www.agueracentromedico.alboompro.com/post/cancer-do-aparelho-digestivo-…" at bounding box center [319, 367] width 219 height 18
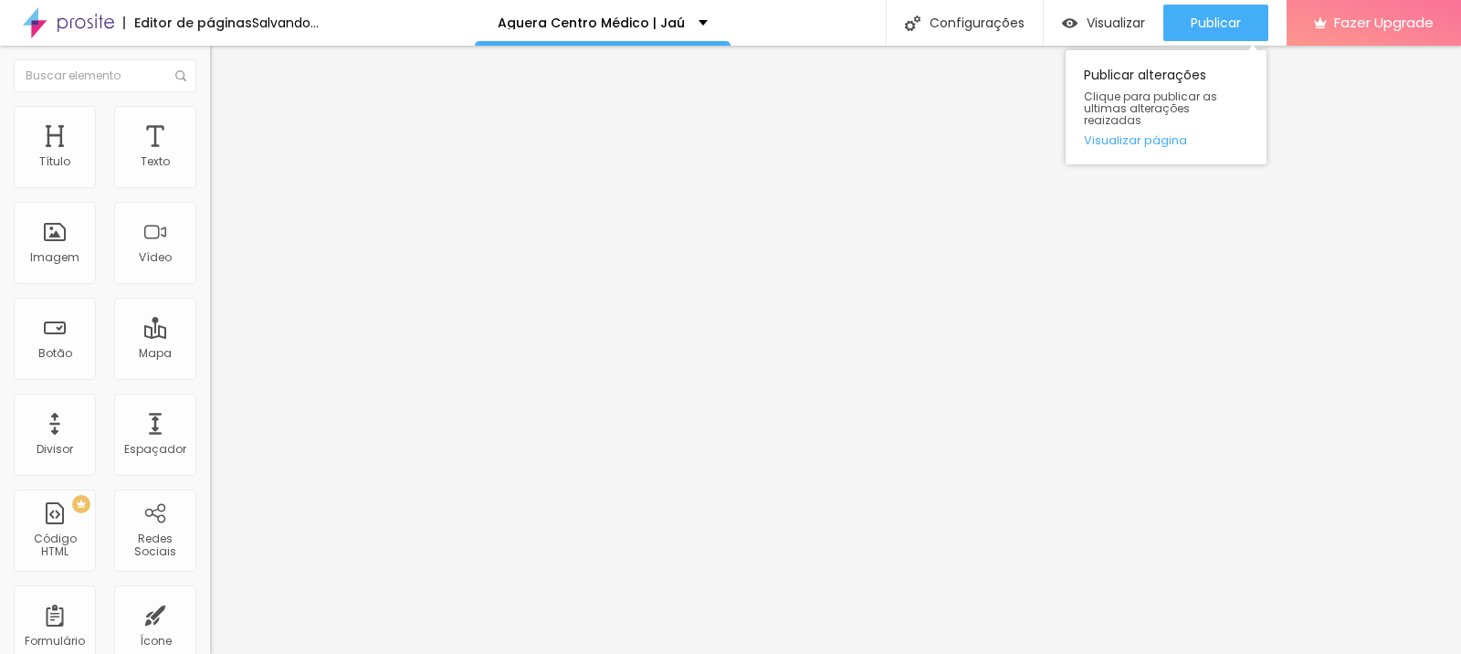
type input "https://www.agueracentromedico.com.br/post/cancer-do-aparelho-digestivo-medico-…"
click at [1229, 41] on div "Publicar alterações Clique para publicar as ultimas alterações reaizadas Visual…" at bounding box center [1166, 102] width 201 height 123
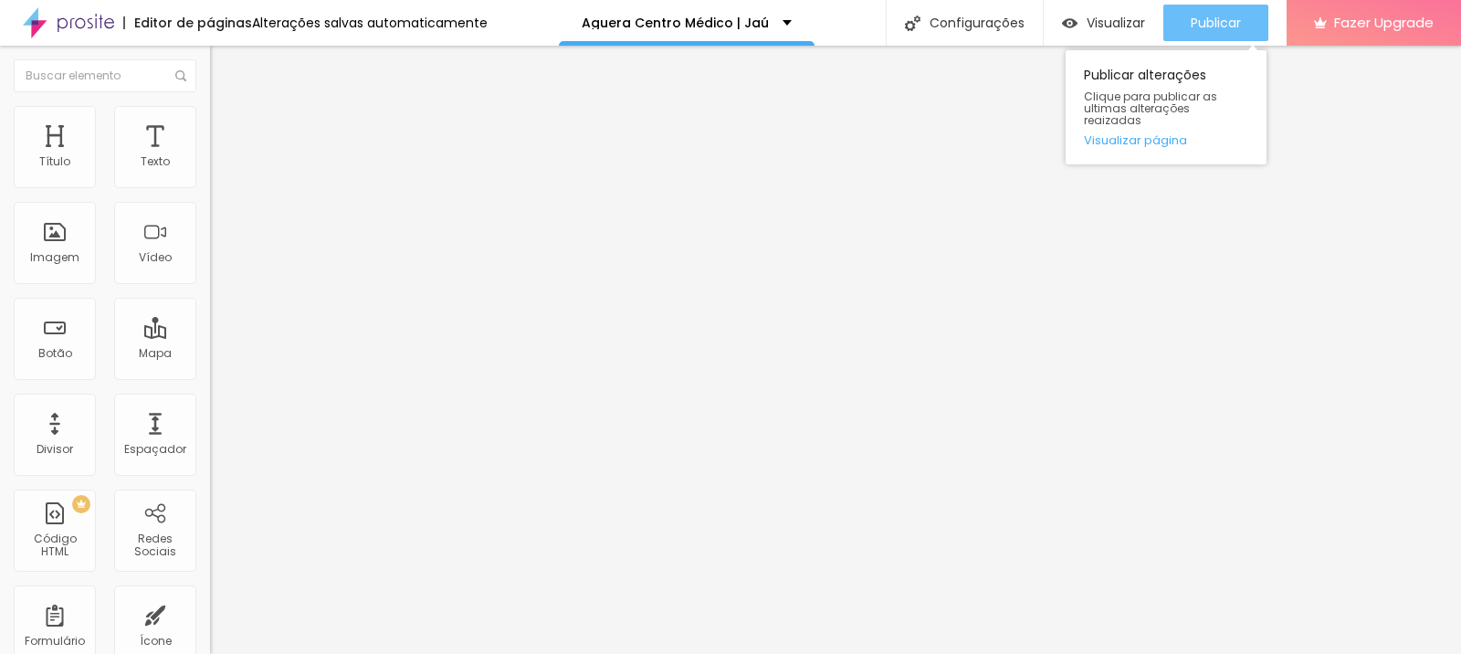
click at [1228, 30] on span "Publicar" at bounding box center [1216, 23] width 50 height 15
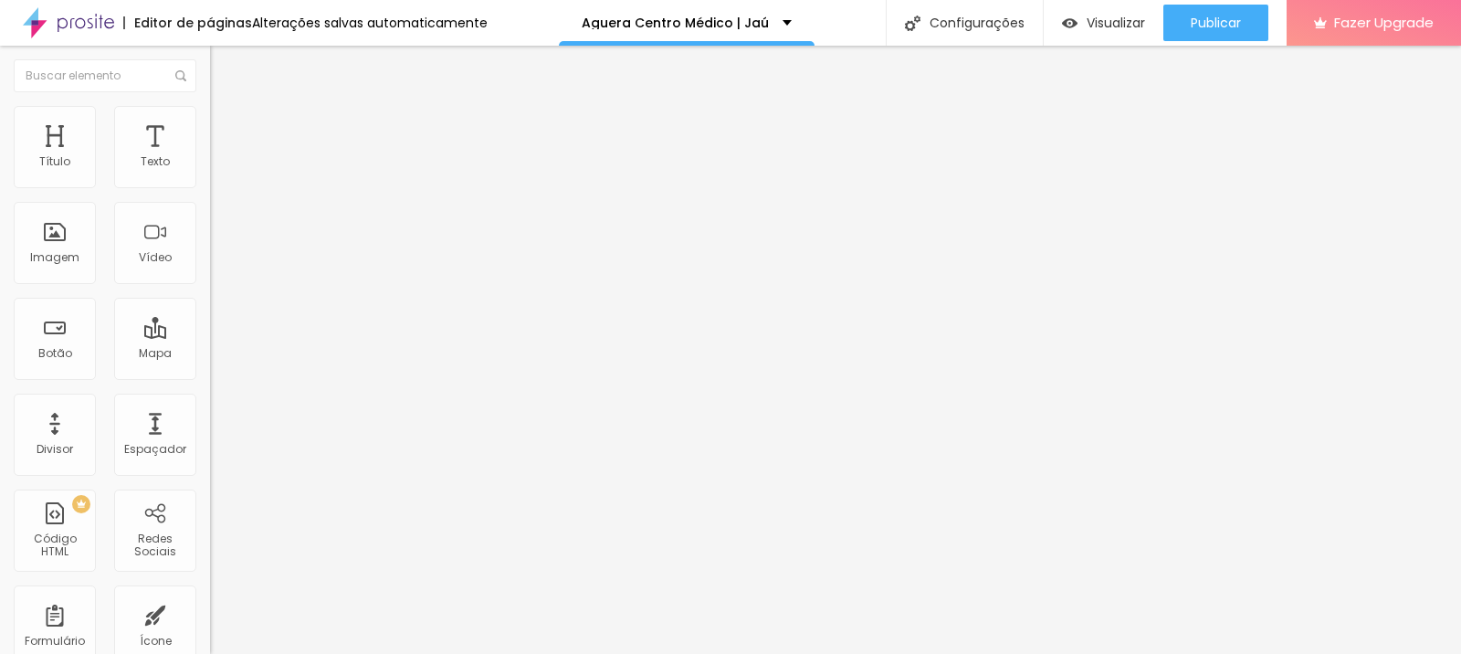
drag, startPoint x: 141, startPoint y: 382, endPoint x: 185, endPoint y: 377, distance: 45.0
click at [210, 377] on div "Texto Saiba mais Alinhamento Tamanho Grande Pequeno Normal Grande Link URL http…" at bounding box center [315, 280] width 210 height 277
click at [210, 376] on input "https://www.agueracentromedico.alboompro.com/post/cancer-do-aparelho-digestivo-…" at bounding box center [319, 367] width 219 height 18
drag, startPoint x: 39, startPoint y: 378, endPoint x: 21, endPoint y: 378, distance: 18.3
click at [210, 376] on input "https://www.agueracentromedico.alboompro.com/post/cancer-do-aparelho-digestivo-…" at bounding box center [319, 367] width 219 height 18
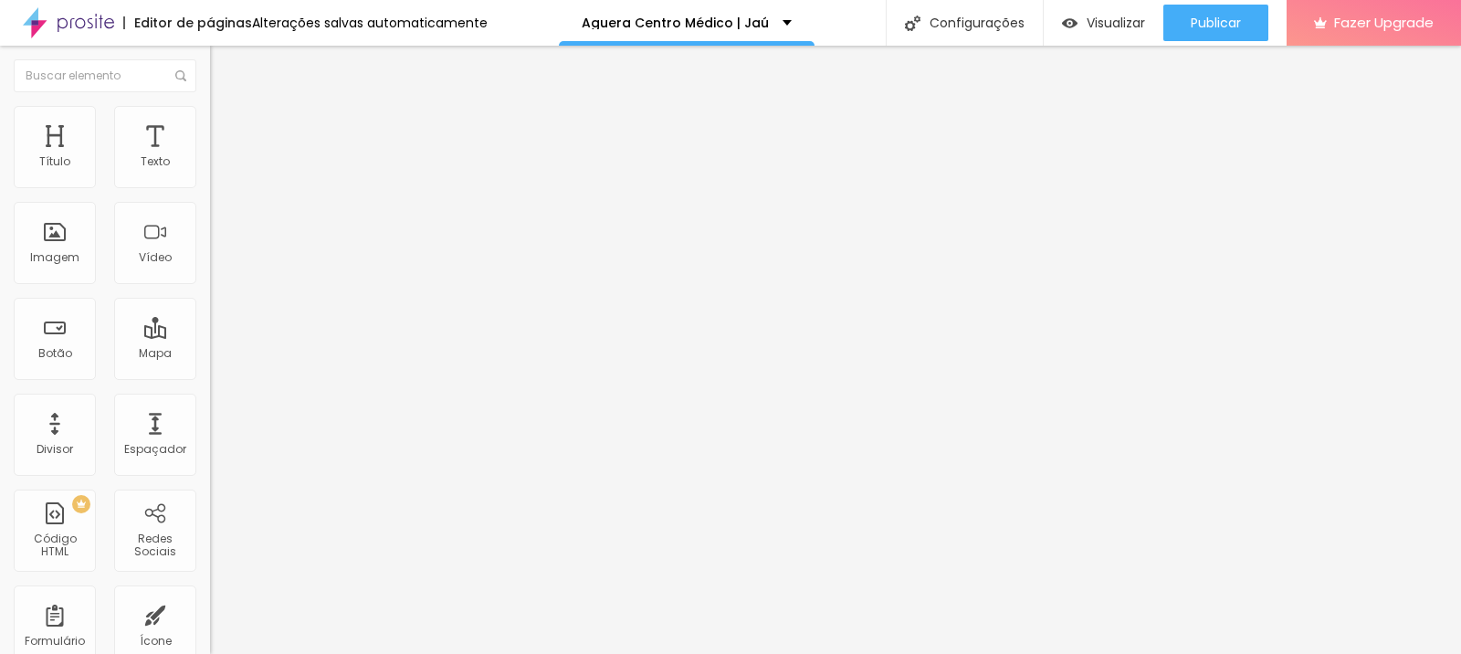
scroll to position [0, 161]
click at [210, 376] on input "https://www.agueracentromedico.alboompro.com/post/cancer-do-aparelho-digestivo-…" at bounding box center [319, 367] width 219 height 18
drag, startPoint x: 119, startPoint y: 378, endPoint x: 128, endPoint y: 396, distance: 20.4
click at [210, 376] on input "https://www.agueracentromedico.alboompro.com/post/cancer-do-aparelho-digestivo-…" at bounding box center [319, 367] width 219 height 18
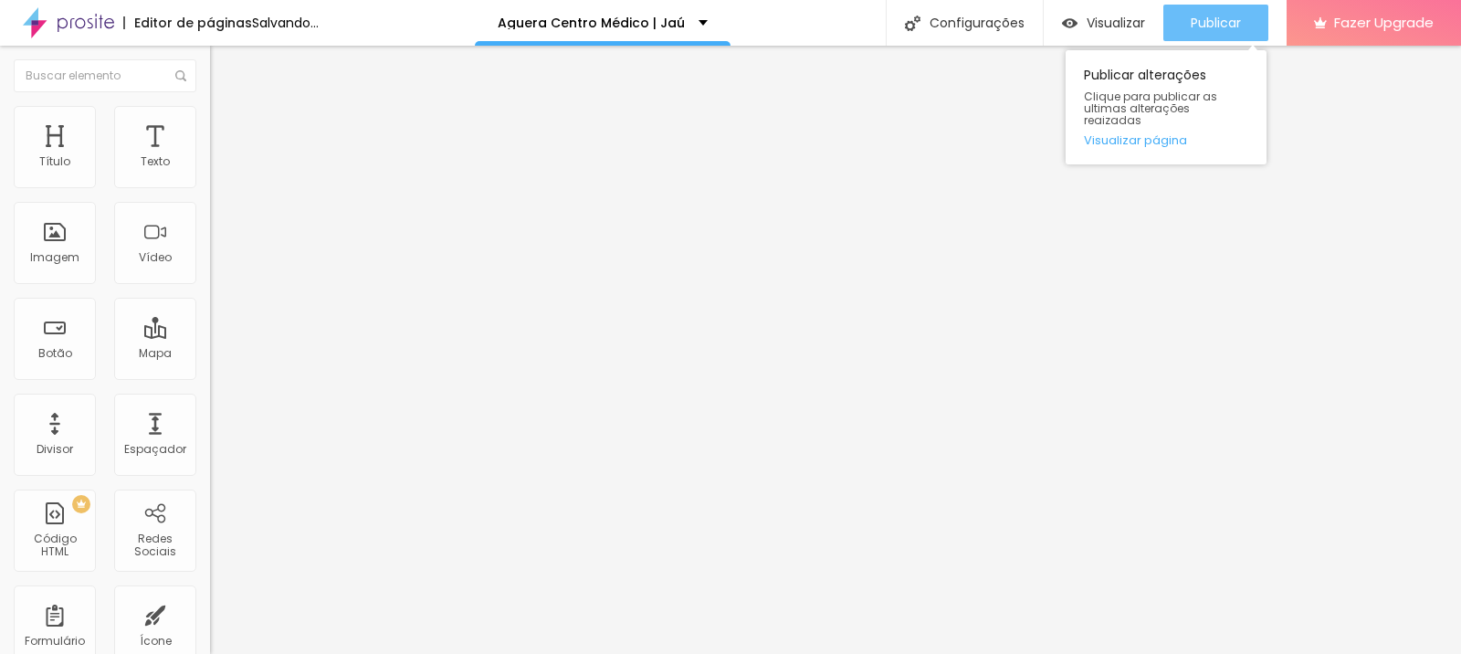
type input "https://www.agueracentromedico.com.br/post/cancer-do-aparelho-digestivo-medico-…"
click at [1202, 36] on div "Publicar" at bounding box center [1216, 23] width 50 height 37
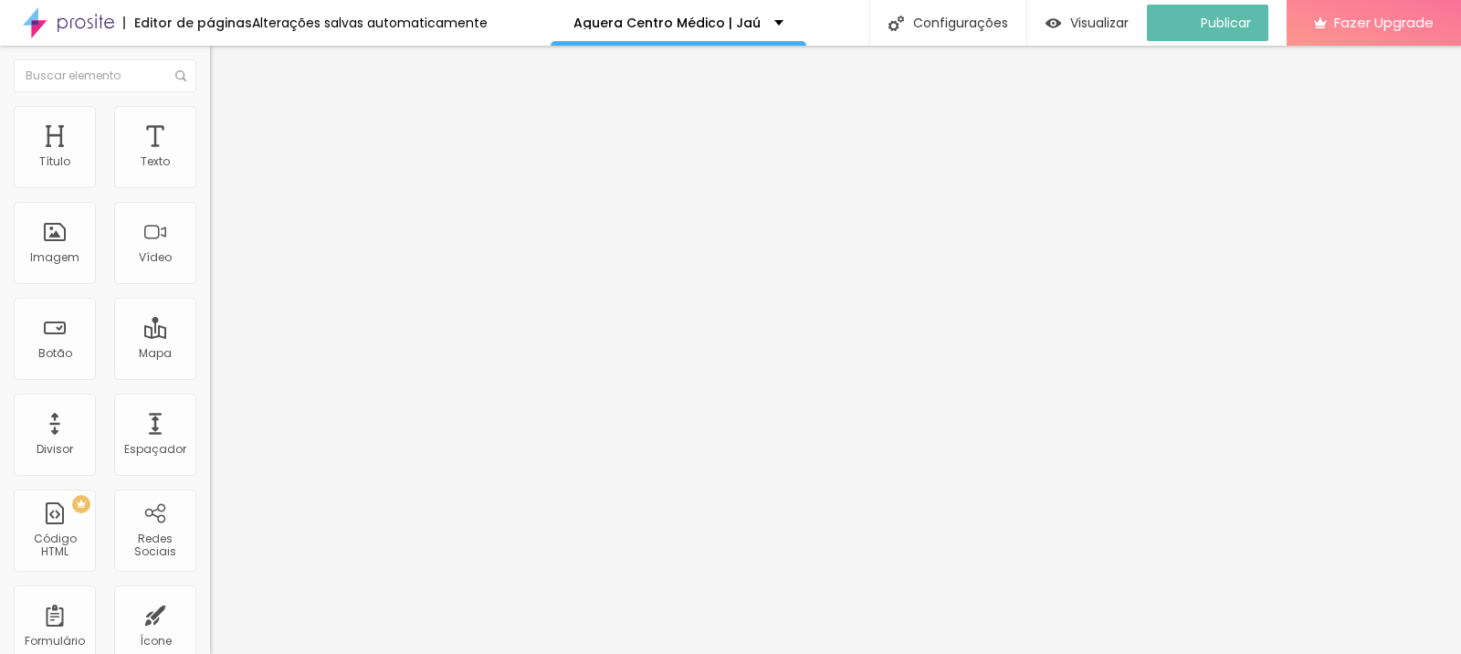
drag, startPoint x: 181, startPoint y: 379, endPoint x: 194, endPoint y: 379, distance: 12.8
click at [210, 376] on input "https://www.agueracentromedico.alboompro.com/post/hernias-abdominais-medico-jau" at bounding box center [319, 367] width 219 height 18
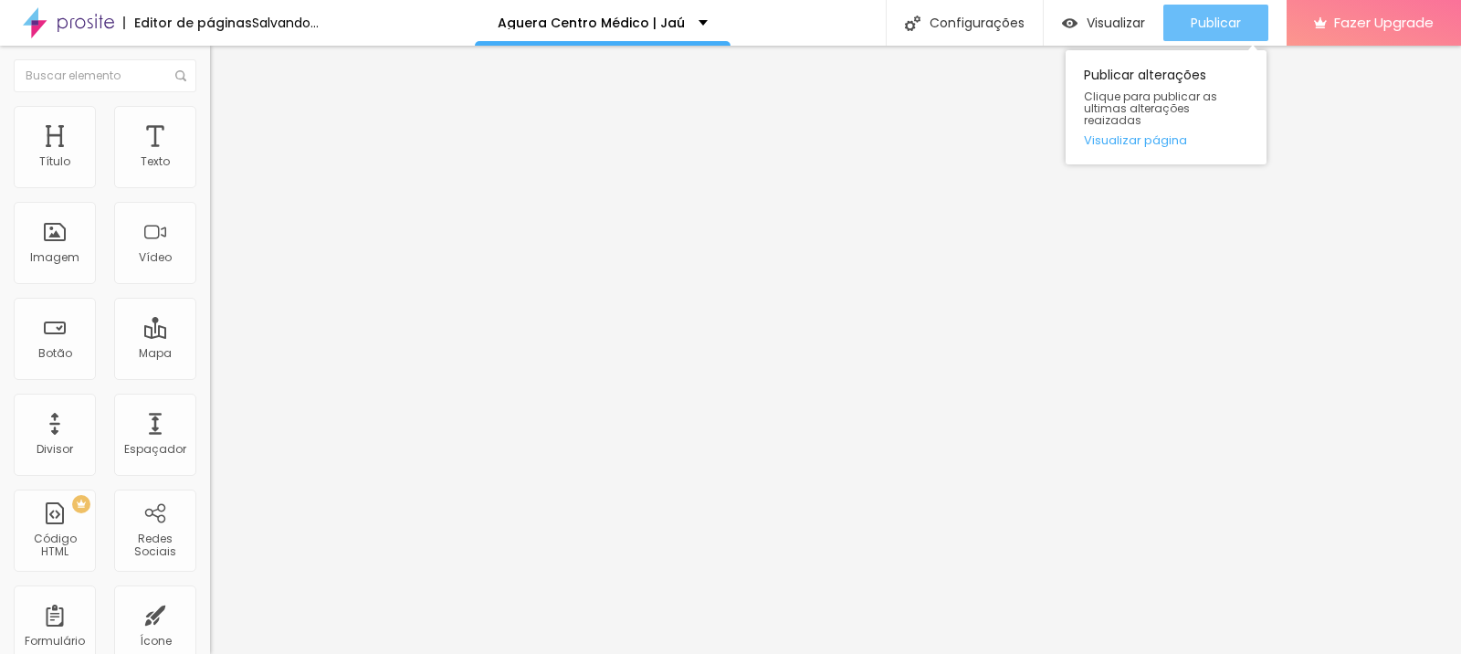
type input "https://www.agueracentromedico.com.br/post/hernias-abdominais-medico-jau"
click at [1238, 26] on span "Publicar" at bounding box center [1216, 23] width 50 height 15
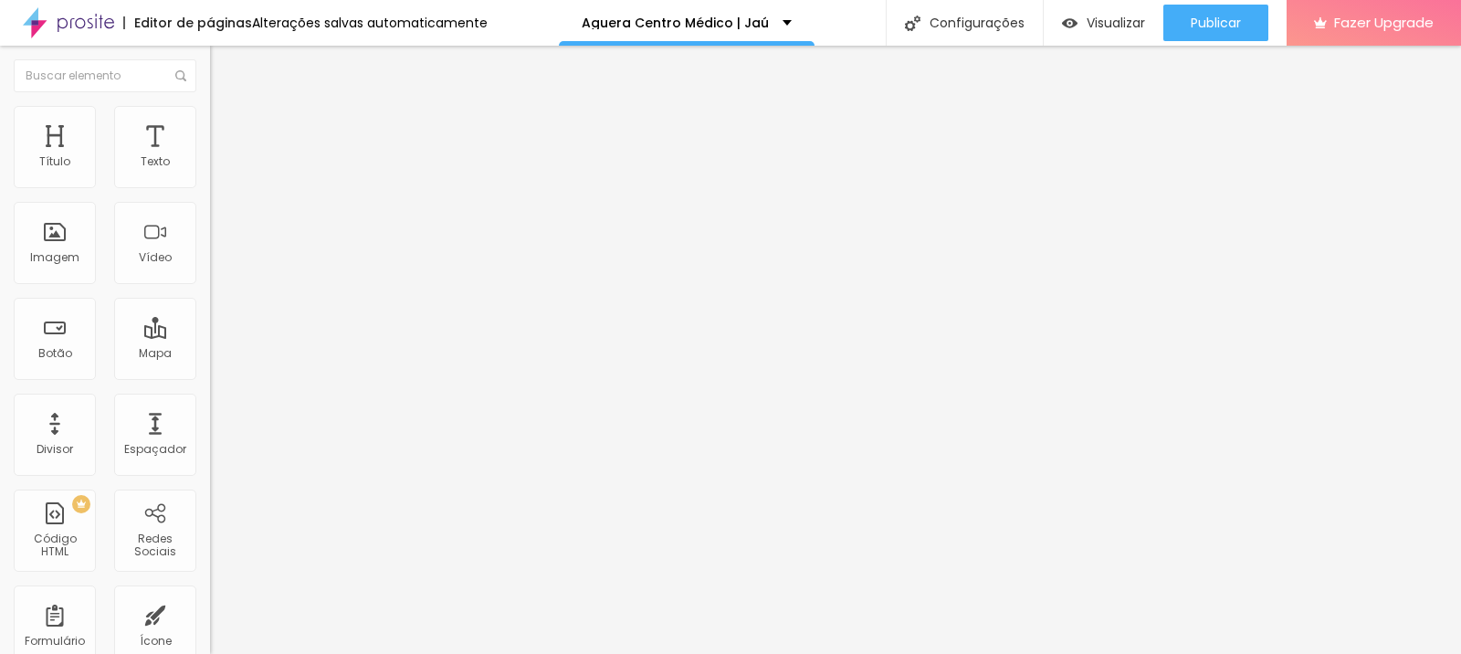
click at [210, 376] on input "https://www.agueracentromedico.alboompro.com/post/pedra-na-vesicula-jau" at bounding box center [319, 367] width 219 height 18
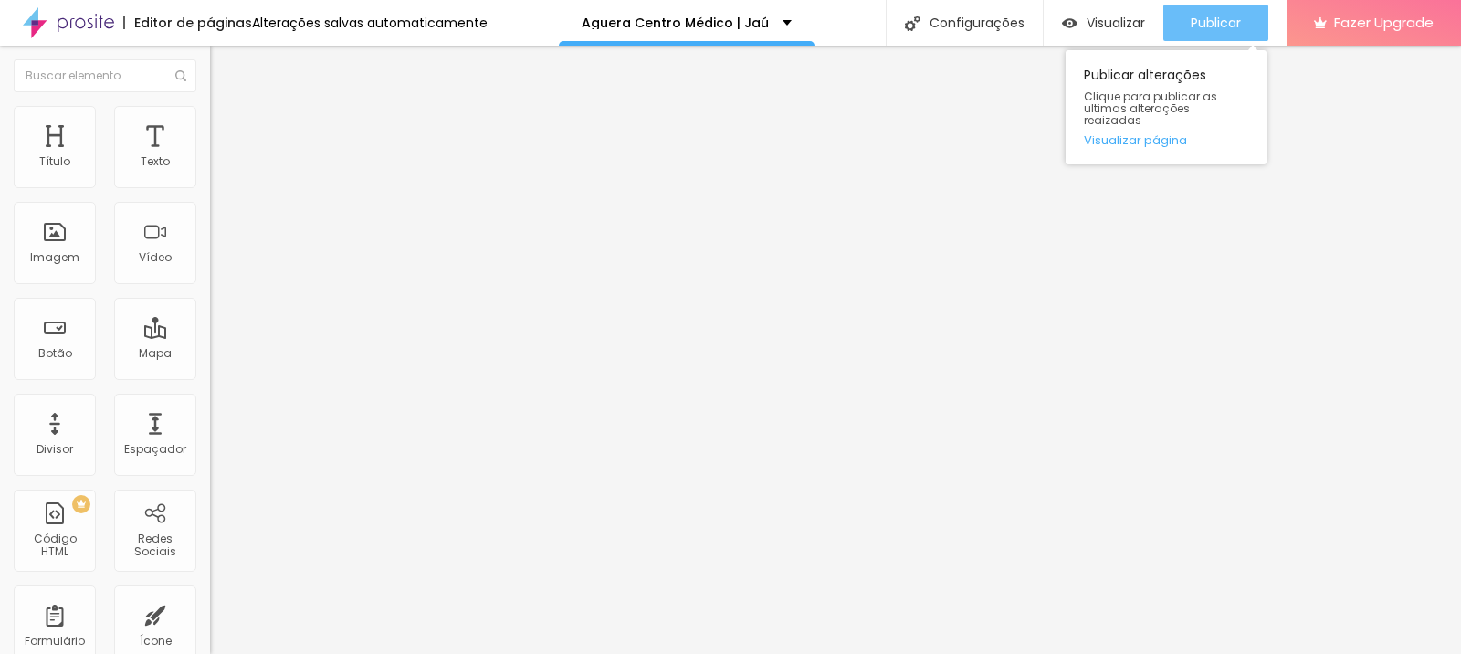
type input "https://www.agueracentromedico.com.br/post/pedra-na-vesicula-jau"
click at [1171, 32] on button "Publicar" at bounding box center [1215, 23] width 105 height 37
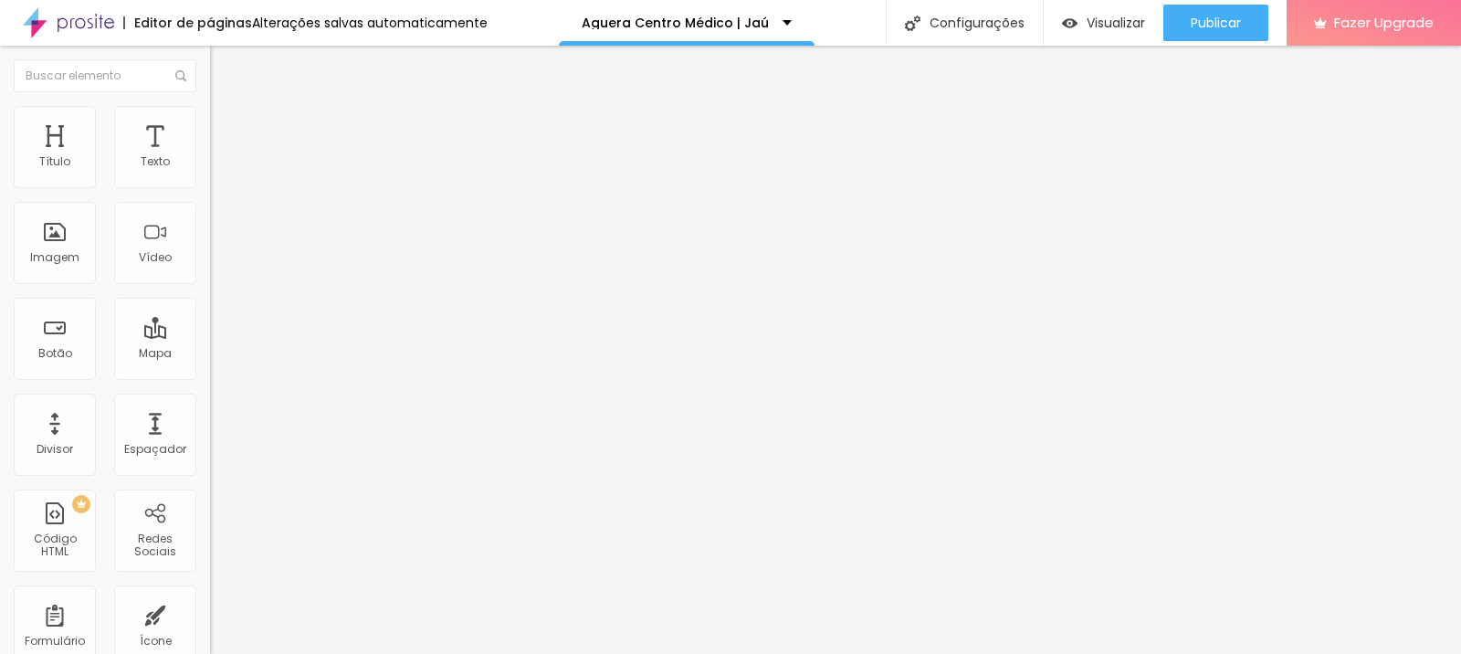
drag, startPoint x: 141, startPoint y: 378, endPoint x: 162, endPoint y: 377, distance: 21.0
click at [210, 376] on input "https://www.agueracentromedico.alboompro.com/post/ma-digestao-dor-estomago-jau" at bounding box center [319, 367] width 219 height 18
drag, startPoint x: 173, startPoint y: 377, endPoint x: 184, endPoint y: 376, distance: 11.0
click at [210, 376] on input "https://www.agueracentromedico.alboompro.com/post/ma-digestao-dor-estomago-jau" at bounding box center [319, 367] width 219 height 18
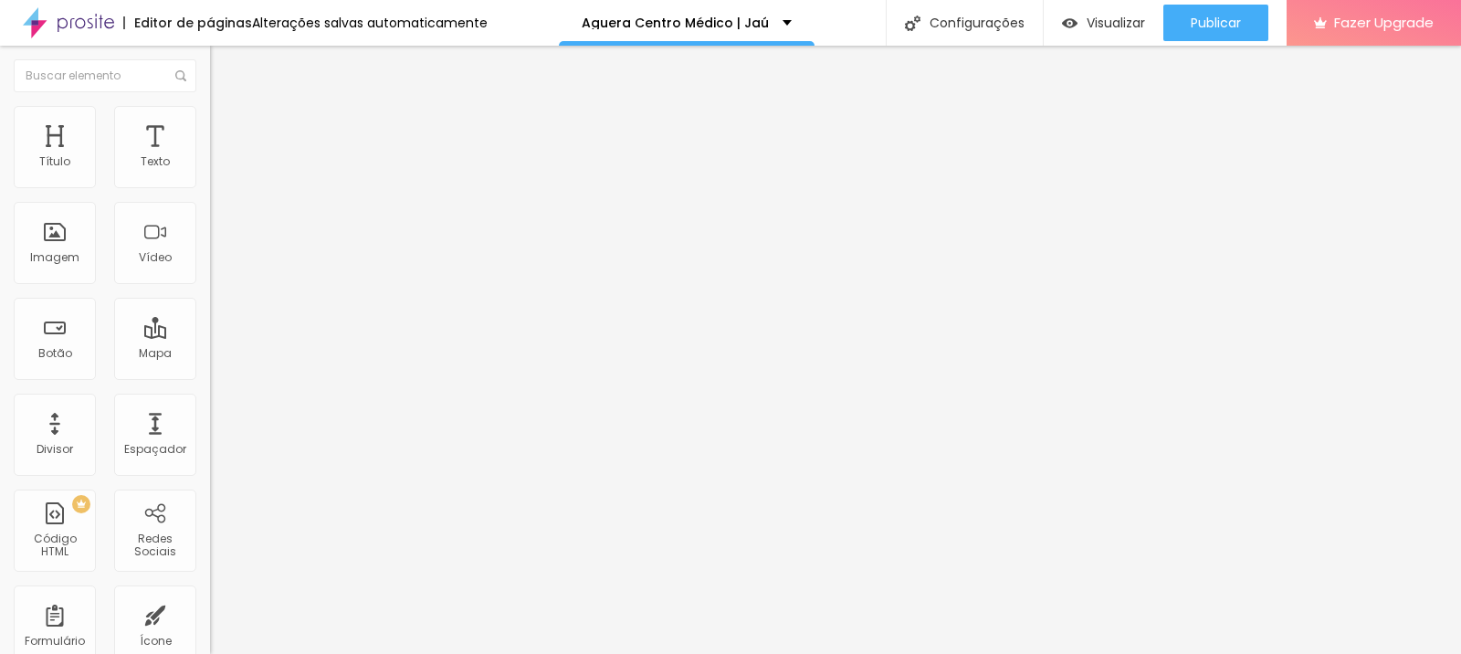
scroll to position [0, 171]
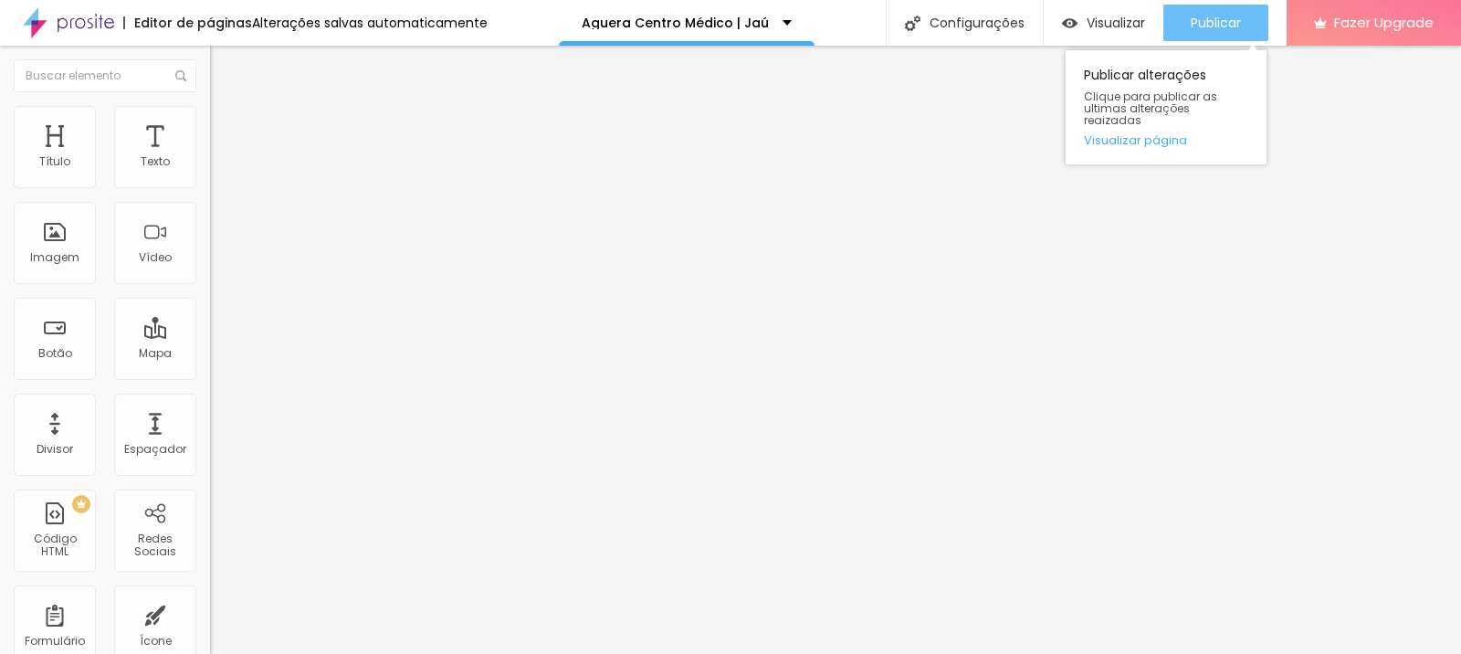
type input "https://www.agueracentromedico.com.br/post/ma-digestao-dor-estomago-jau"
click at [1191, 25] on span "Publicar" at bounding box center [1216, 23] width 50 height 15
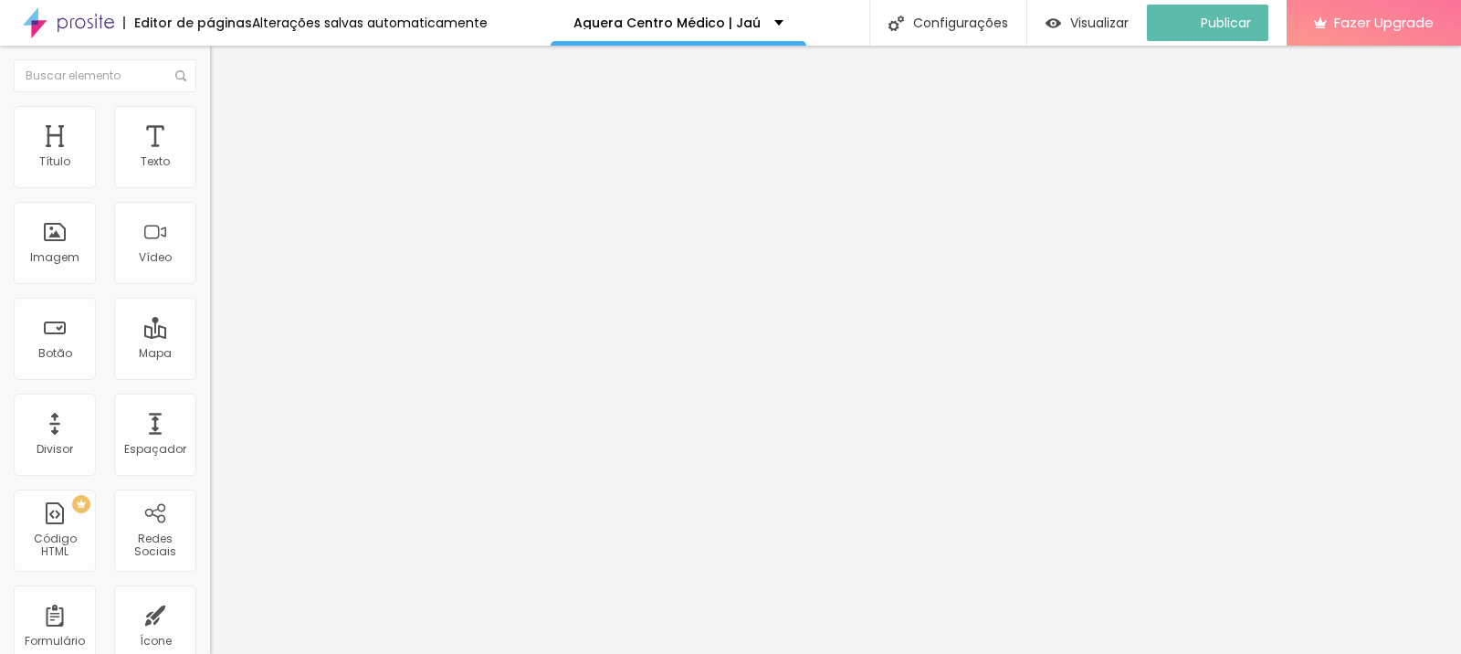
click at [210, 376] on input "https://www.agueracentromedico.alboompro.com/post/doencas-do-pancreas-jau" at bounding box center [319, 367] width 219 height 18
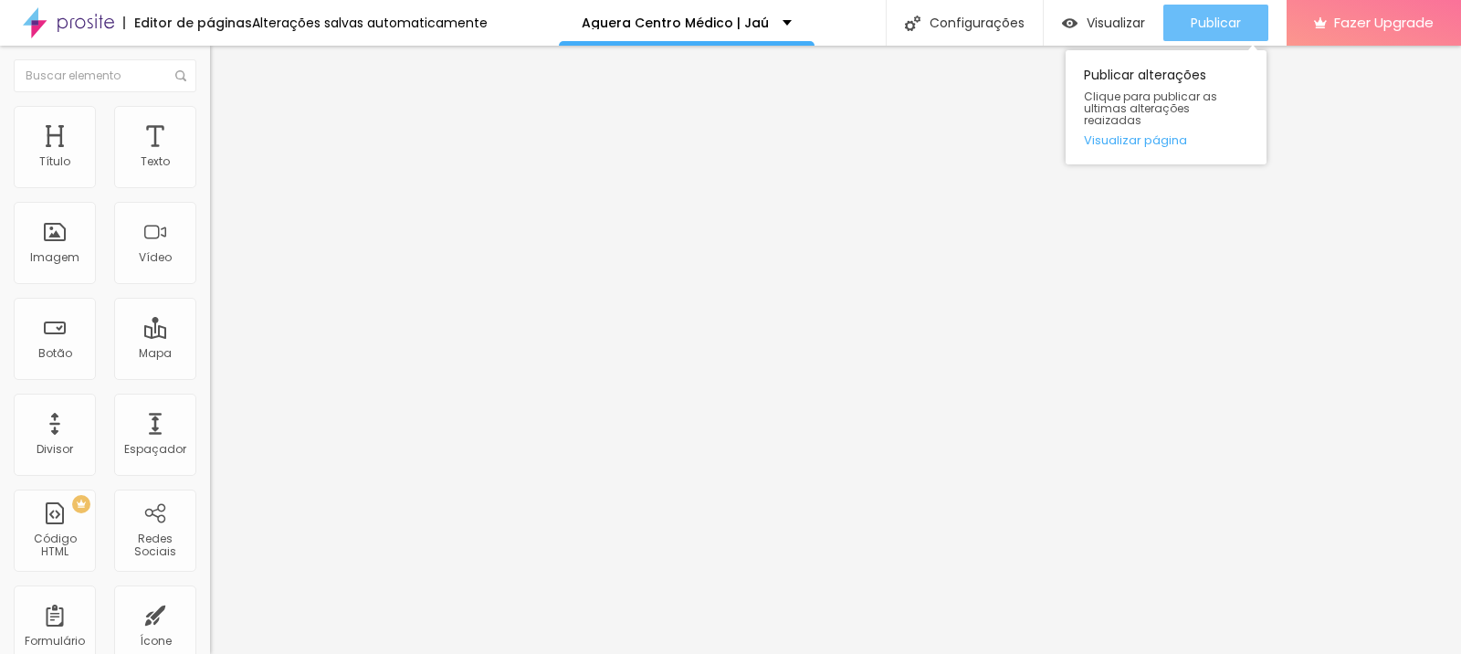
type input "https://www.agueracentromedico.com.br/post/doencas-do-pancreas-jau"
click at [1245, 26] on button "Publicar" at bounding box center [1215, 23] width 105 height 37
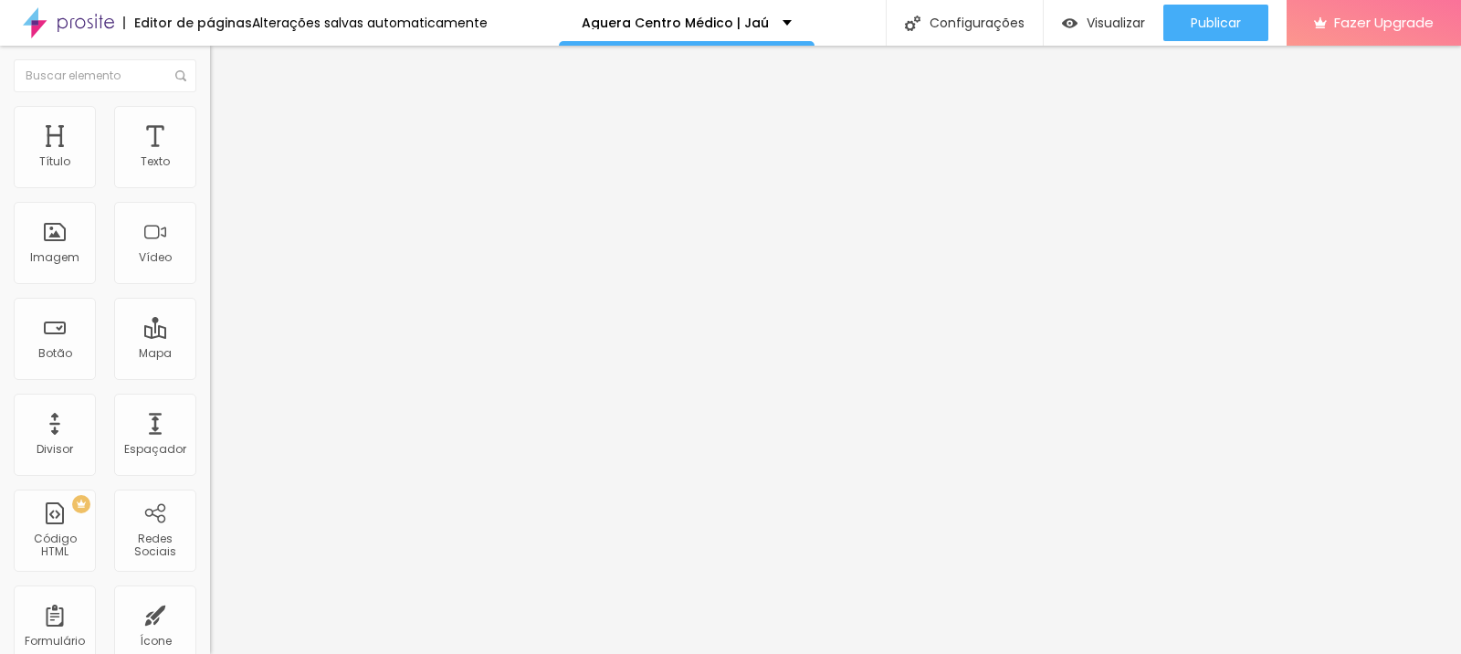
click at [210, 376] on input "https://www.agueracentromedico.com.br/post/cirurgia-bariatrica-jau" at bounding box center [319, 367] width 219 height 18
drag, startPoint x: 169, startPoint y: 380, endPoint x: 193, endPoint y: 380, distance: 23.7
click at [210, 379] on div "Texto Saiba mais Alinhamento Tamanho Grande Pequeno Normal Grande Link URL http…" at bounding box center [315, 280] width 210 height 277
click at [210, 376] on input "https://www.agueracentromedico.com.br/post/doencas-do-pancreas-jau" at bounding box center [319, 367] width 219 height 18
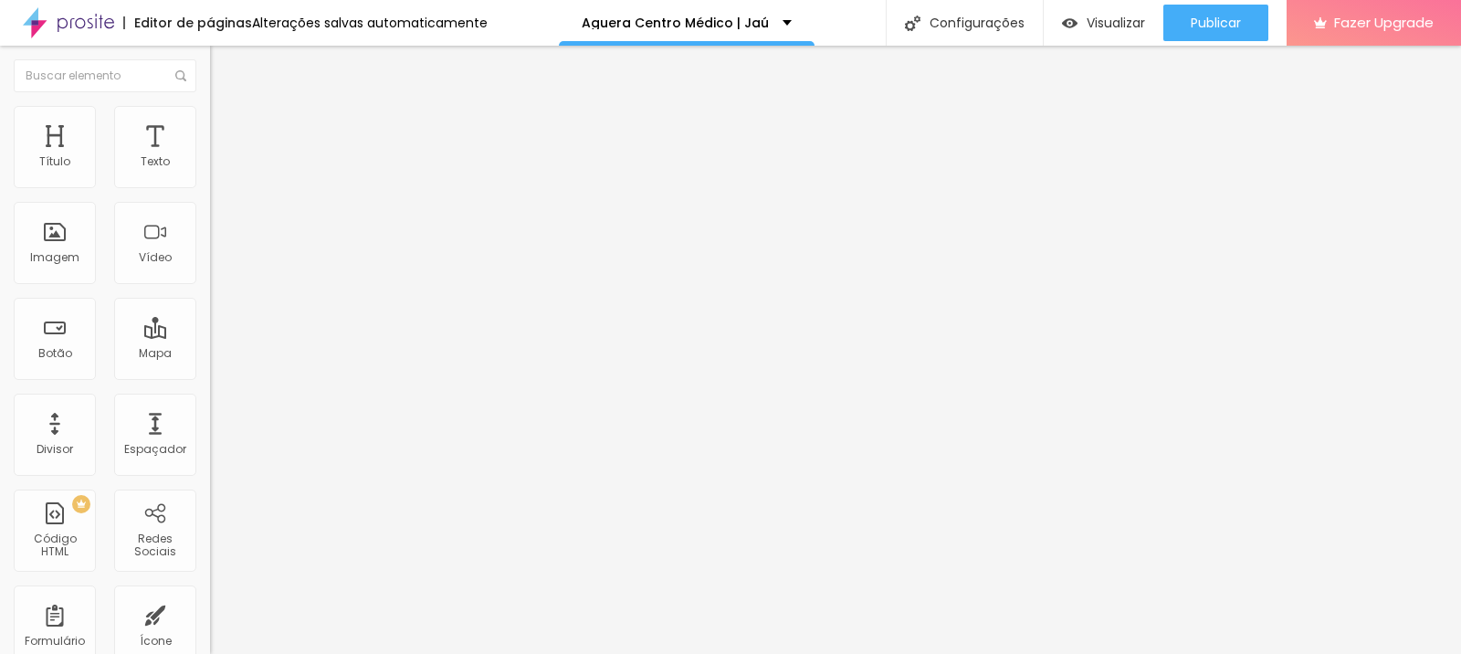
scroll to position [0, 0]
drag, startPoint x: 130, startPoint y: 377, endPoint x: 173, endPoint y: 376, distance: 43.8
click at [210, 376] on input "https://www.agueracentromedico.com.br/post/ma-digestao-dor-estomago-jau" at bounding box center [319, 367] width 219 height 18
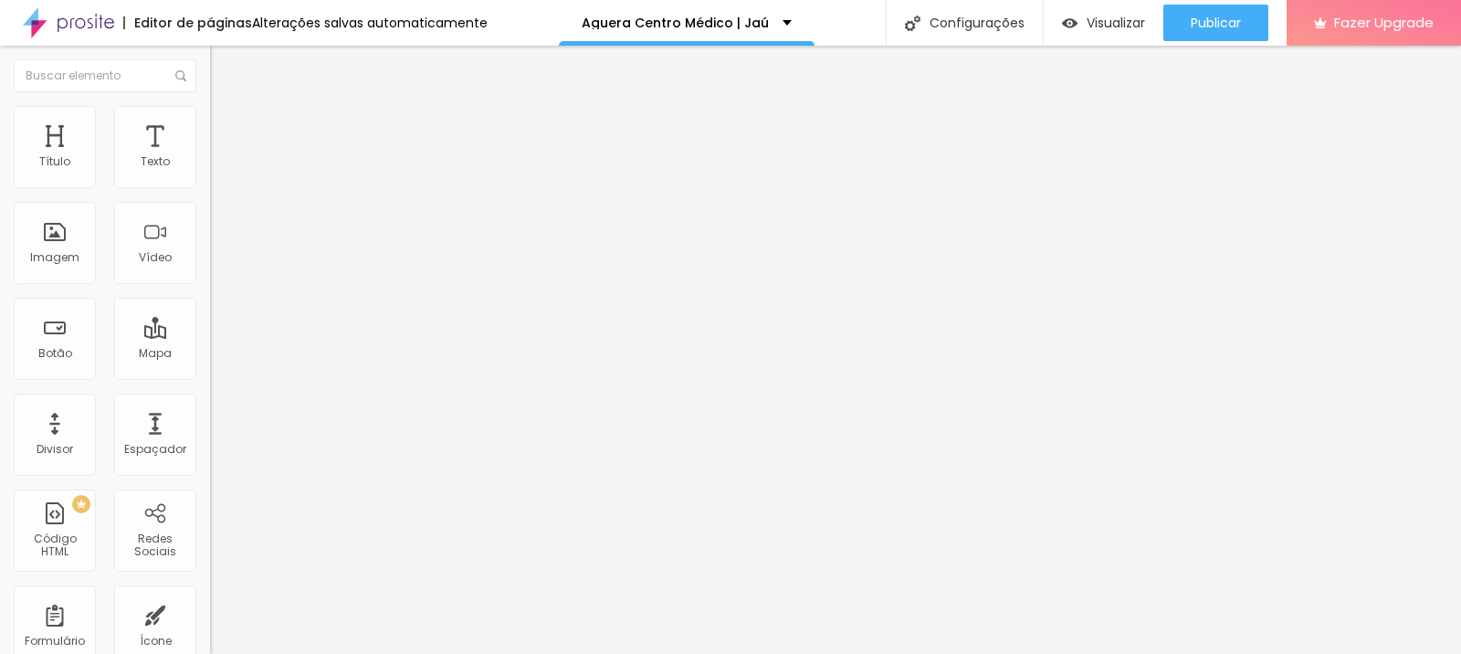
scroll to position [0, 0]
drag, startPoint x: 177, startPoint y: 372, endPoint x: 200, endPoint y: 371, distance: 22.8
click at [210, 370] on div "Texto Saiba mais Alinhamento Tamanho Grande Pequeno Normal Grande Link URL http…" at bounding box center [315, 280] width 210 height 277
drag, startPoint x: 176, startPoint y: 380, endPoint x: 69, endPoint y: 376, distance: 106.9
click at [210, 376] on input "https://www.agueracentromedico.com.br/post/cancer-do-aparelho-digestivo-medico-…" at bounding box center [319, 367] width 219 height 18
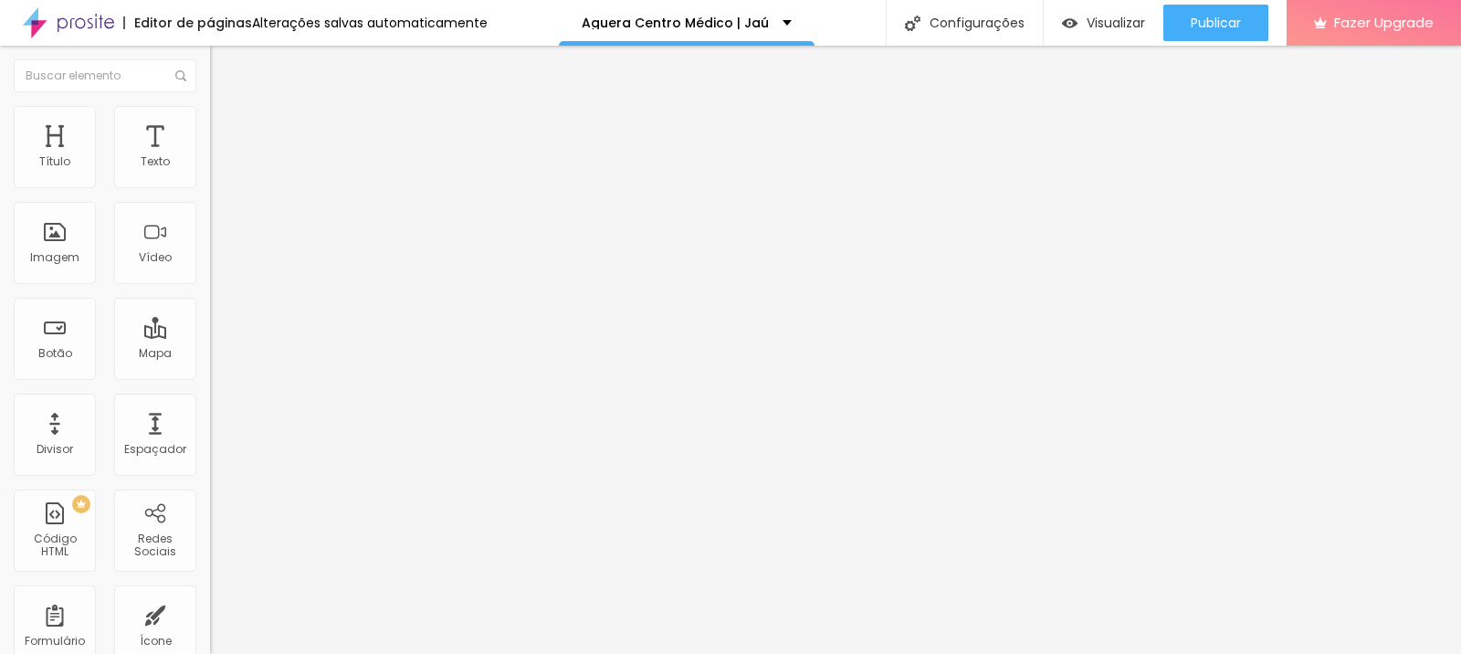
scroll to position [0, 116]
click at [210, 374] on input "https://www.agueracentromedico.com.br/post/cancer-do-aparelho-digestivo-medico-…" at bounding box center [319, 367] width 219 height 18
click at [210, 375] on input "https://www.agueracentromedico.com.br/post/cancer-do-aparelho-digestivo-medico-…" at bounding box center [319, 367] width 219 height 18
click at [210, 376] on input "https://www.agueracentromedico.com.br/post/hernias-abdominais-medico-jau" at bounding box center [319, 367] width 219 height 18
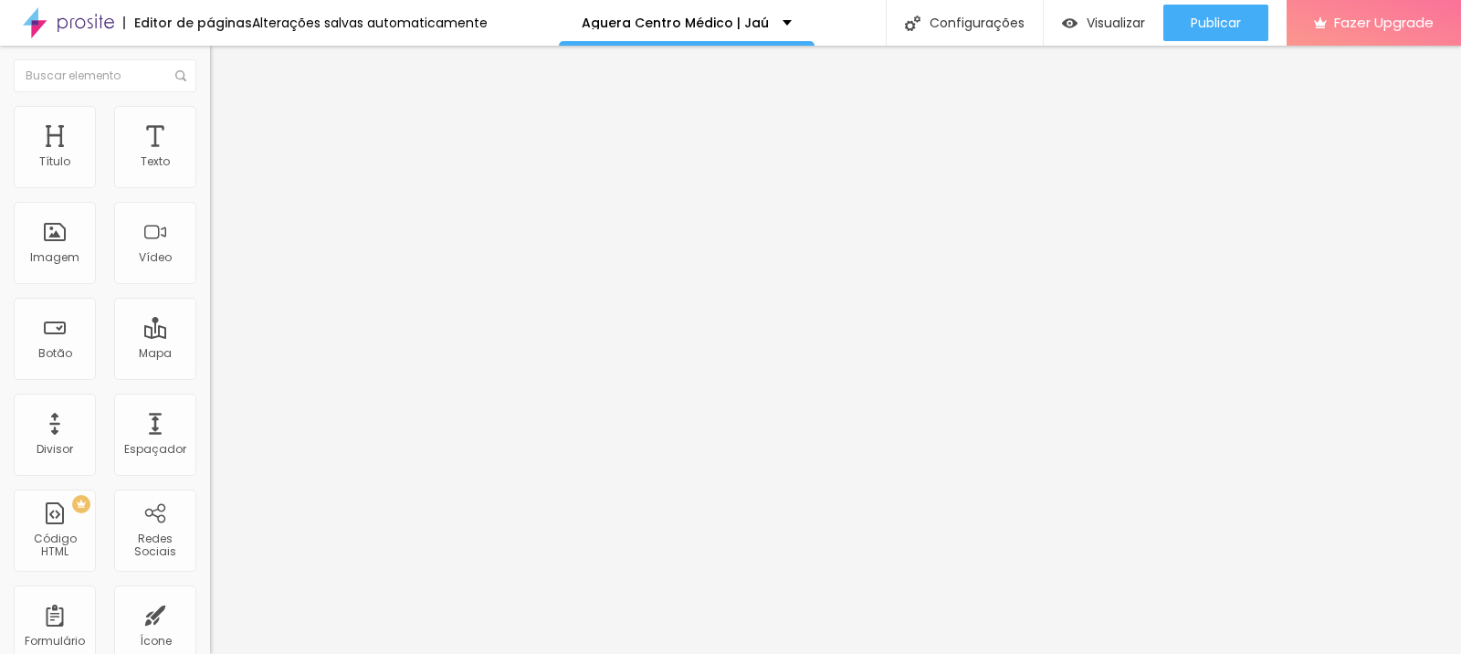
scroll to position [0, 75]
drag, startPoint x: 129, startPoint y: 381, endPoint x: 170, endPoint y: 363, distance: 44.6
click at [210, 376] on input "https://www.agueracentromedico.com.br/post/hernias-abdominais-medico-jau" at bounding box center [319, 367] width 219 height 18
drag, startPoint x: 167, startPoint y: 389, endPoint x: 187, endPoint y: 385, distance: 20.4
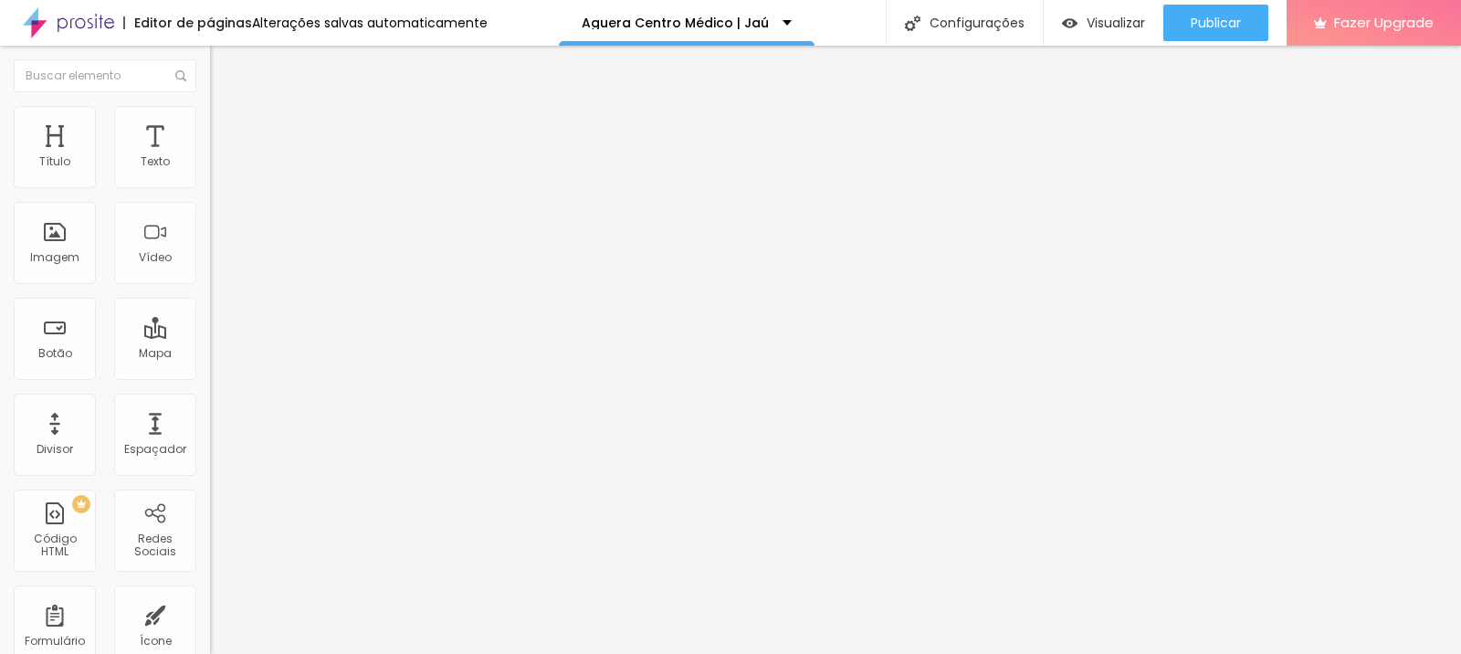
click at [210, 376] on input "https://www.agueracentromedico.com.br/post/pedra-na-vesicula-jau" at bounding box center [319, 367] width 219 height 18
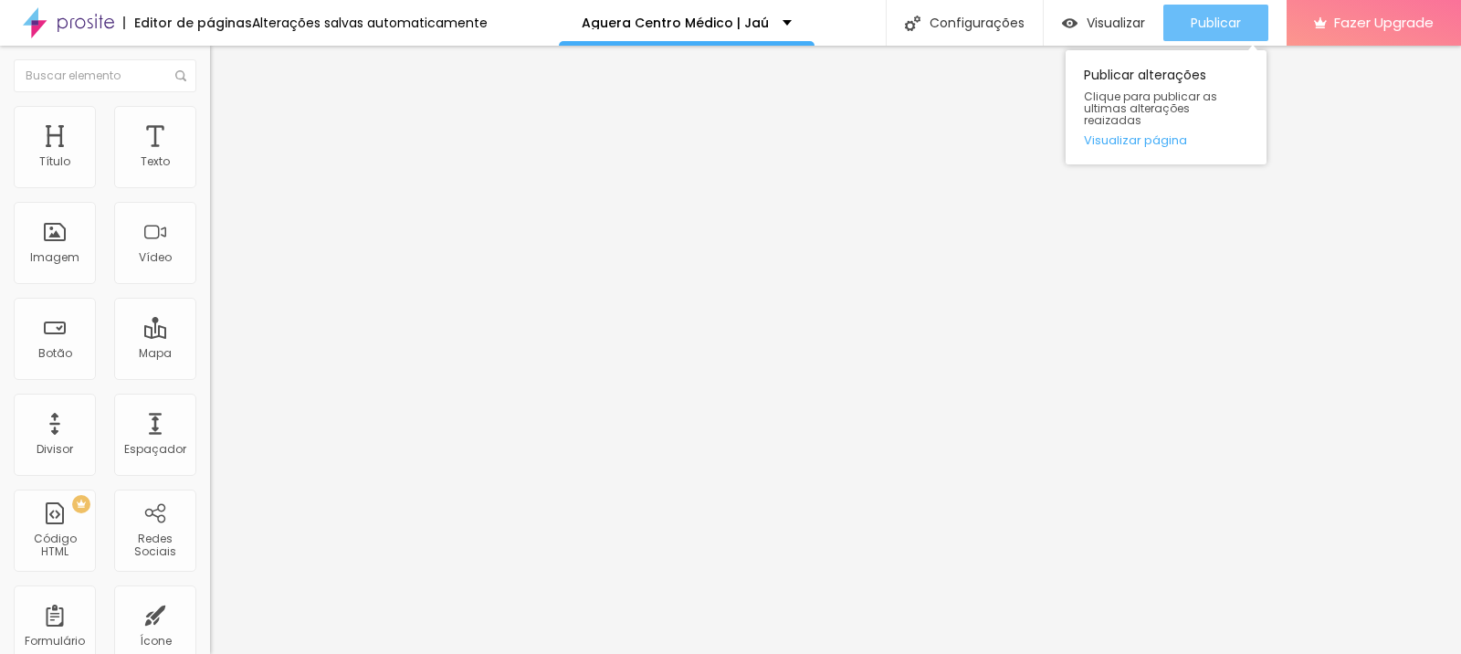
scroll to position [0, 0]
click at [1191, 34] on div "Publicar" at bounding box center [1216, 23] width 50 height 37
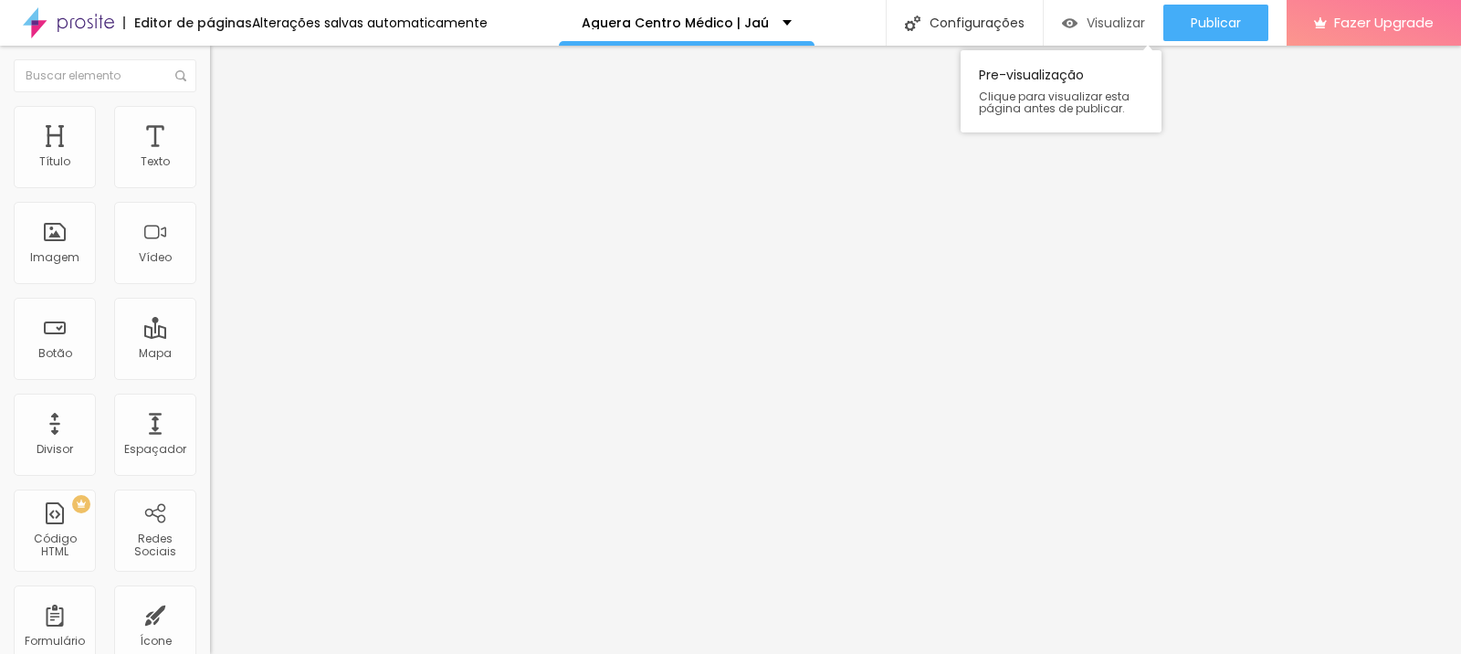
click at [1092, 23] on span "Visualizar" at bounding box center [1116, 23] width 58 height 15
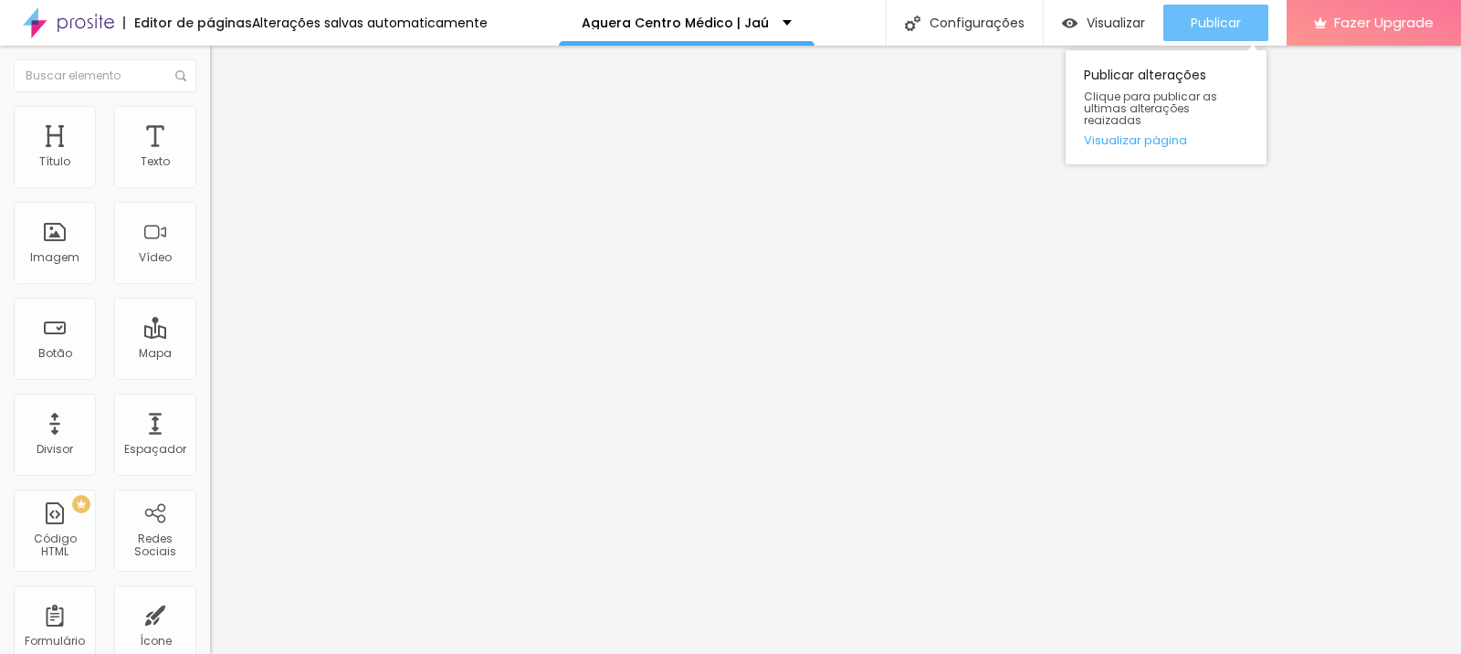
click at [1199, 16] on span "Publicar" at bounding box center [1216, 23] width 50 height 15
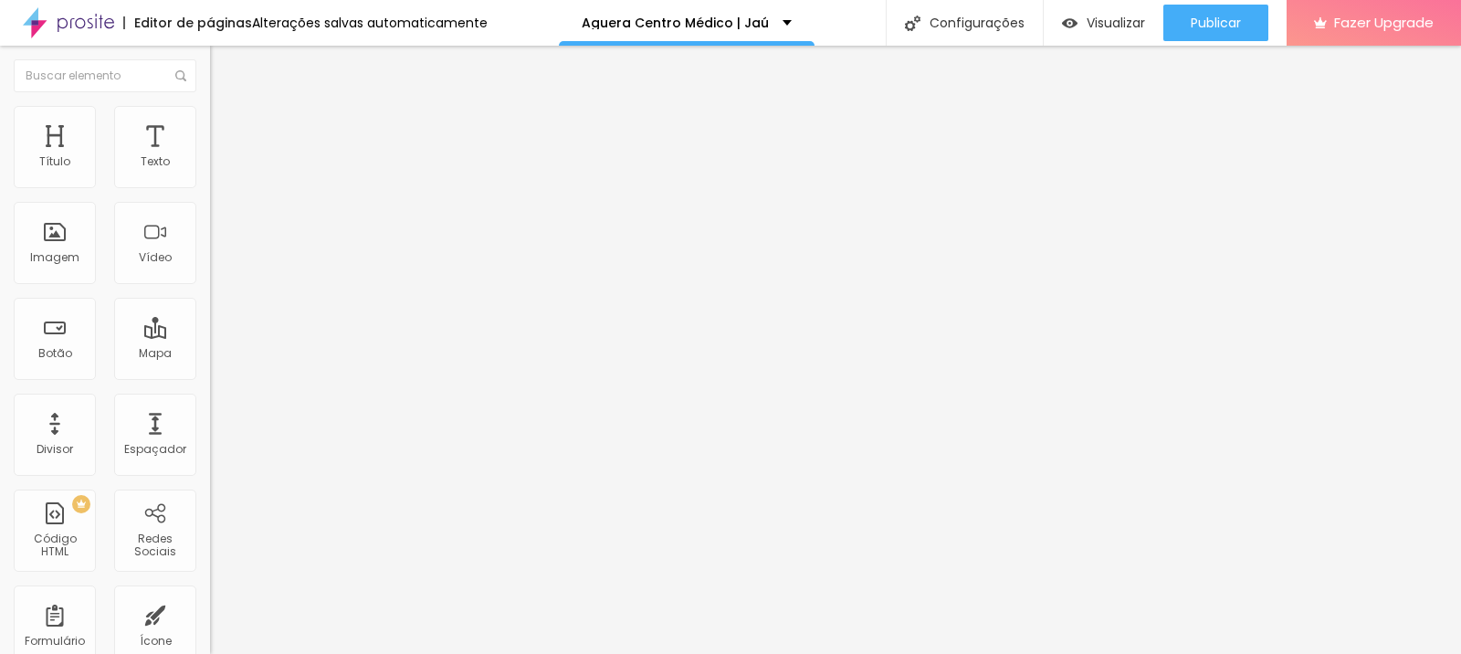
click at [210, 171] on span "Titulo 2" at bounding box center [239, 163] width 59 height 16
click at [210, 187] on span "Titulo 3" at bounding box center [235, 176] width 51 height 21
click at [210, 184] on div "Titulo 3 H3" at bounding box center [315, 177] width 210 height 15
click at [210, 185] on span "Titulo 3" at bounding box center [235, 178] width 51 height 16
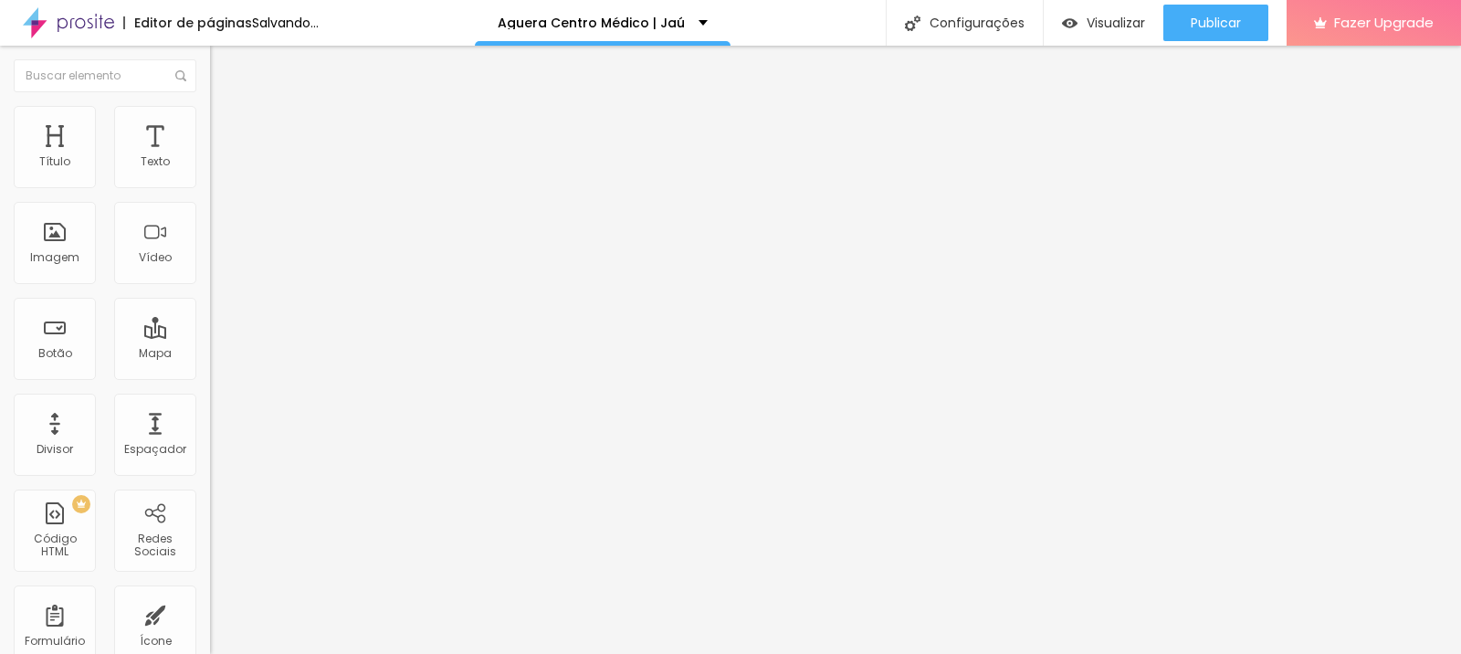
click at [210, 187] on span "Titulo 3" at bounding box center [235, 176] width 51 height 21
click at [210, 185] on span "Titulo 3" at bounding box center [235, 178] width 51 height 16
drag, startPoint x: 137, startPoint y: 281, endPoint x: 139, endPoint y: 272, distance: 9.3
click at [210, 185] on span "Titulo 3" at bounding box center [235, 178] width 51 height 16
click at [210, 187] on span "Titulo 3" at bounding box center [235, 176] width 51 height 21
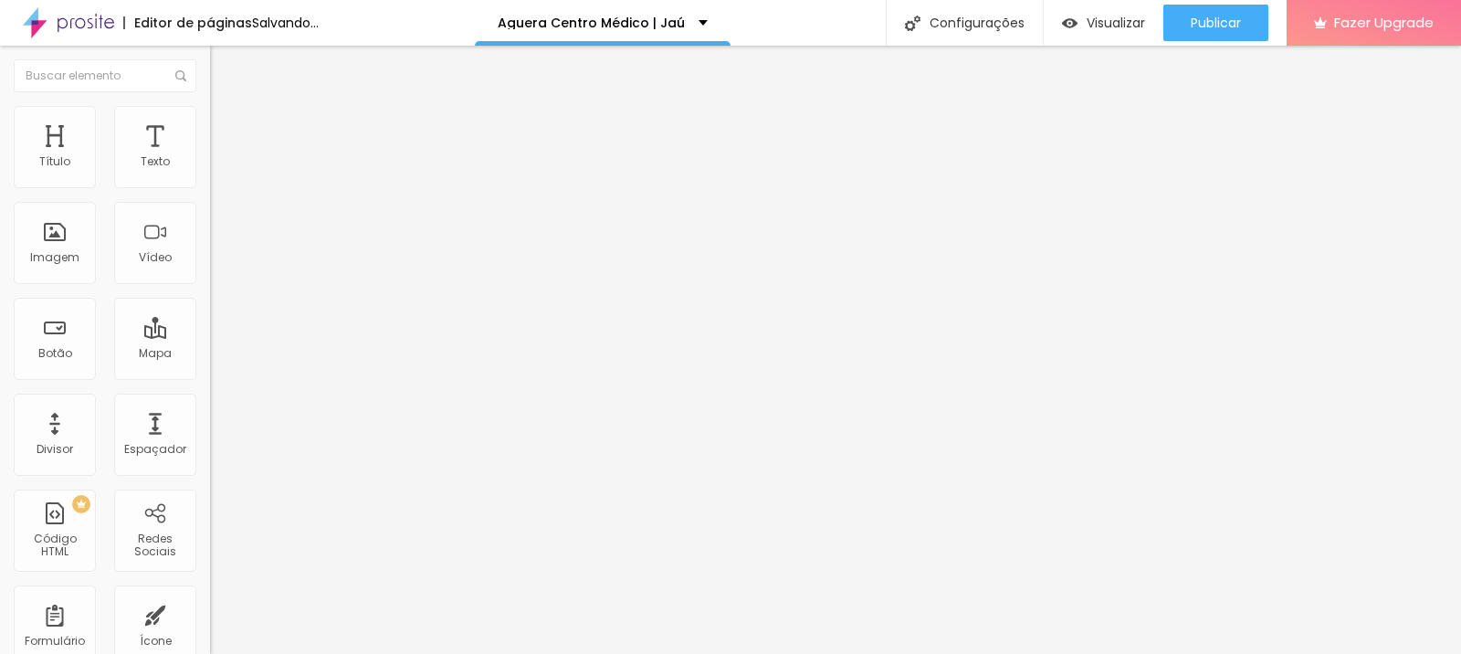
click at [210, 187] on span "Titulo 3" at bounding box center [235, 176] width 51 height 21
click at [210, 173] on span "Titulo 2" at bounding box center [239, 161] width 59 height 23
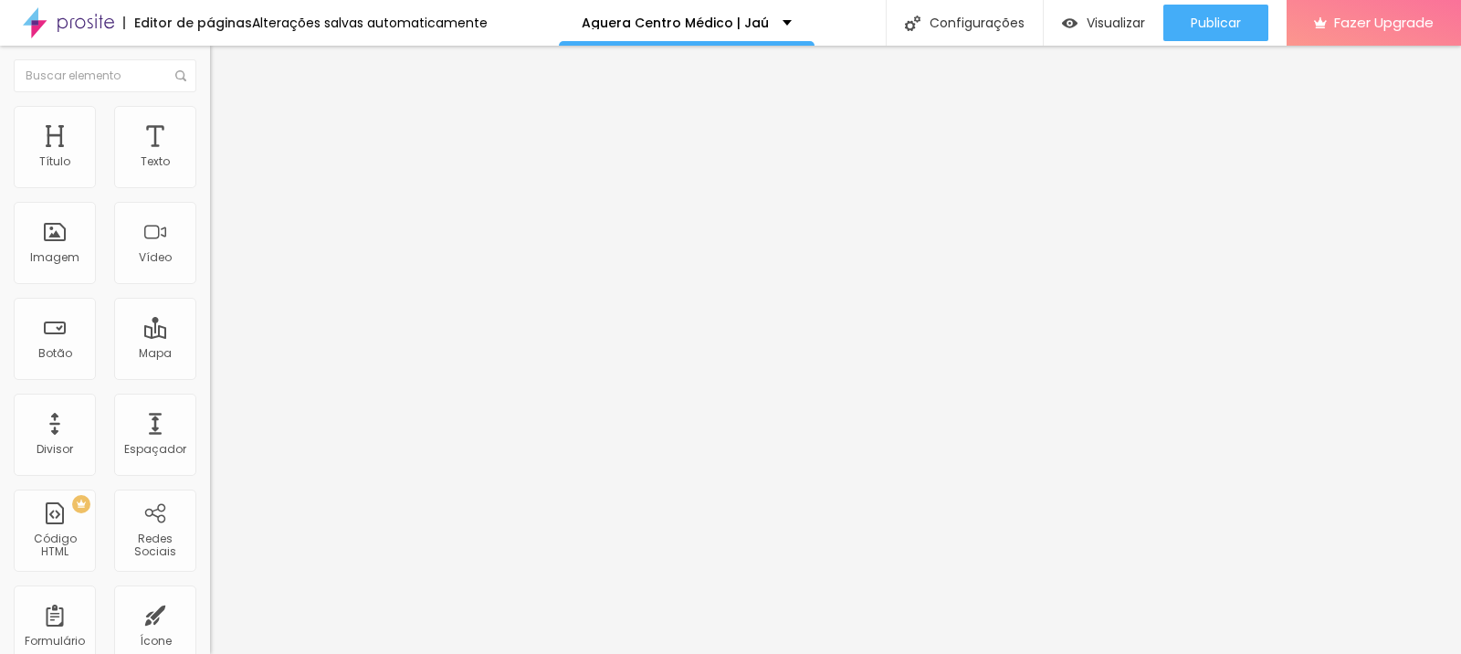
click at [210, 185] on span "Titulo 3" at bounding box center [235, 178] width 51 height 16
click at [210, 173] on span "Titulo 2" at bounding box center [239, 161] width 59 height 23
click at [210, 185] on span "Titulo 3" at bounding box center [235, 178] width 51 height 16
click at [210, 173] on span "Titulo 2" at bounding box center [239, 161] width 59 height 23
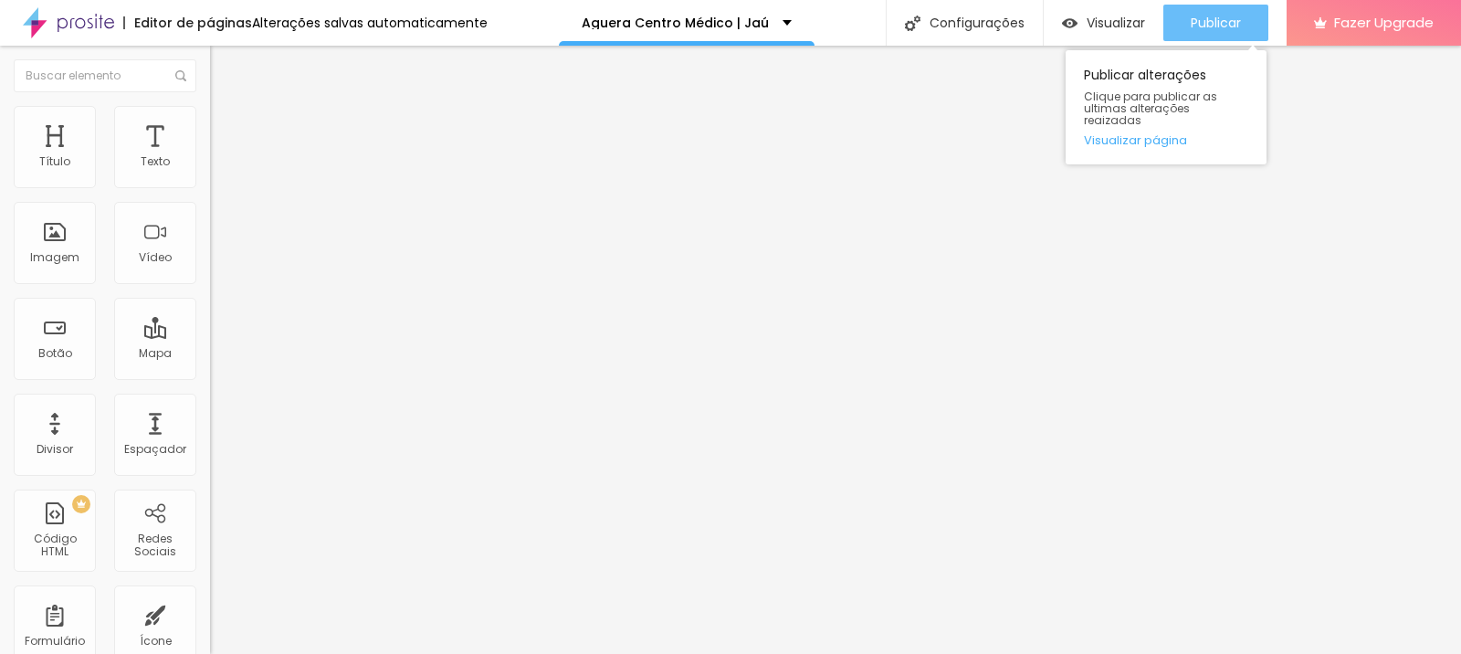
click at [1197, 21] on span "Publicar" at bounding box center [1216, 23] width 50 height 15
click at [1193, 12] on div "Publicar" at bounding box center [1216, 23] width 50 height 37
click at [1224, 38] on div "Publicar" at bounding box center [1216, 23] width 50 height 37
